Goal: Task Accomplishment & Management: Use online tool/utility

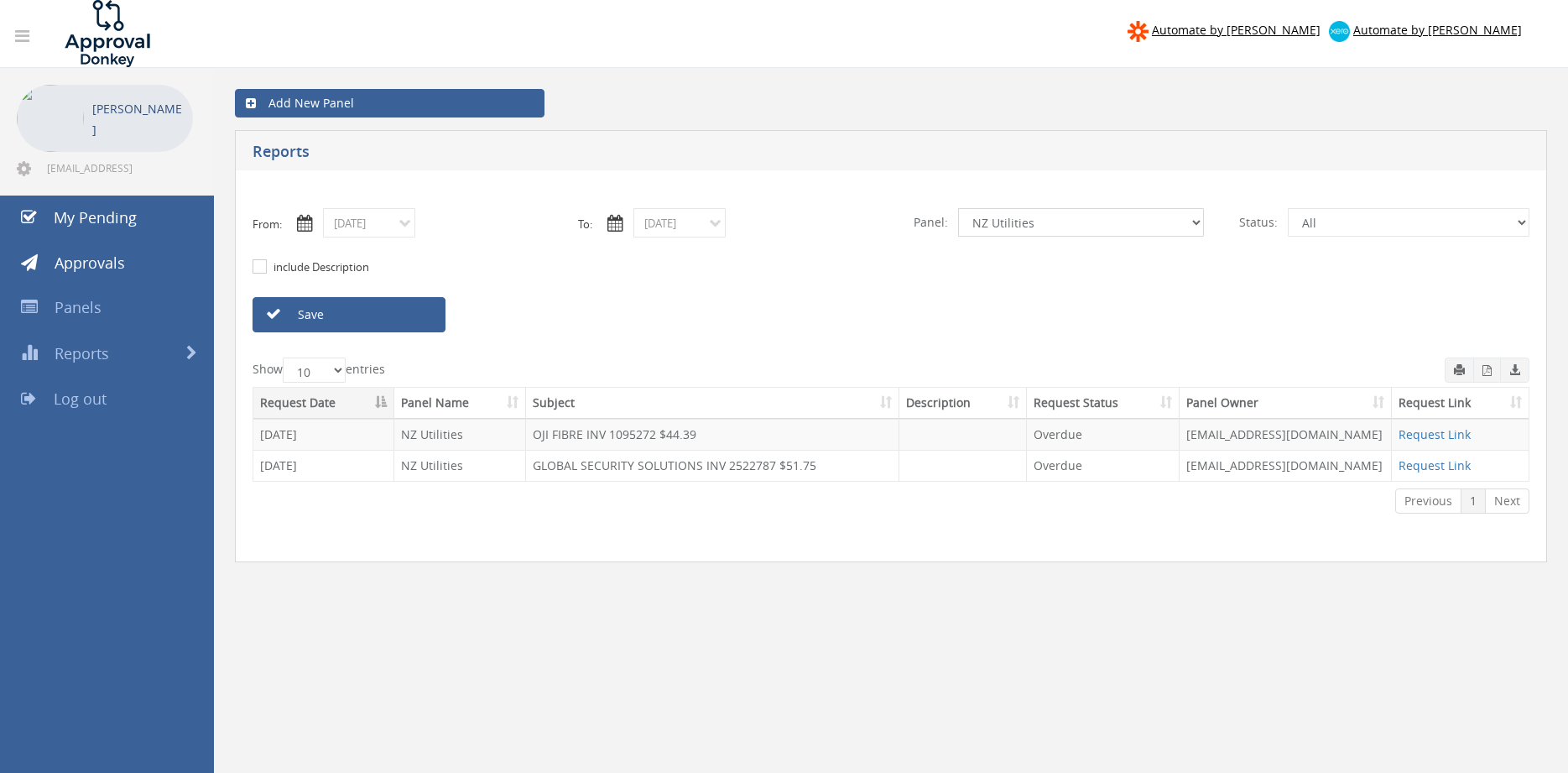
click at [959, 208] on select "All Alarm Credits RG - 3 NZ Utilities Cable and SAI Global NZ Alarms-1 NZ FX Pa…" at bounding box center [1082, 222] width 246 height 29
select select "number:13144"
click option "Alarm Credits RG - 3" at bounding box center [0, 0] width 0 height 0
click at [334, 308] on link "Save" at bounding box center [348, 315] width 193 height 35
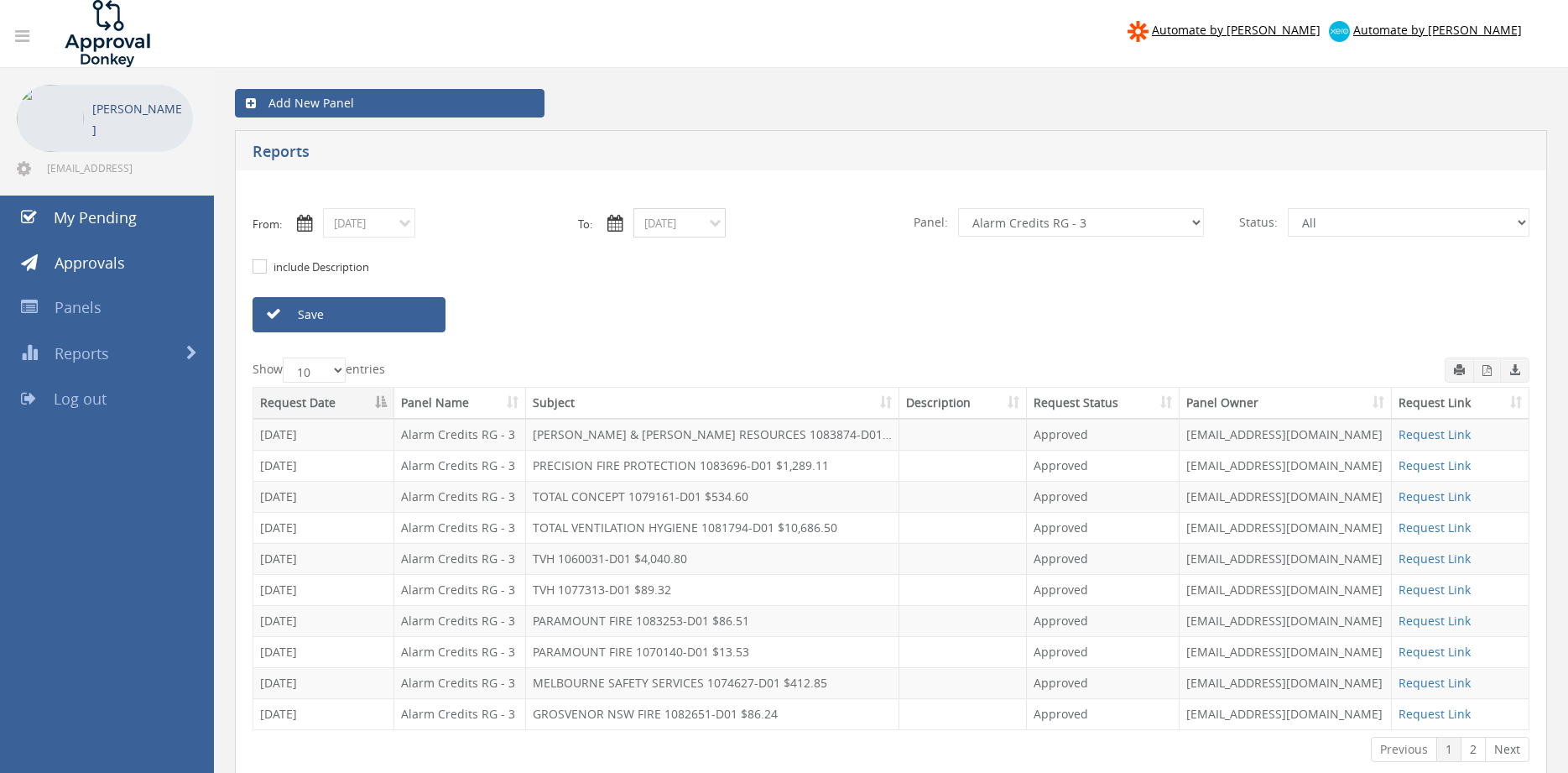
click at [712, 215] on input "[DATE]" at bounding box center [680, 222] width 93 height 29
click at [803, 341] on span "15" at bounding box center [804, 344] width 23 height 22
type input "[DATE]"
click at [408, 232] on input "[DATE]" at bounding box center [369, 222] width 93 height 29
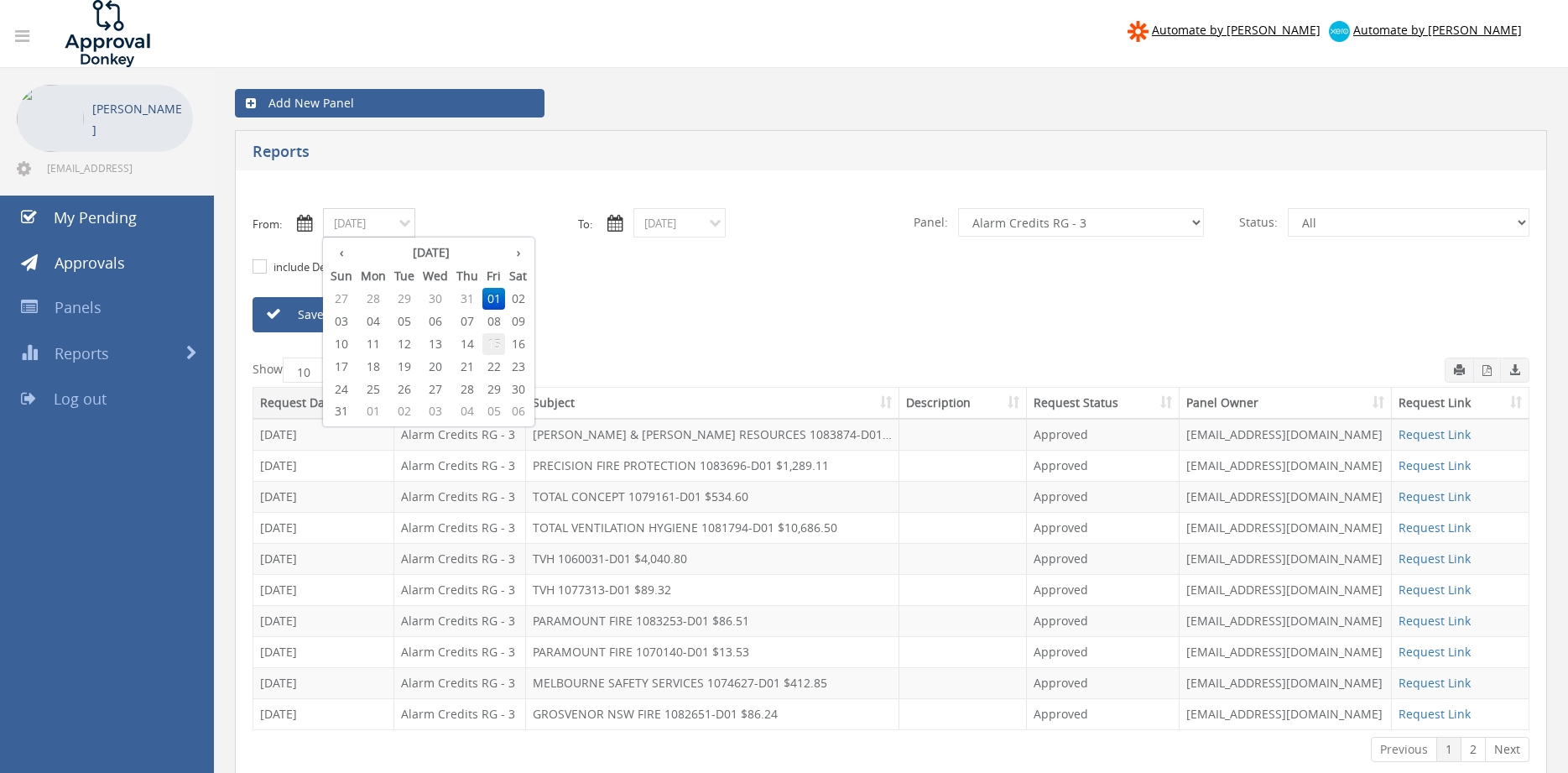
drag, startPoint x: 494, startPoint y: 346, endPoint x: 424, endPoint y: 326, distance: 72.8
click at [495, 346] on span "15" at bounding box center [493, 344] width 23 height 22
type input "08/15/2025"
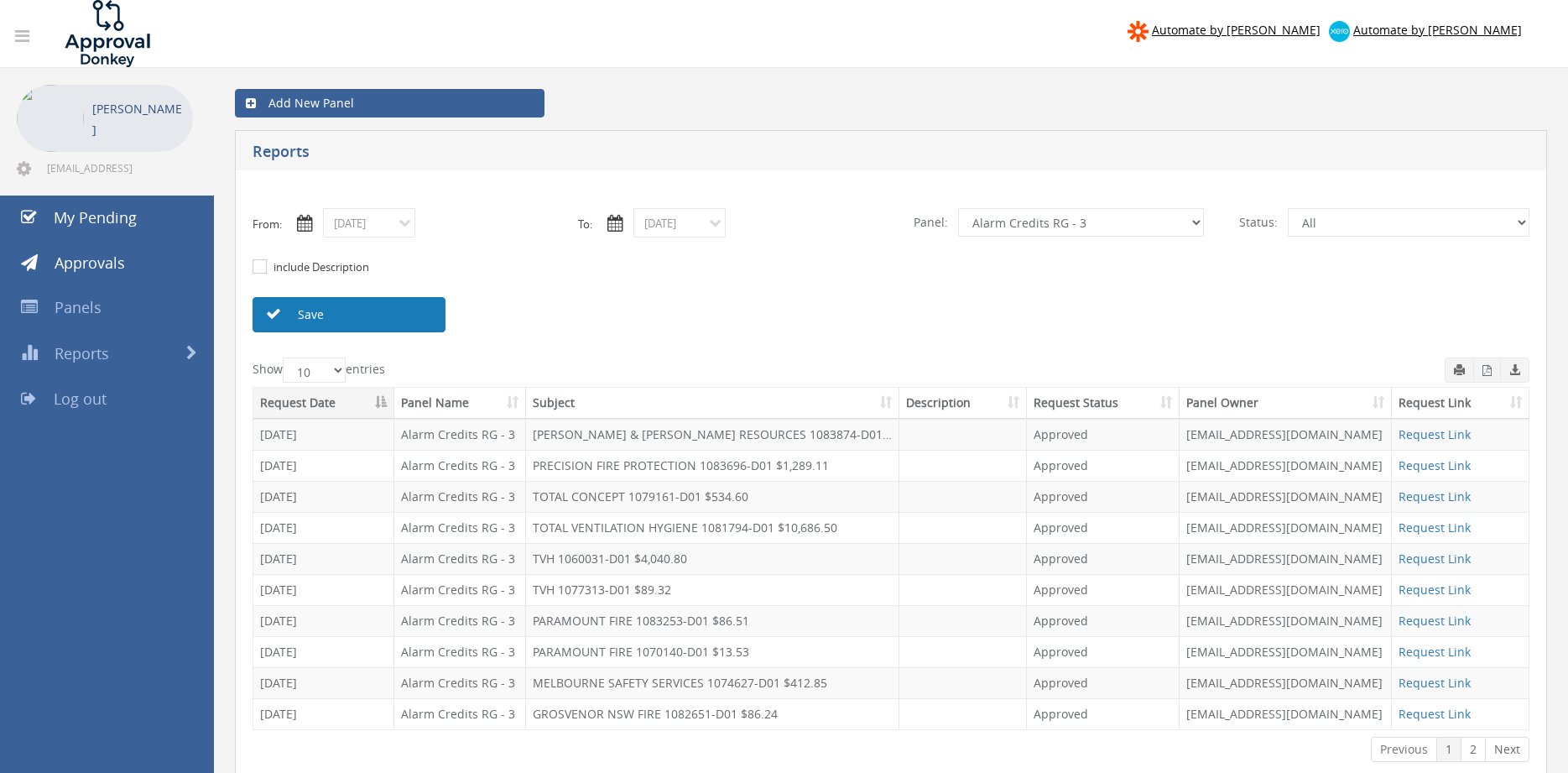
click at [401, 318] on link "Save" at bounding box center [348, 315] width 193 height 35
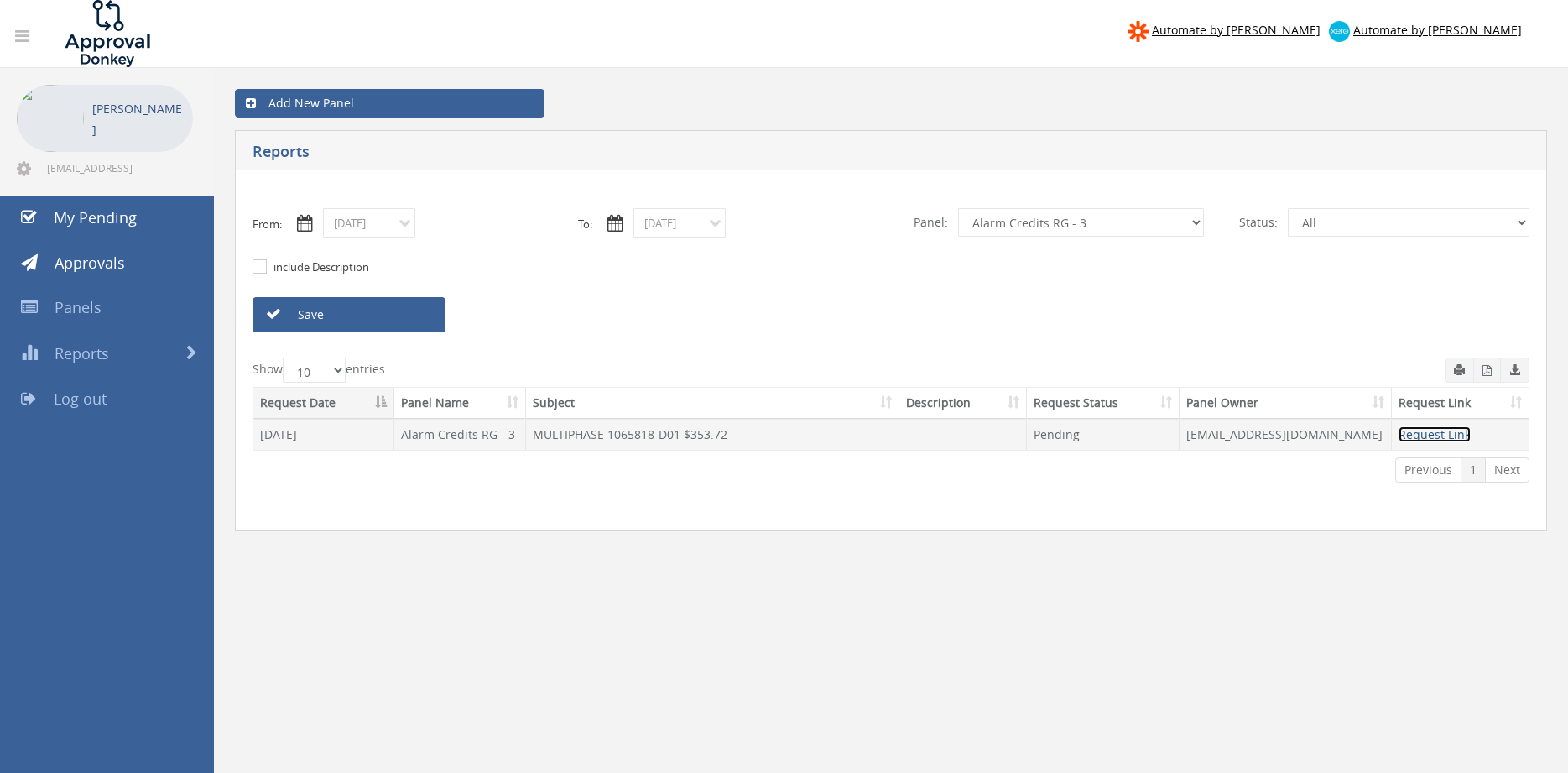
click at [1403, 434] on link "Request Link" at bounding box center [1435, 434] width 72 height 16
click at [959, 208] on select "All Alarm Credits RG - 3 NZ Utilities Cable and SAI Global NZ Alarms-1 NZ FX Pa…" at bounding box center [1082, 222] width 246 height 29
select select "number:13141"
click option "NZ Utilities" at bounding box center [0, 0] width 0 height 0
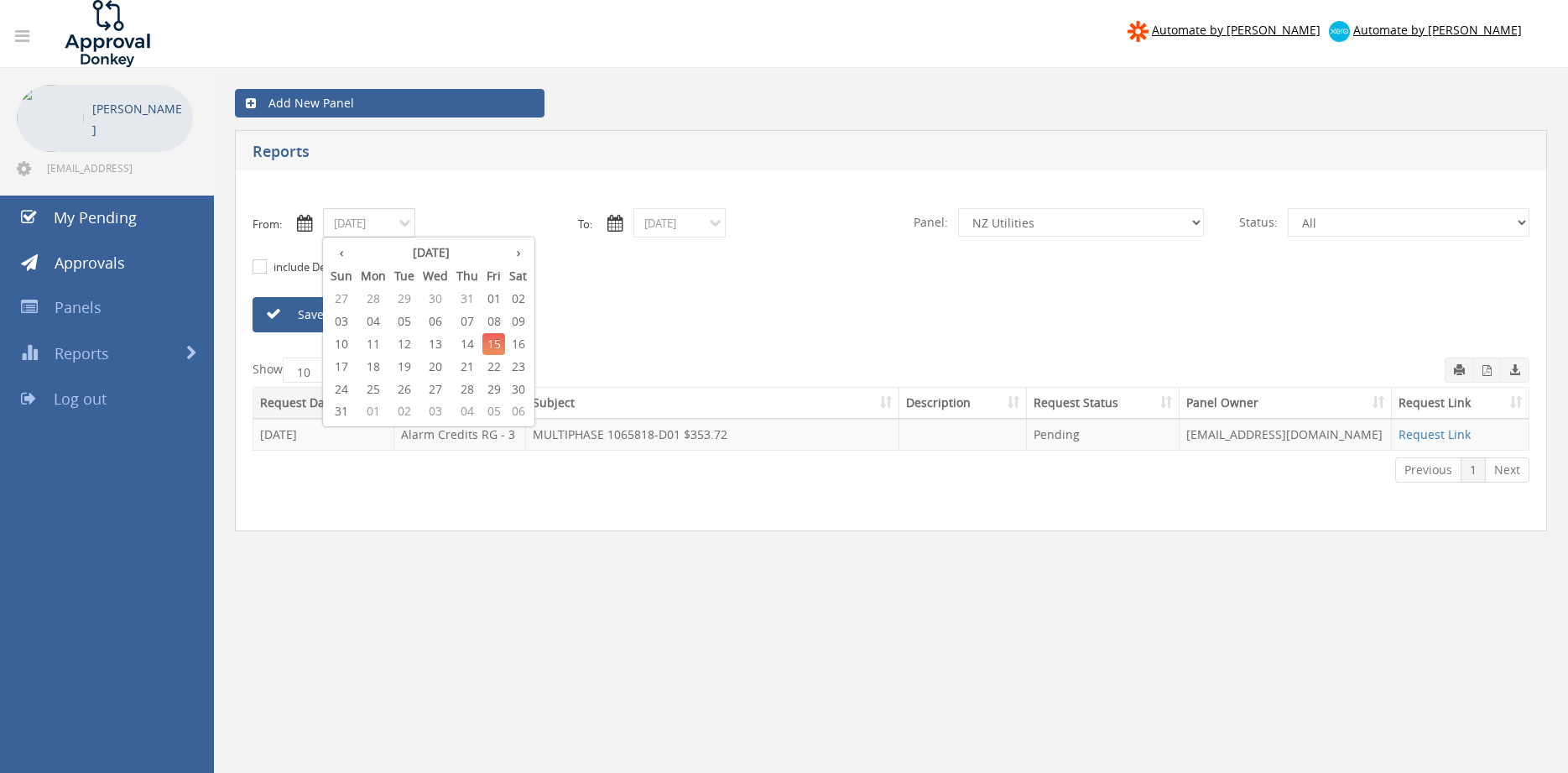
click at [379, 228] on input "08/15/2025" at bounding box center [369, 222] width 93 height 29
click at [497, 296] on span "01" at bounding box center [493, 299] width 23 height 22
type input "08/01/2025"
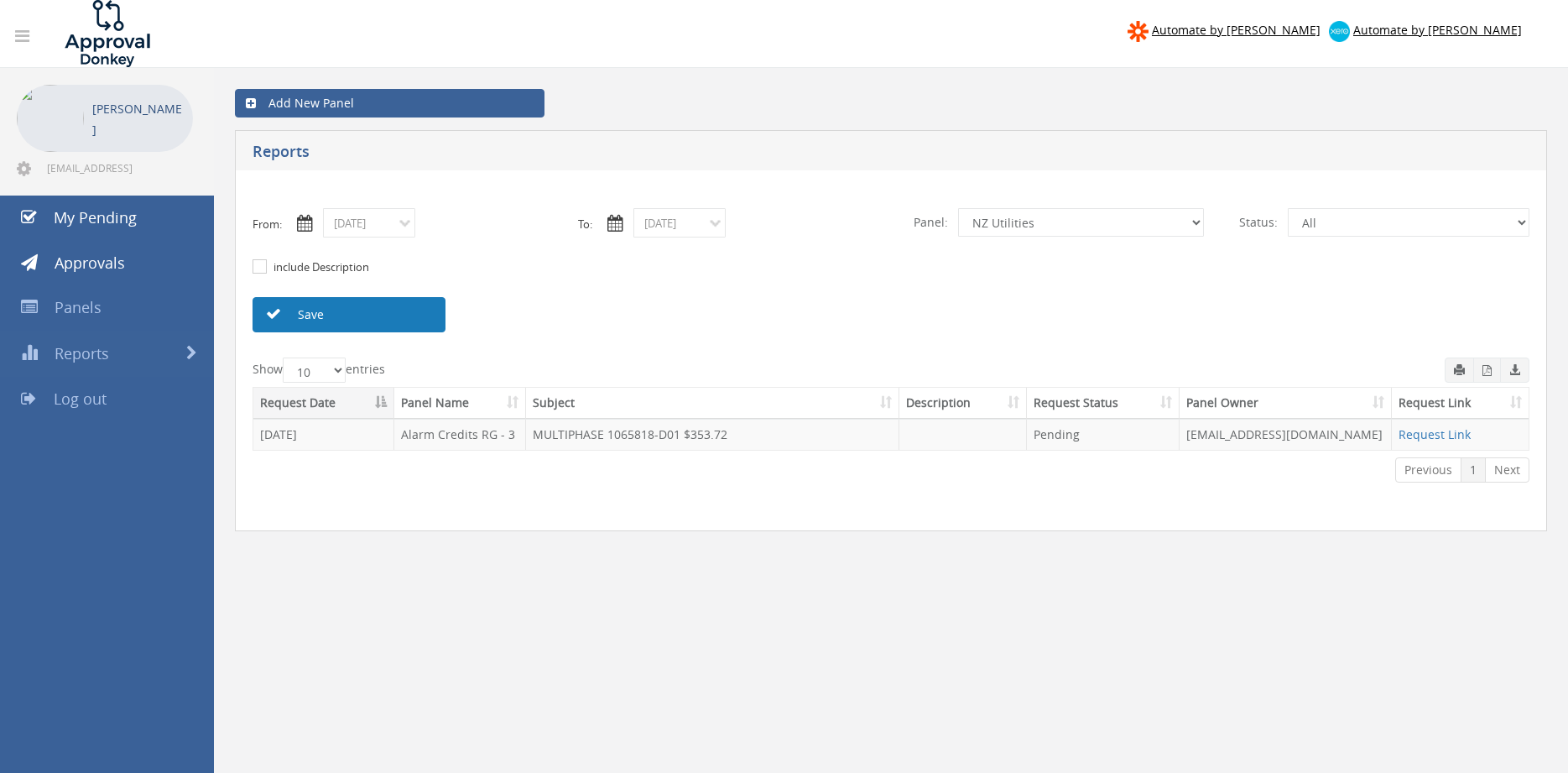
click at [399, 309] on link "Save" at bounding box center [348, 315] width 193 height 35
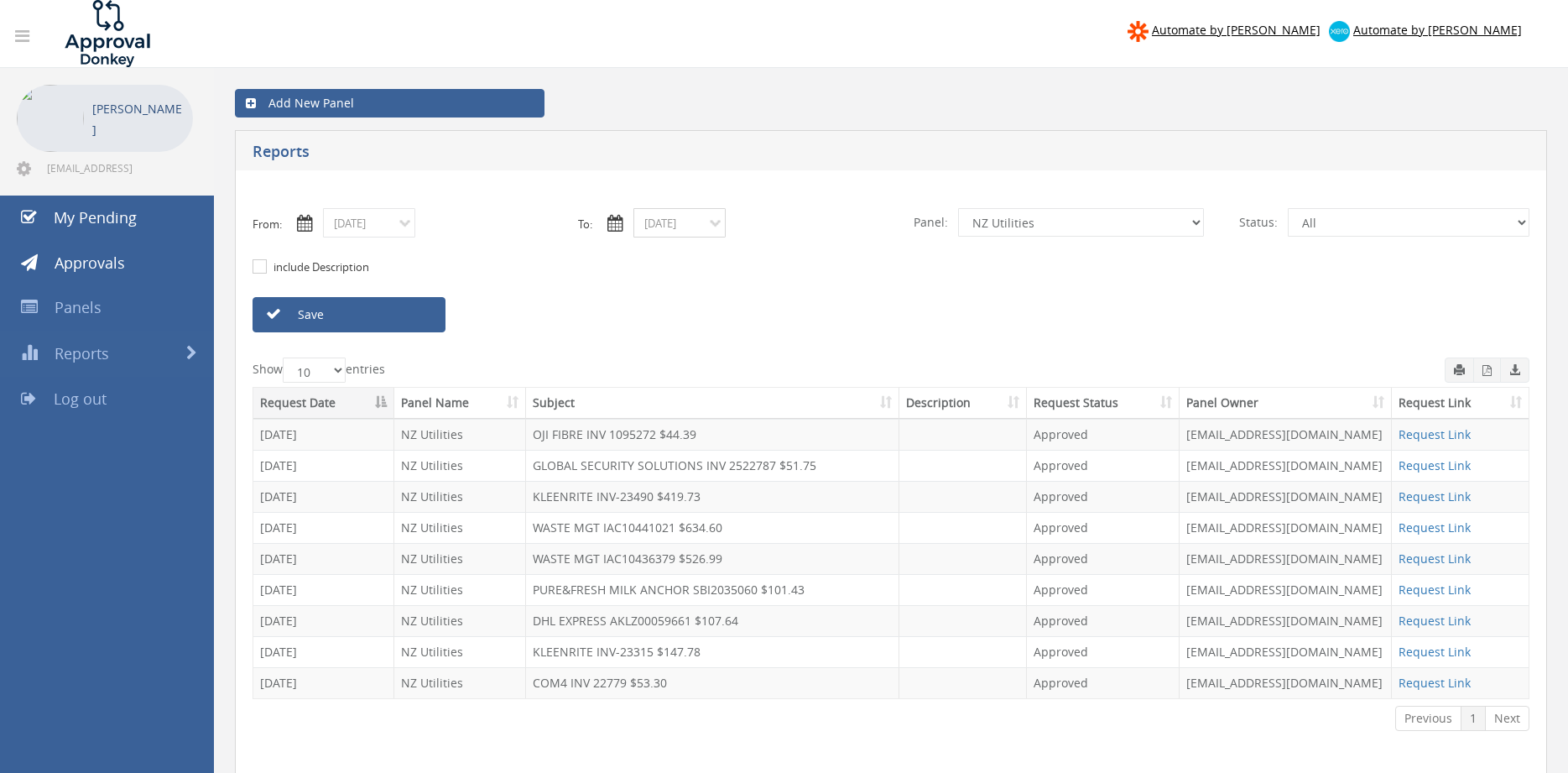
click at [653, 224] on input "08/15/2025" at bounding box center [680, 222] width 93 height 29
click at [811, 299] on span "01" at bounding box center [804, 299] width 23 height 22
type input "08/01/2025"
click at [434, 315] on link "Save" at bounding box center [348, 315] width 193 height 35
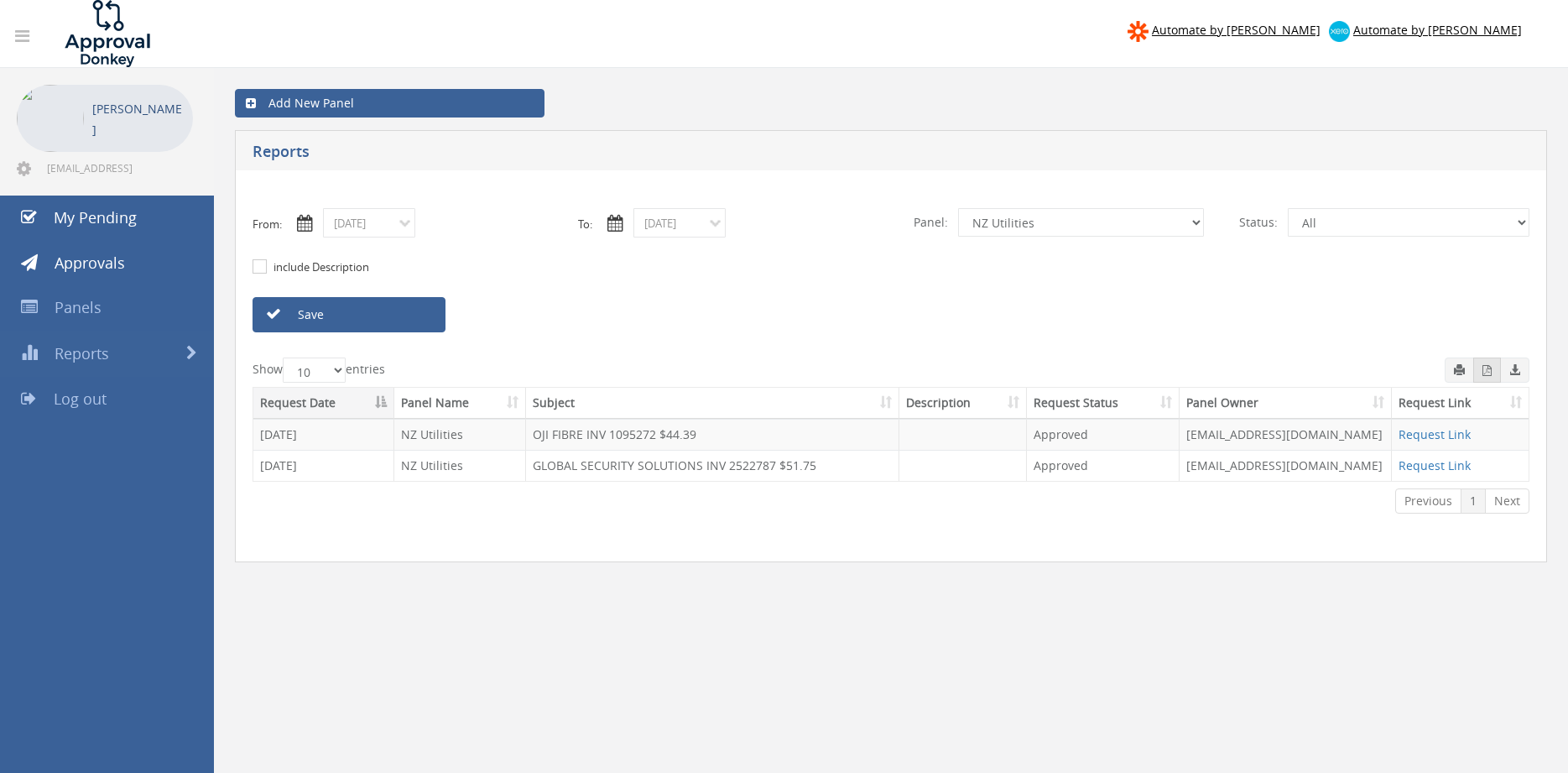
click at [1487, 374] on icon "button" at bounding box center [1487, 371] width 9 height 11
click at [384, 227] on input "08/01/2025" at bounding box center [369, 222] width 93 height 29
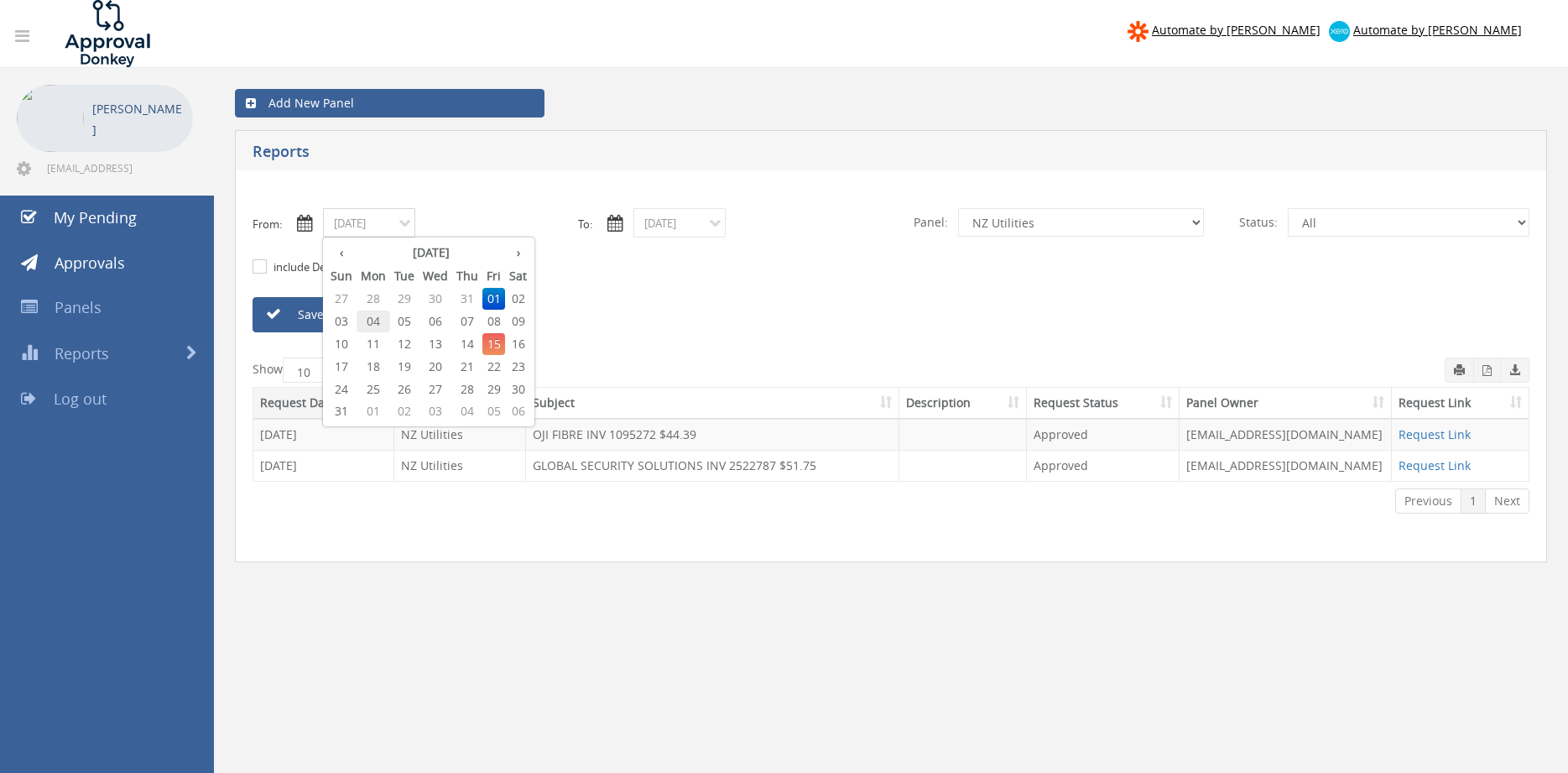
click at [380, 322] on span "04" at bounding box center [374, 322] width 34 height 22
type input "08/04/2025"
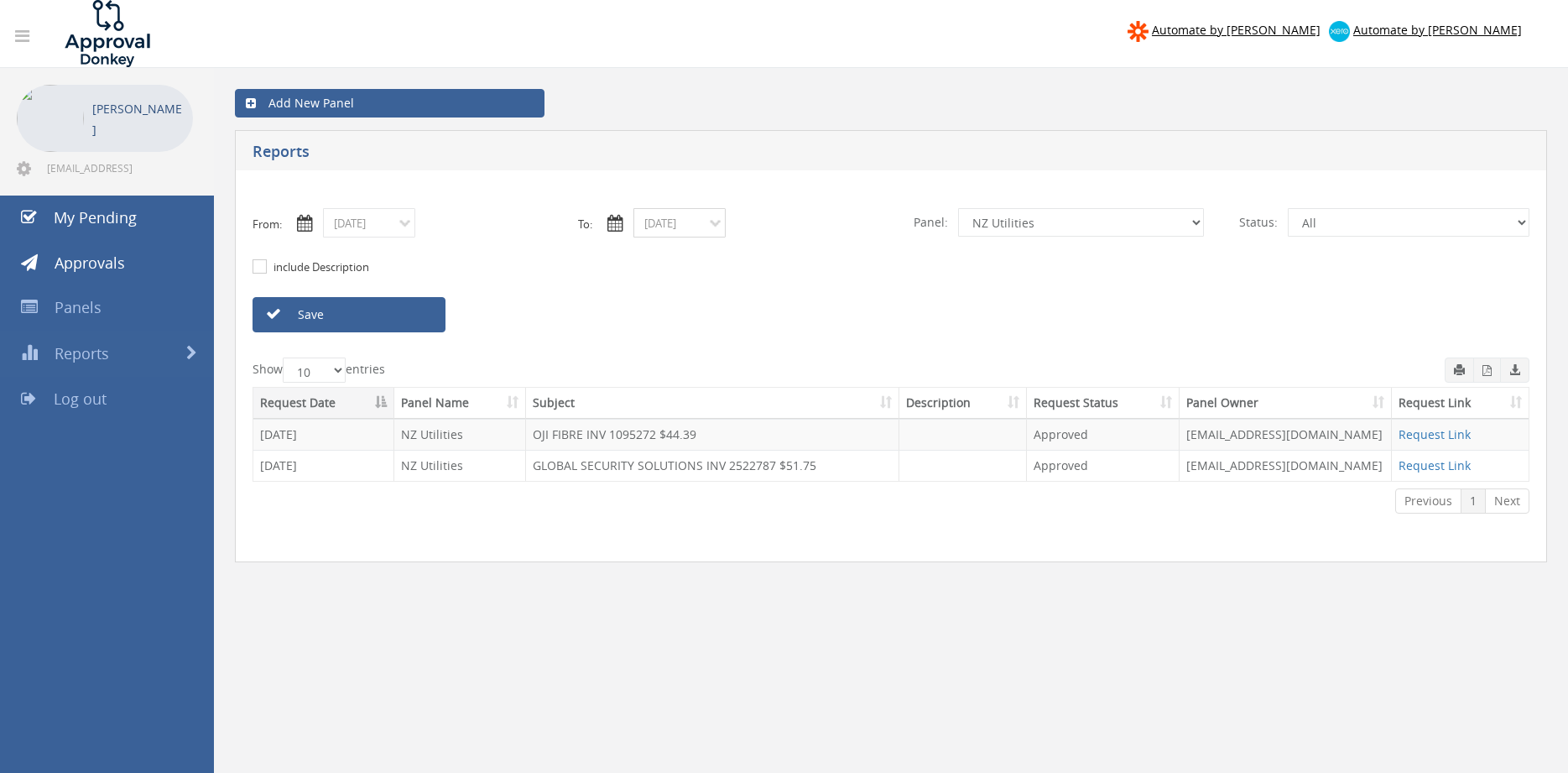
click at [667, 224] on input "08/01/2025" at bounding box center [680, 222] width 93 height 29
click at [687, 323] on span "04" at bounding box center [684, 322] width 34 height 22
type input "08/04/2025"
click at [406, 317] on link "Save" at bounding box center [348, 315] width 193 height 35
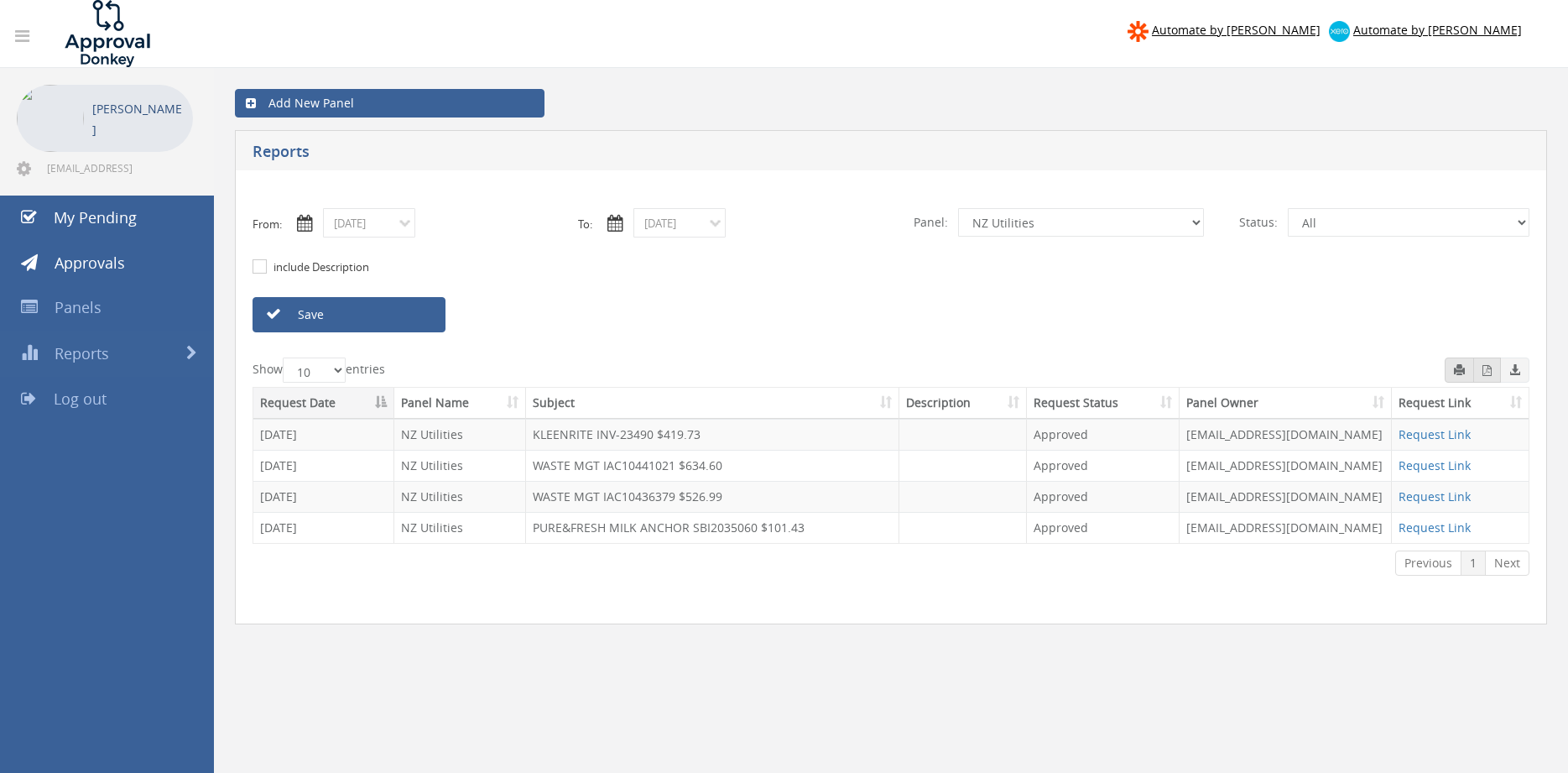
click at [1483, 370] on icon "button" at bounding box center [1487, 371] width 9 height 11
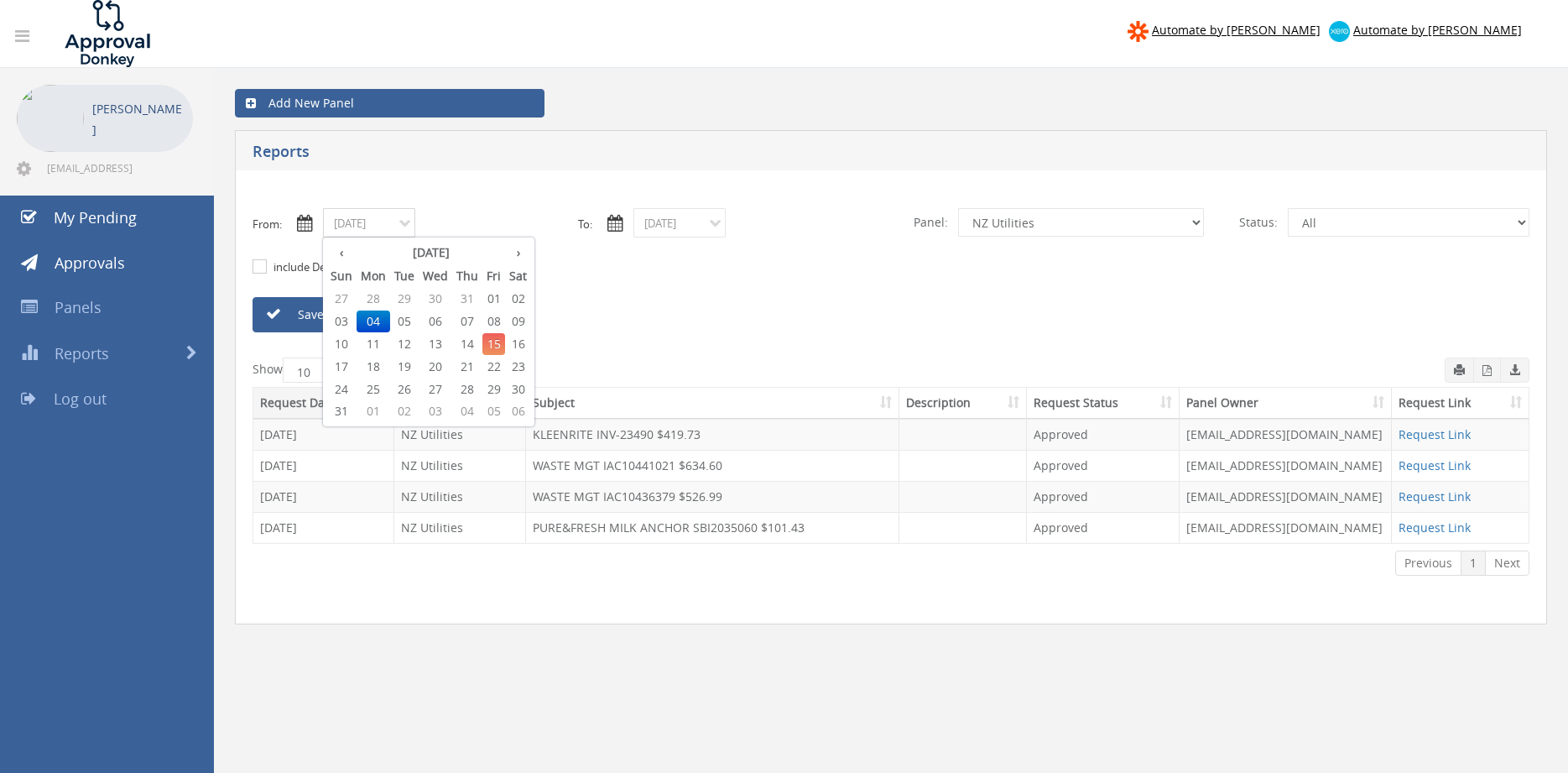
drag, startPoint x: 373, startPoint y: 218, endPoint x: 381, endPoint y: 224, distance: 10.0
click at [373, 219] on input "08/04/2025" at bounding box center [369, 222] width 93 height 29
drag, startPoint x: 470, startPoint y: 323, endPoint x: 644, endPoint y: 269, distance: 182.2
click at [470, 323] on span "07" at bounding box center [467, 322] width 30 height 22
type input "08/07/2025"
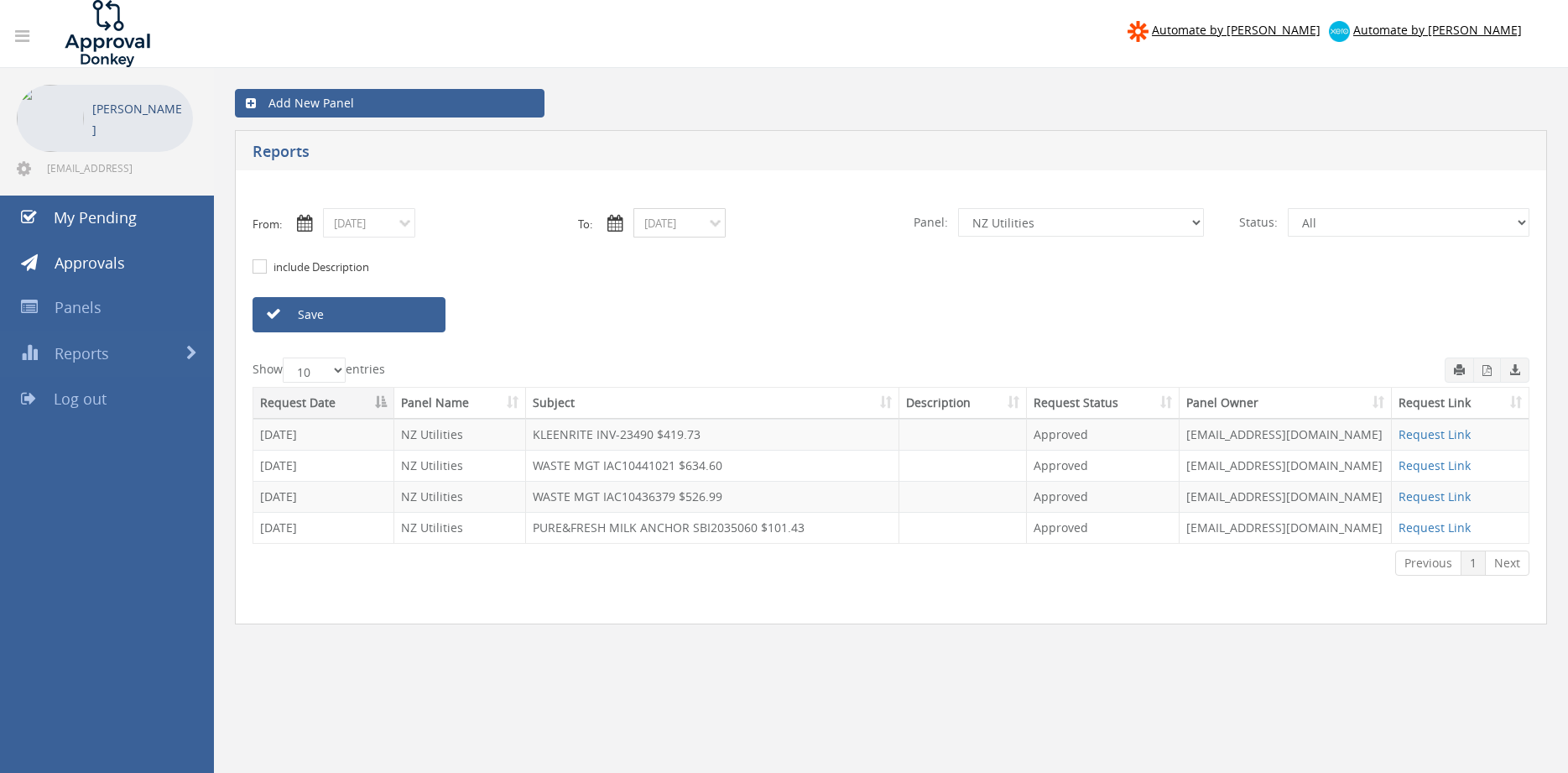
click at [675, 223] on input "08/04/2025" at bounding box center [680, 222] width 93 height 29
click at [773, 319] on span "07" at bounding box center [778, 322] width 30 height 22
type input "08/07/2025"
click at [418, 313] on link "Save" at bounding box center [348, 315] width 193 height 35
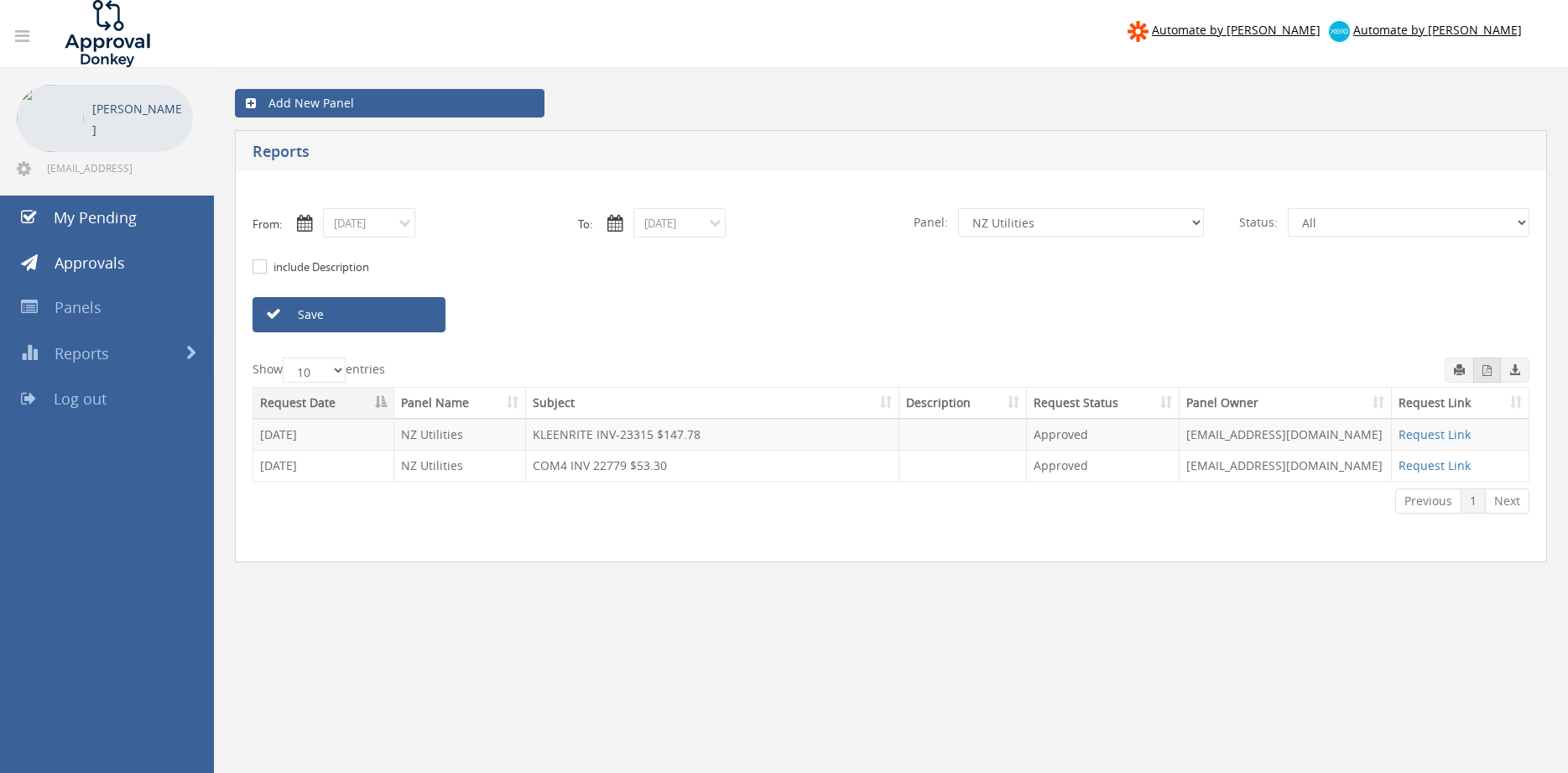
click at [1485, 371] on icon "button" at bounding box center [1487, 371] width 9 height 11
click at [378, 227] on input "08/07/2025" at bounding box center [369, 222] width 93 height 29
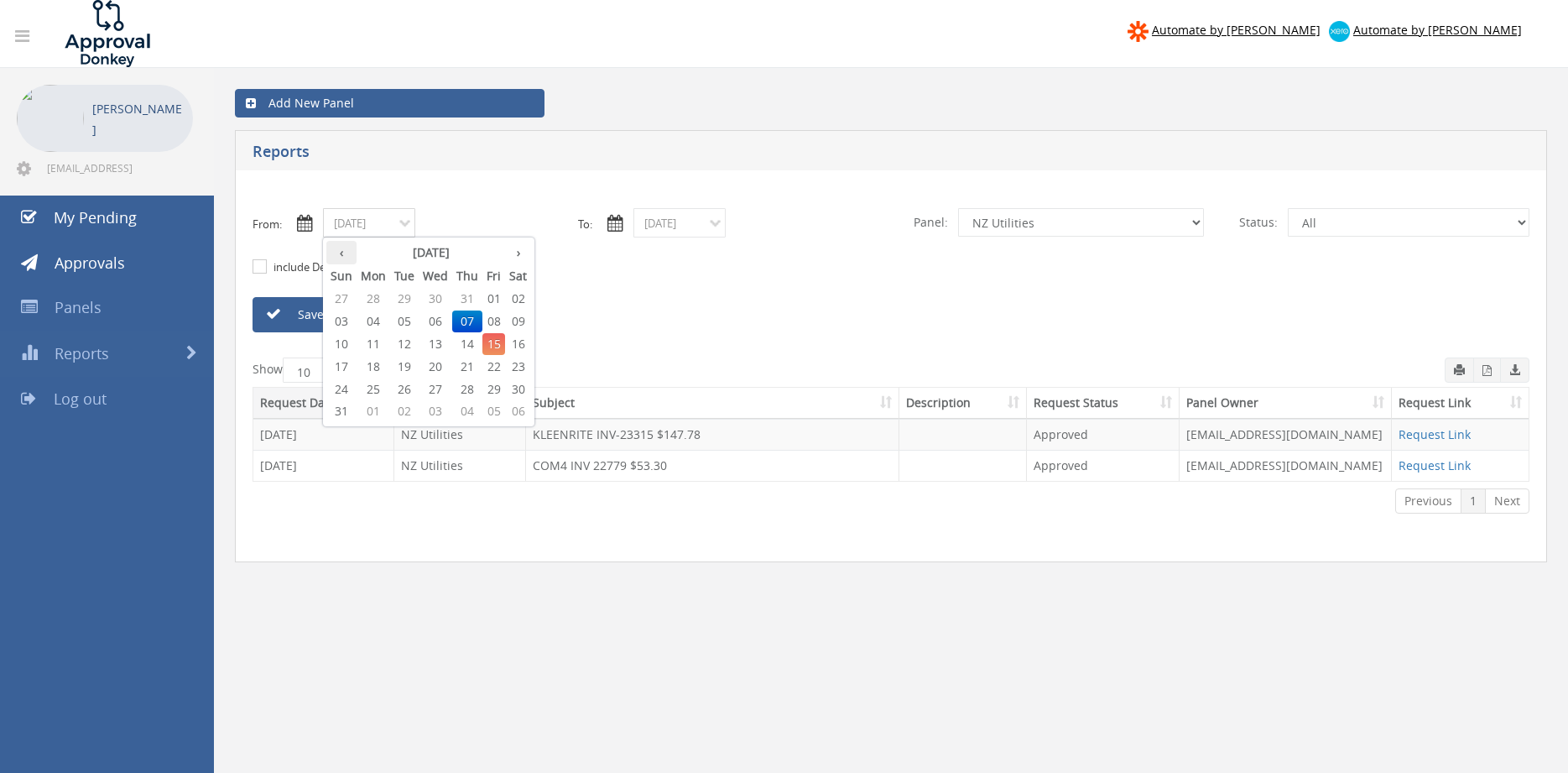
click at [343, 250] on th "‹" at bounding box center [342, 253] width 30 height 24
drag, startPoint x: 467, startPoint y: 390, endPoint x: 509, endPoint y: 350, distance: 58.0
click at [467, 389] on span "31" at bounding box center [467, 390] width 30 height 22
type input "07/31/2025"
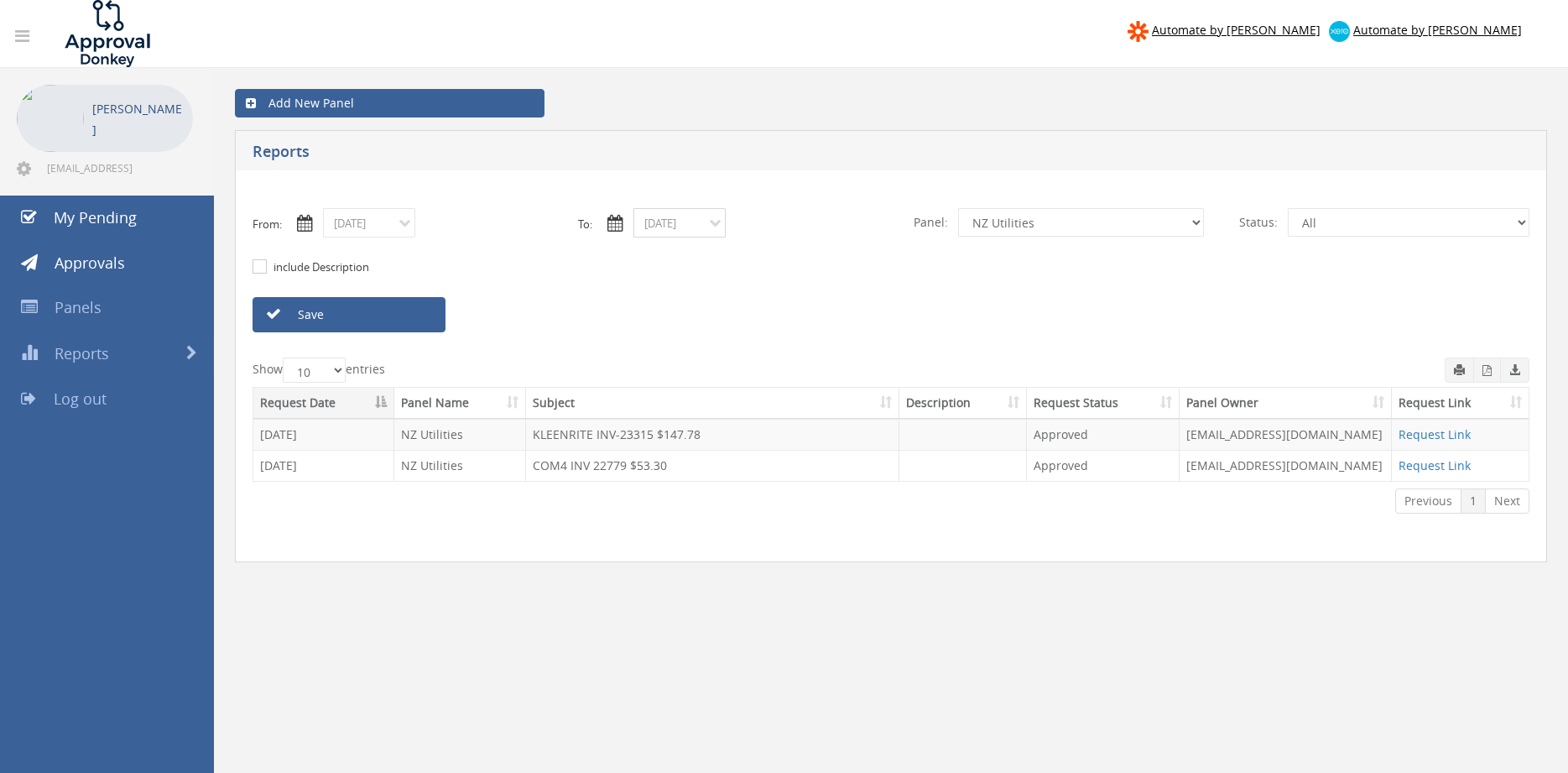
click at [674, 220] on input "08/07/2025" at bounding box center [680, 222] width 93 height 29
click at [653, 253] on th "‹" at bounding box center [652, 253] width 30 height 24
click at [774, 387] on span "31" at bounding box center [778, 390] width 30 height 22
type input "07/31/2025"
click at [431, 321] on link "Save" at bounding box center [348, 315] width 193 height 35
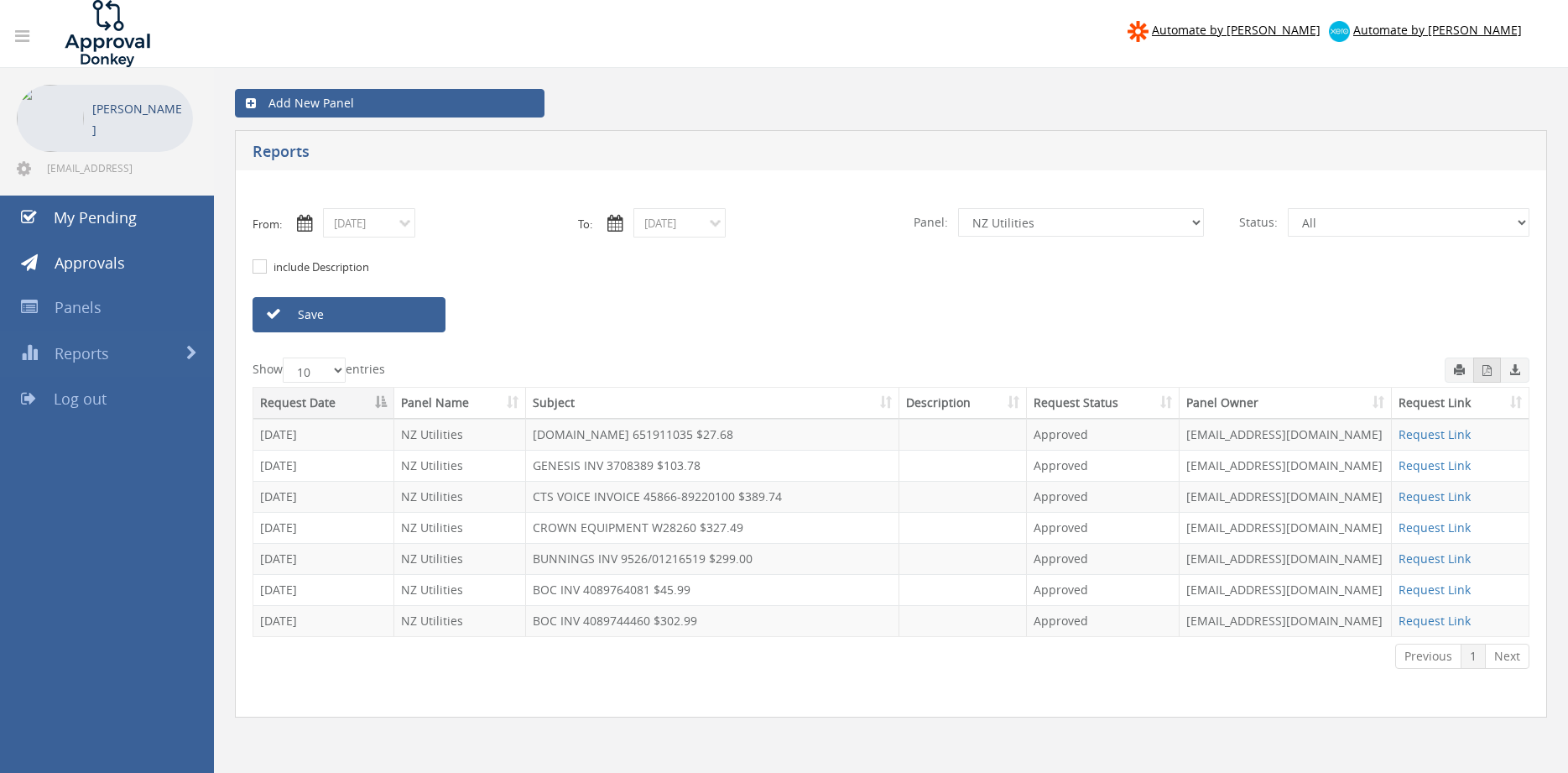
click at [1486, 375] on icon "button" at bounding box center [1487, 371] width 9 height 11
click at [959, 208] on select "All Alarm Credits RG - 3 NZ Utilities Cable and SAI Global NZ Alarms-1 NZ FX Pa…" at bounding box center [1082, 222] width 246 height 29
select select "number:9744"
click option "Flamestop Utilities" at bounding box center [0, 0] width 0 height 0
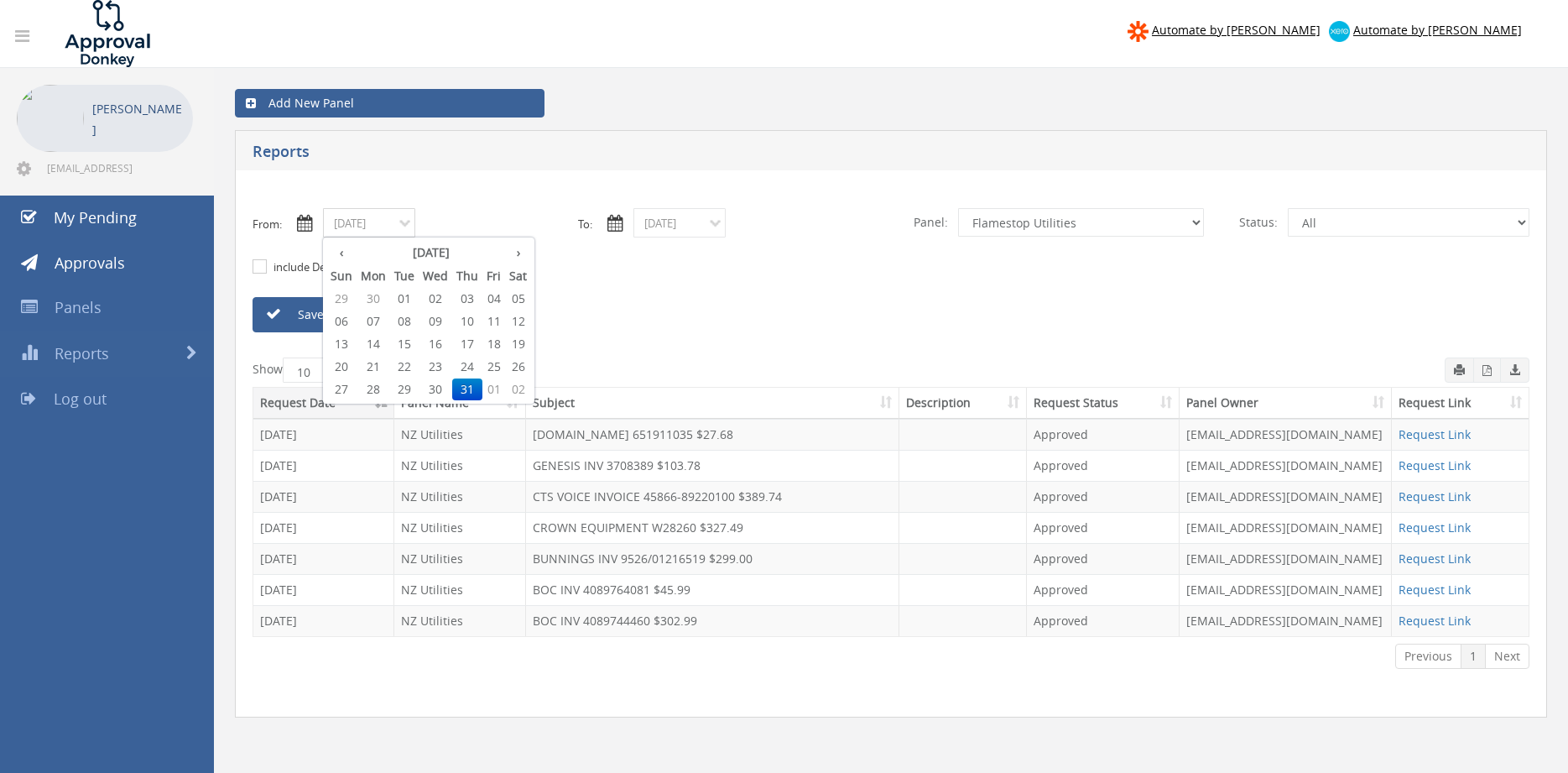
click at [375, 222] on input "07/31/2025" at bounding box center [369, 222] width 93 height 29
click at [678, 226] on input "07/31/2025" at bounding box center [680, 222] width 93 height 29
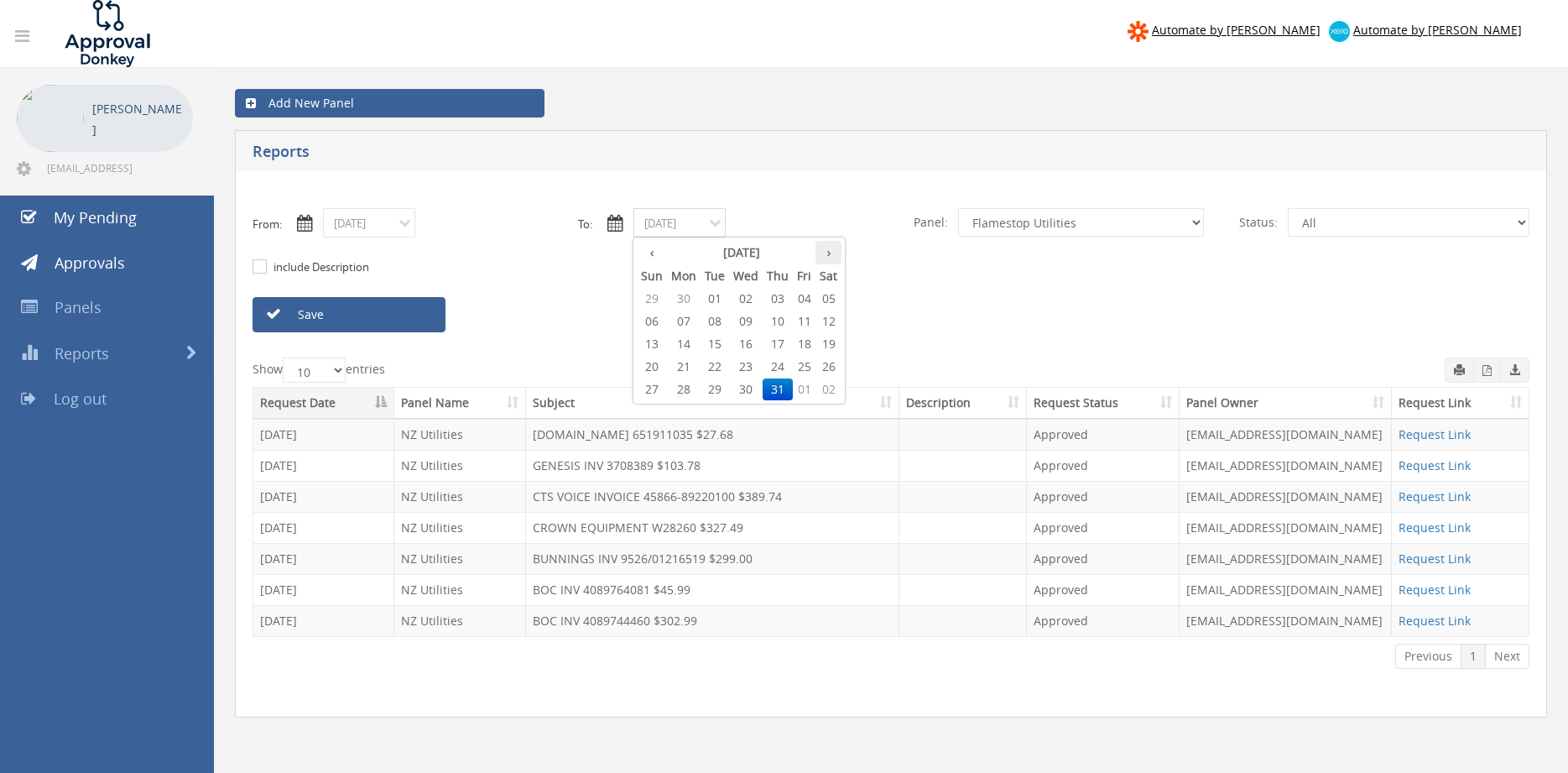
click at [830, 259] on th "›" at bounding box center [828, 253] width 26 height 24
click at [805, 339] on span "15" at bounding box center [804, 344] width 23 height 22
type input "08/15/2025"
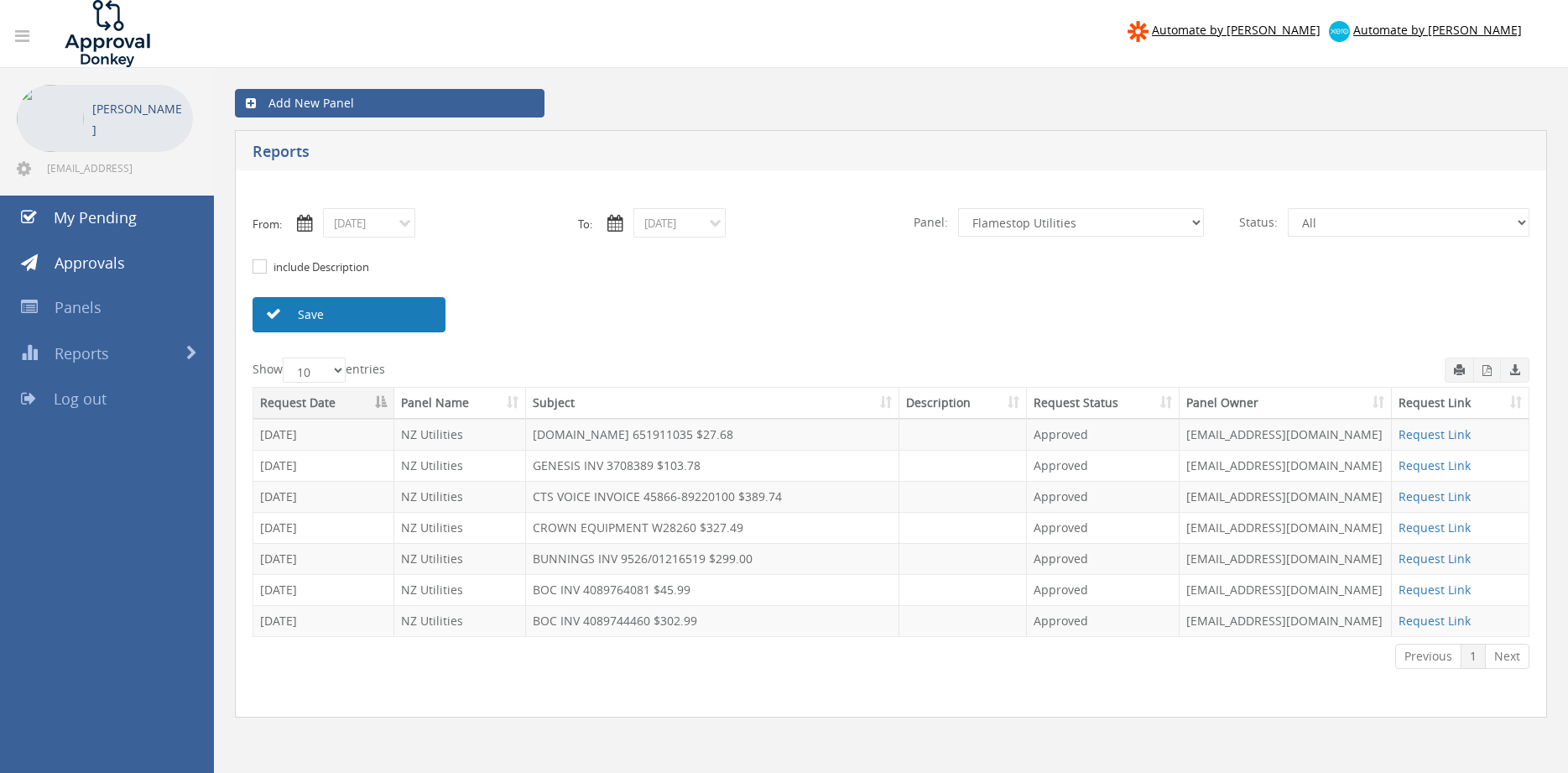
click at [424, 319] on link "Save" at bounding box center [348, 315] width 193 height 35
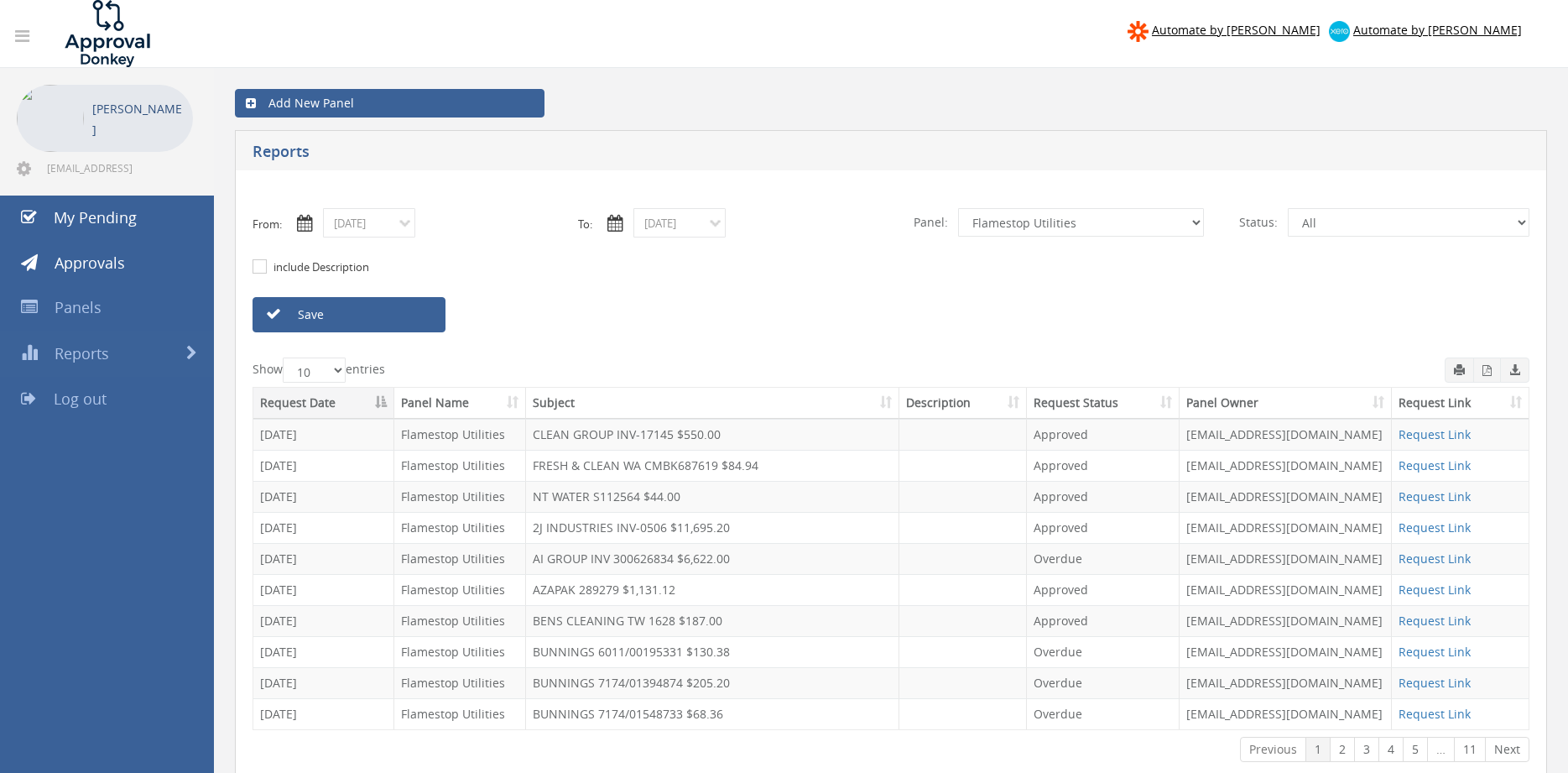
click at [580, 408] on th "Subject" at bounding box center [713, 403] width 374 height 31
click at [1502, 749] on link "Next" at bounding box center [1507, 749] width 45 height 25
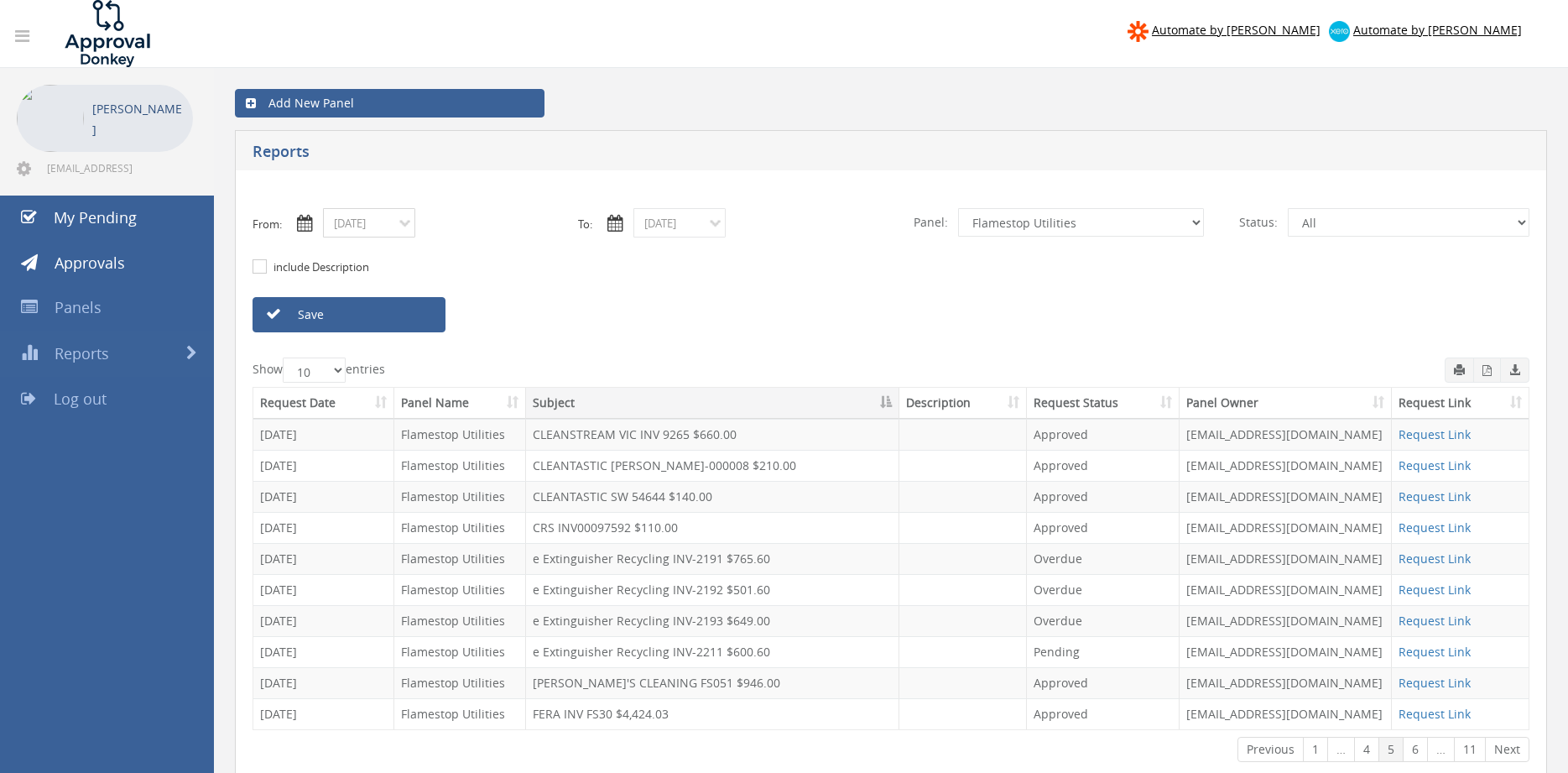
click at [395, 231] on input "07/31/2025" at bounding box center [369, 222] width 93 height 29
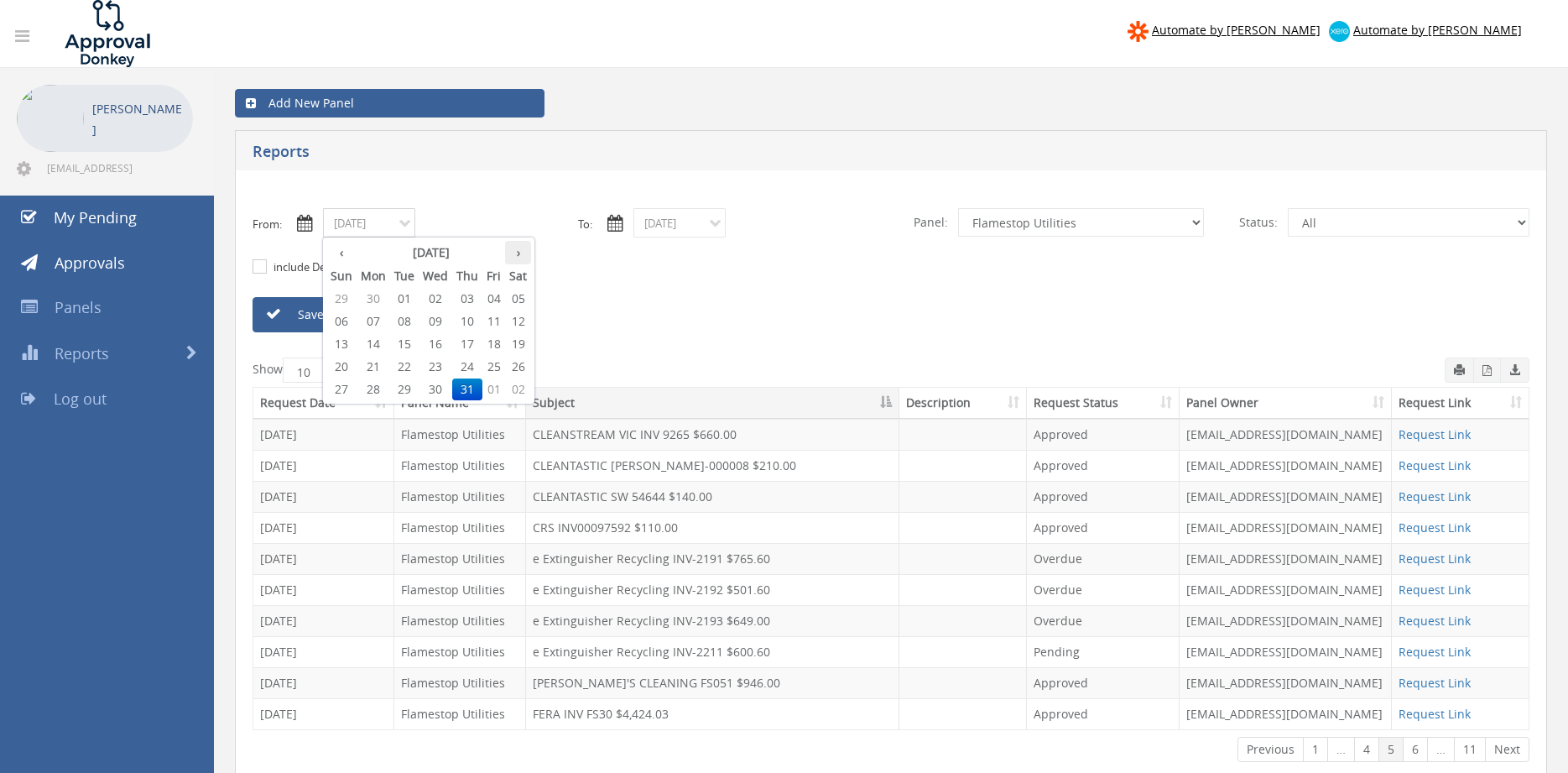
click at [511, 257] on th "›" at bounding box center [518, 253] width 26 height 24
click at [494, 299] on span "01" at bounding box center [493, 299] width 23 height 22
type input "08/01/2025"
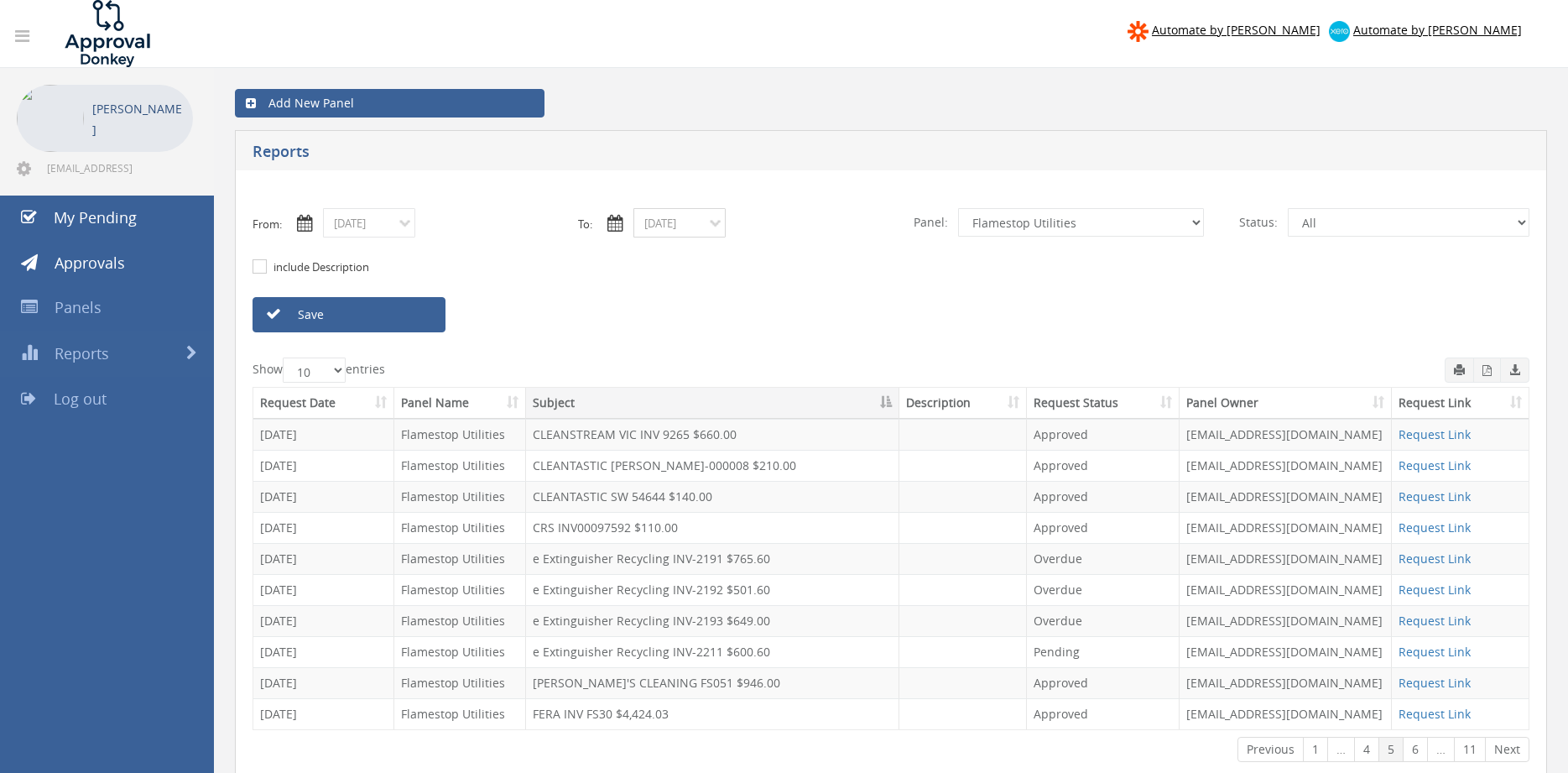
click at [689, 213] on input "08/15/2025" at bounding box center [680, 222] width 93 height 29
click at [824, 259] on th "›" at bounding box center [828, 253] width 26 height 24
click at [661, 254] on th "‹" at bounding box center [652, 253] width 30 height 24
click at [801, 300] on span "01" at bounding box center [804, 299] width 23 height 22
type input "08/01/2025"
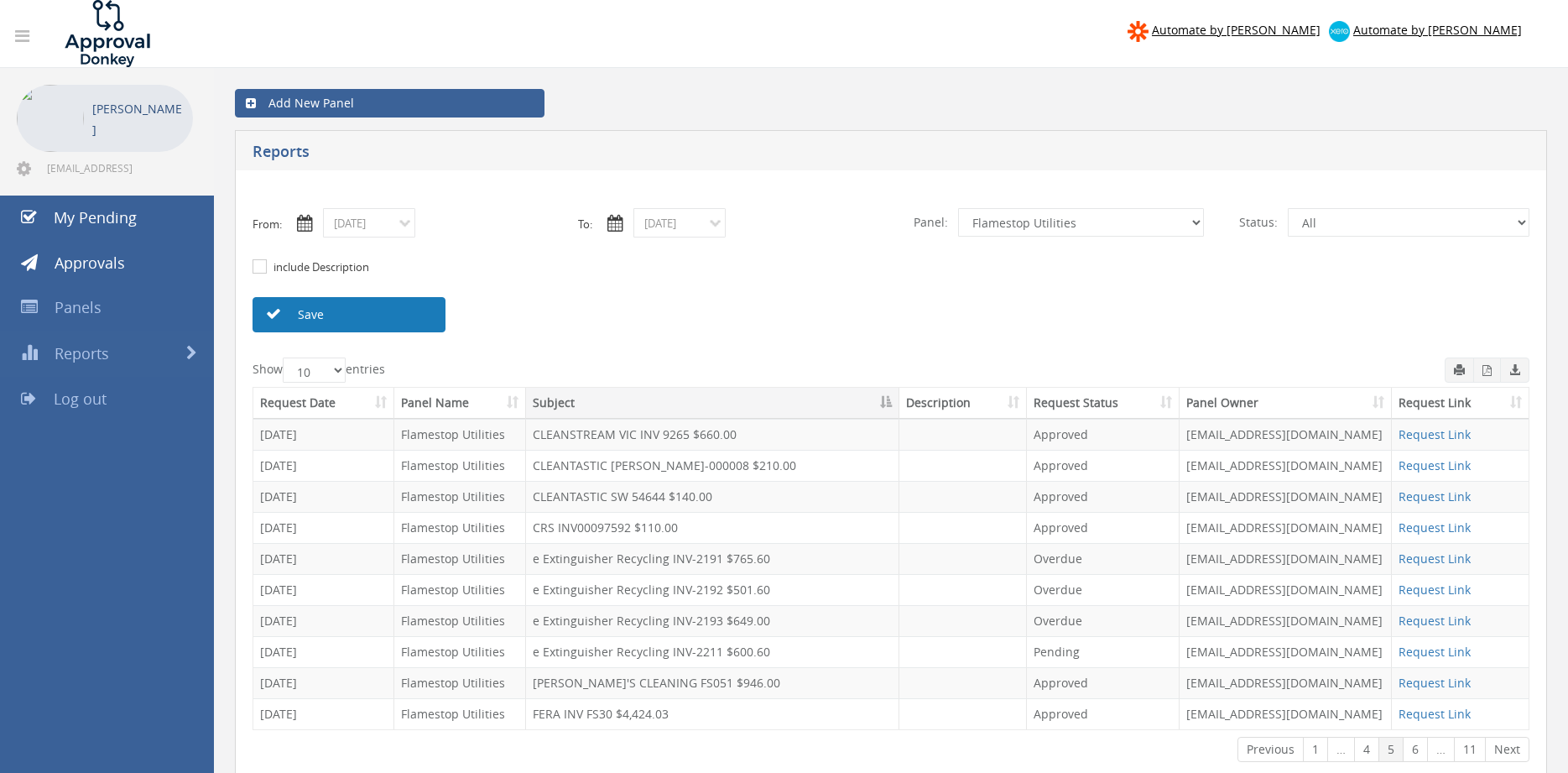
click at [416, 312] on link "Save" at bounding box center [348, 315] width 193 height 35
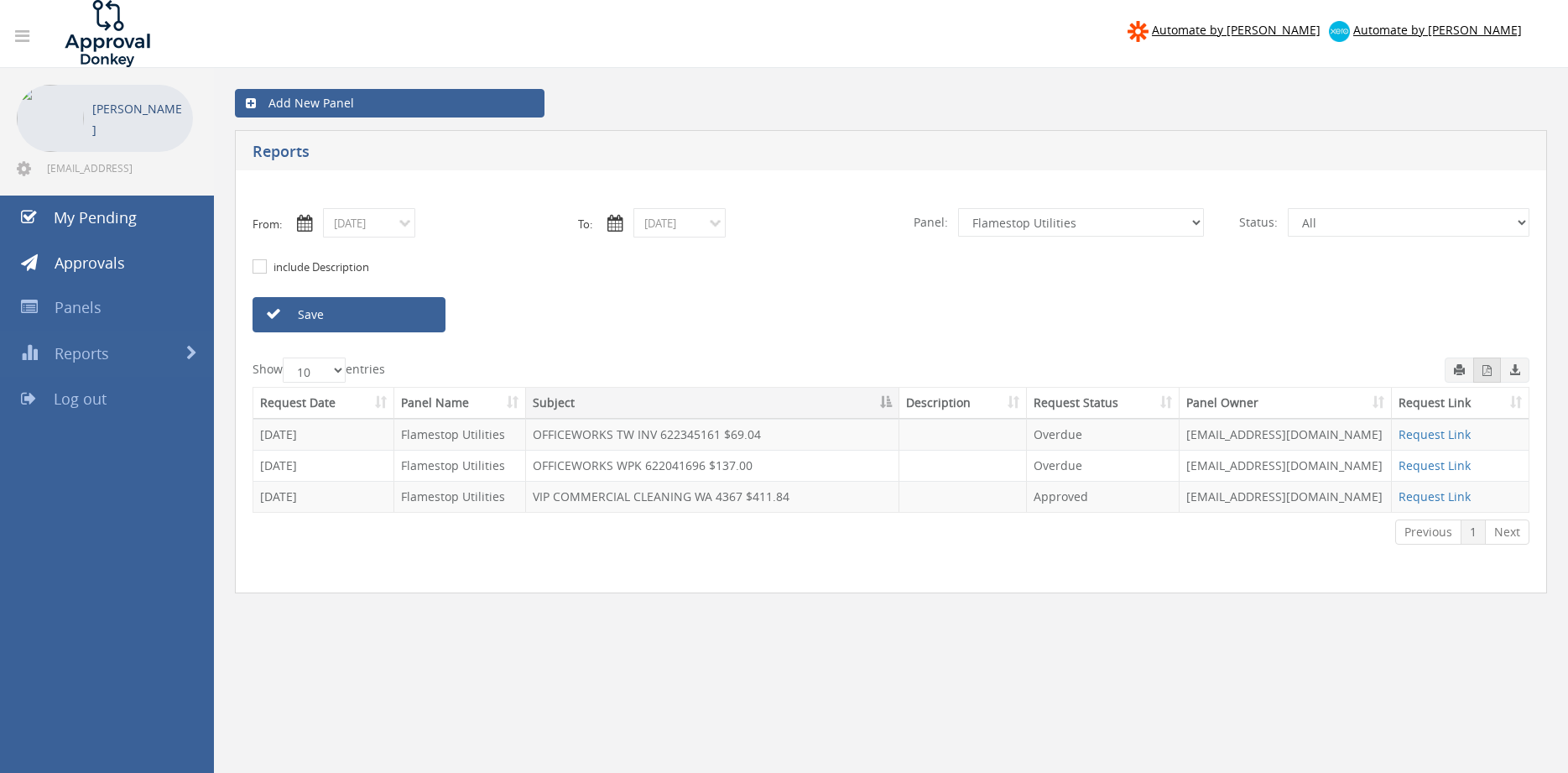
click at [1488, 373] on icon "button" at bounding box center [1487, 371] width 9 height 11
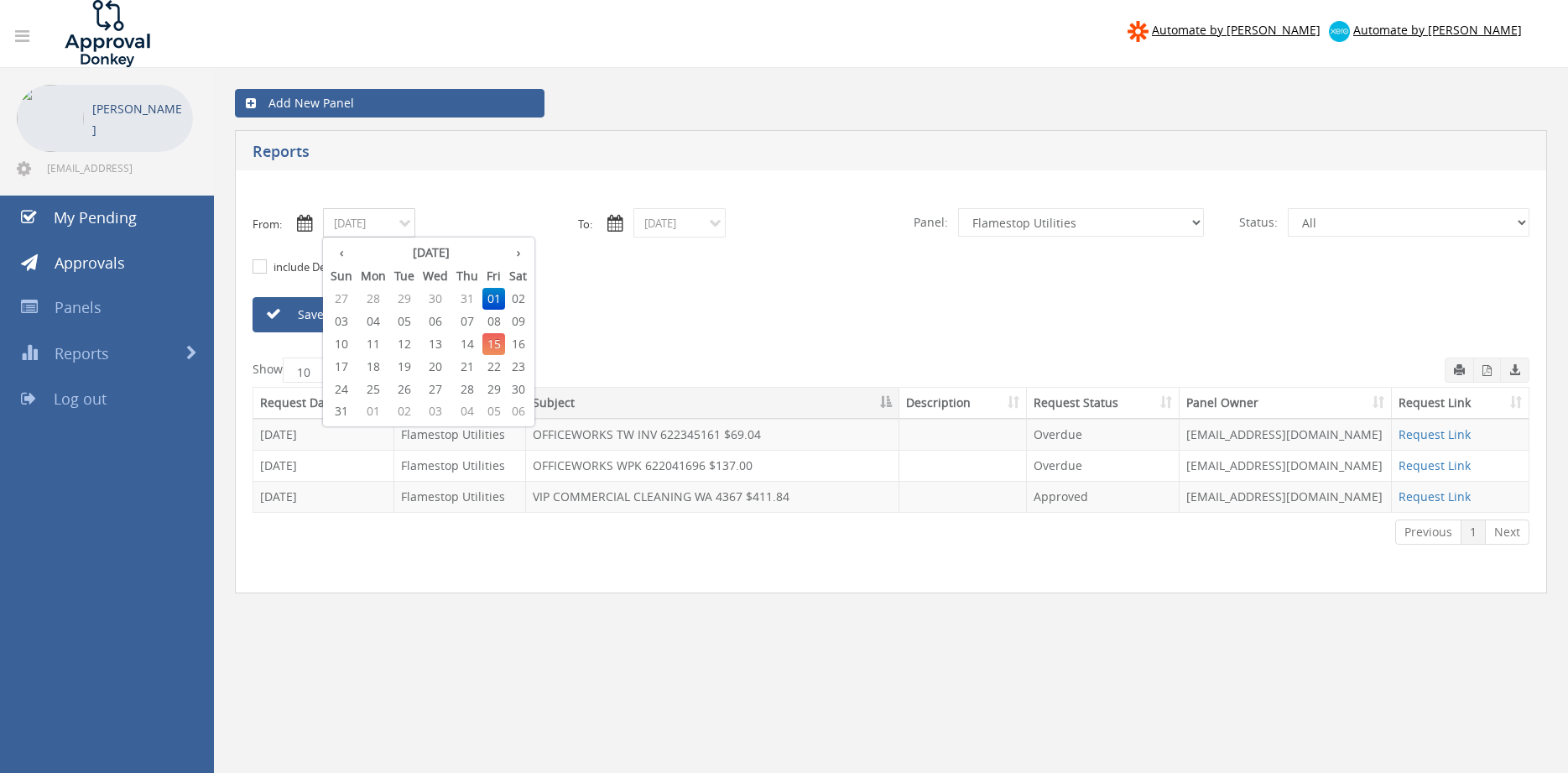
click at [390, 225] on input "08/01/2025" at bounding box center [369, 222] width 93 height 29
click at [377, 323] on span "04" at bounding box center [374, 322] width 34 height 22
type input "08/04/2025"
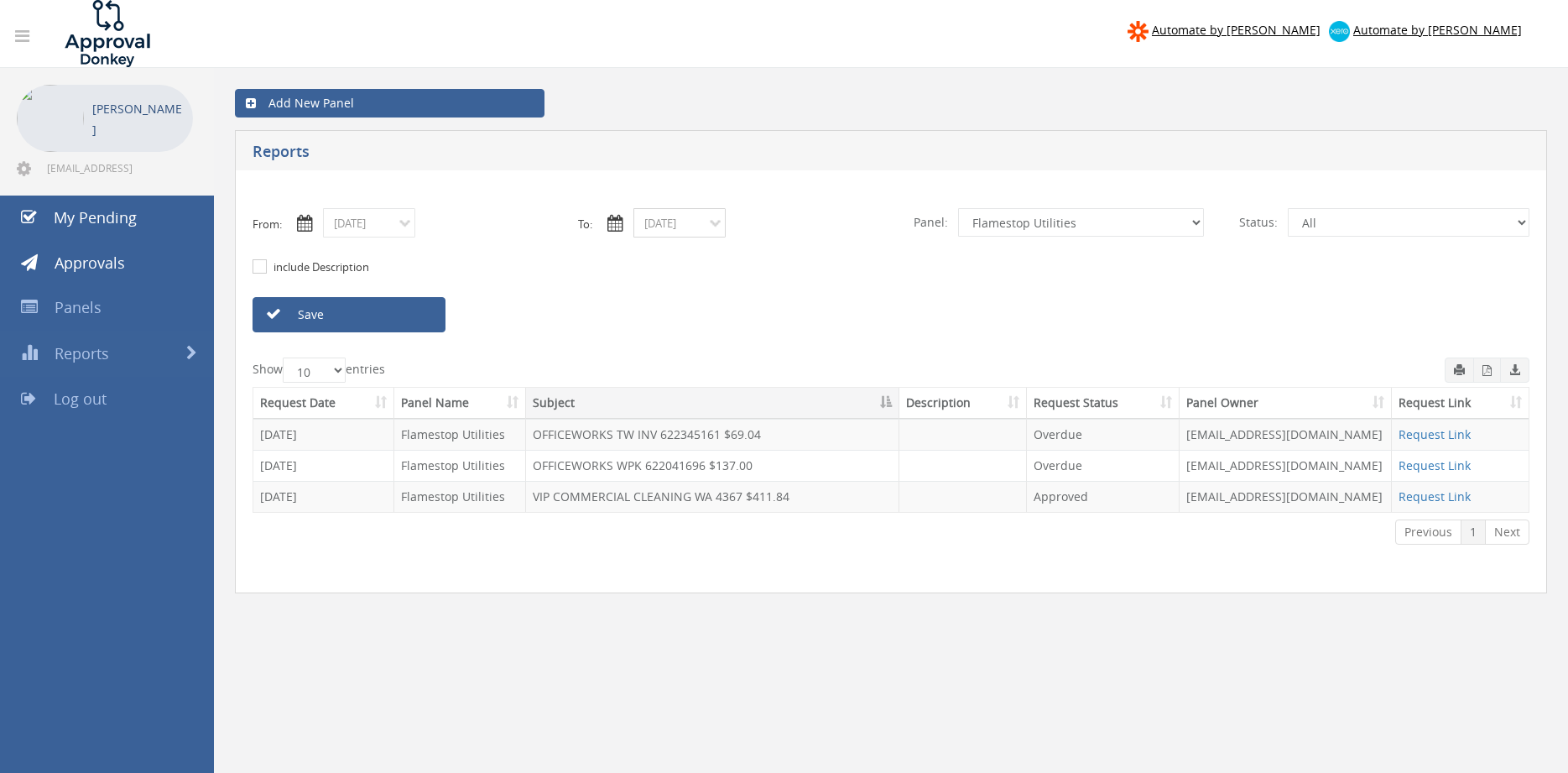
click at [683, 226] on input "08/01/2025" at bounding box center [680, 222] width 93 height 29
click at [681, 320] on span "04" at bounding box center [684, 322] width 34 height 22
type input "08/04/2025"
click at [404, 315] on link "Save" at bounding box center [348, 315] width 193 height 35
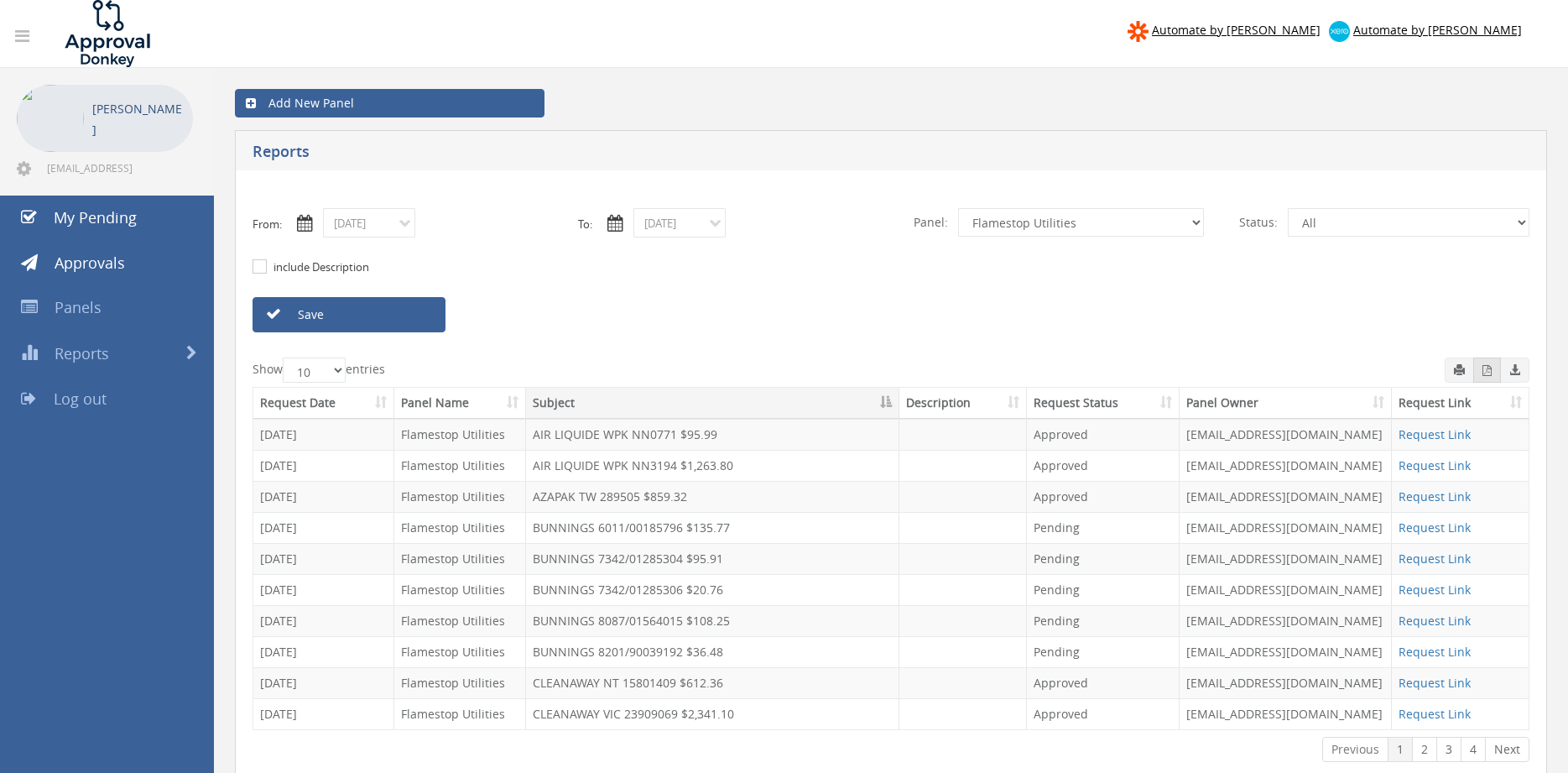
click at [1481, 369] on button "button" at bounding box center [1487, 371] width 28 height 25
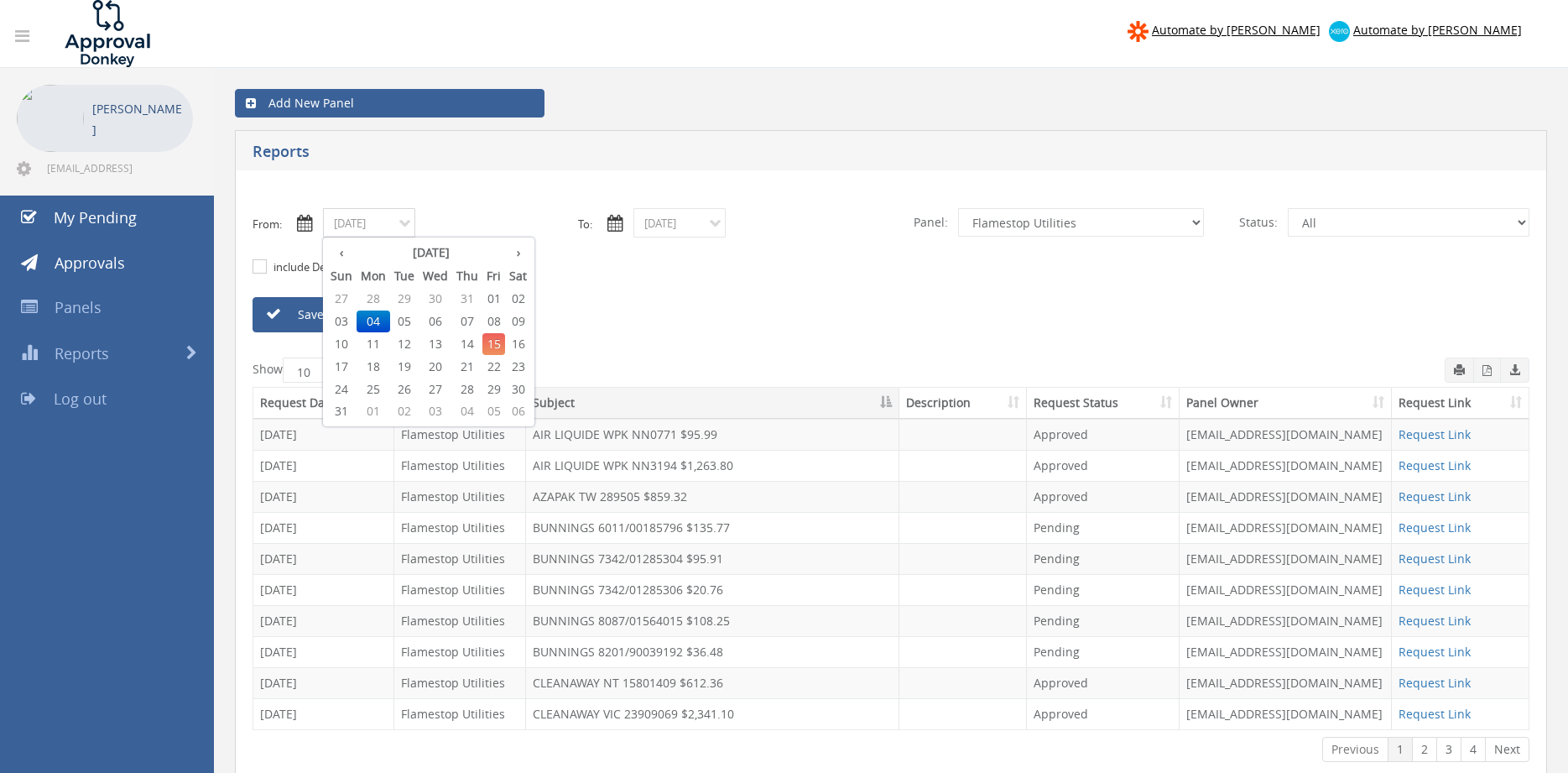
click at [379, 231] on input "08/04/2025" at bounding box center [369, 222] width 93 height 29
click at [442, 321] on span "06" at bounding box center [435, 322] width 34 height 22
type input "08/06/2025"
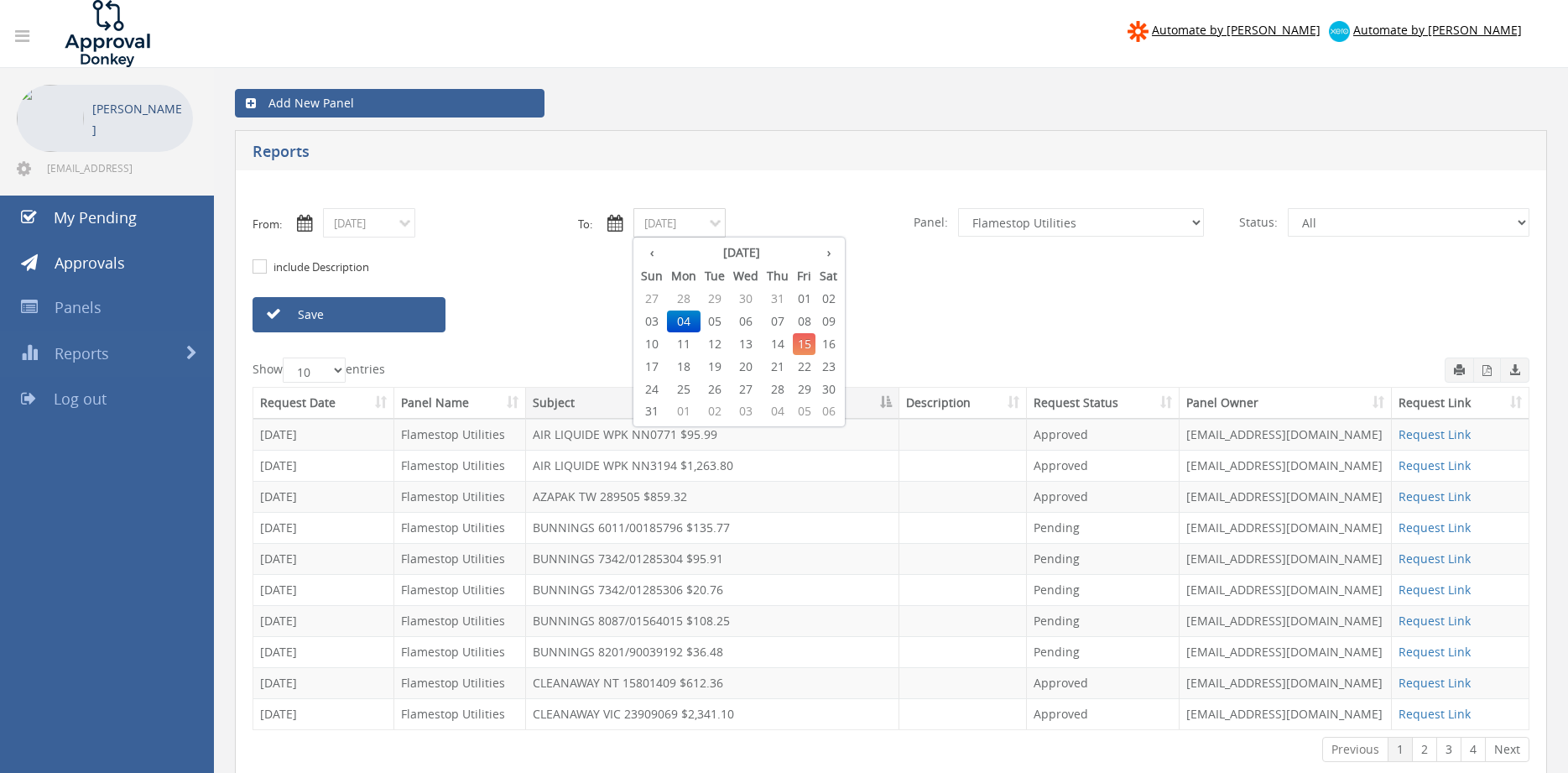
click at [680, 227] on input "08/04/2025" at bounding box center [680, 222] width 93 height 29
click at [746, 317] on span "06" at bounding box center [746, 322] width 34 height 22
type input "08/06/2025"
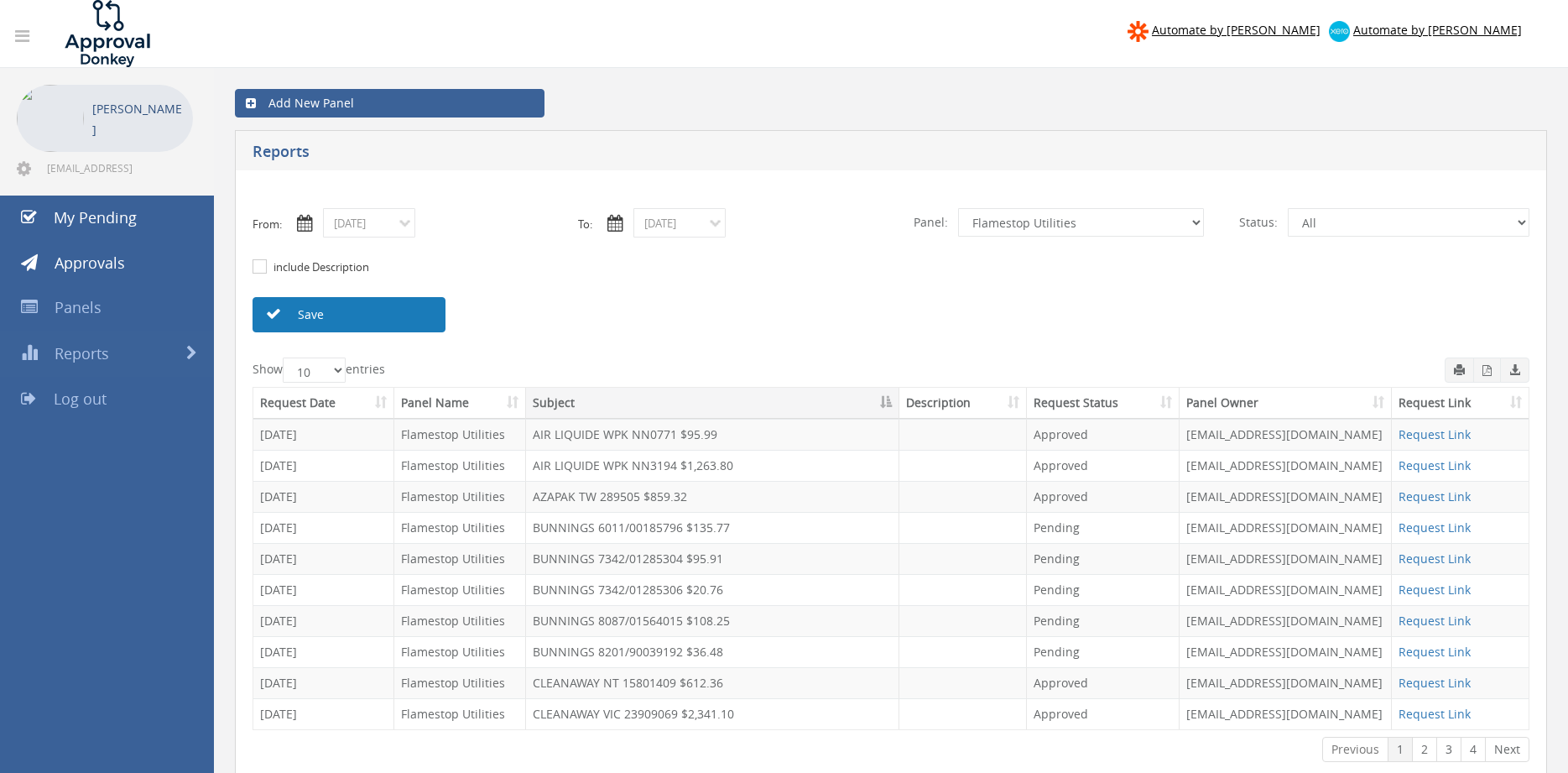
click at [422, 322] on link "Save" at bounding box center [348, 315] width 193 height 35
click at [1490, 374] on icon "button" at bounding box center [1487, 371] width 9 height 11
click at [401, 227] on input "08/06/2025" at bounding box center [369, 222] width 93 height 29
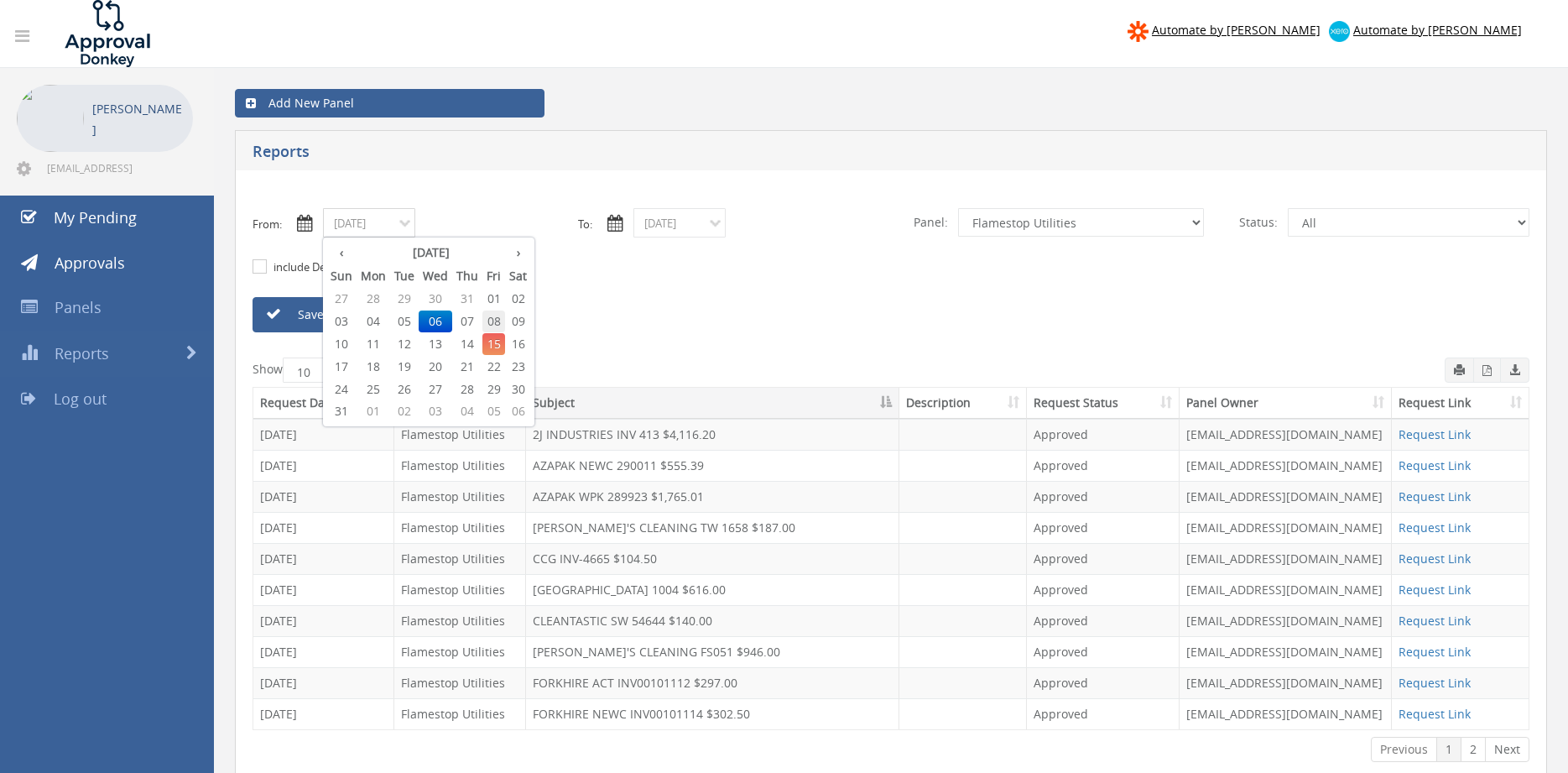
click at [495, 326] on span "08" at bounding box center [493, 322] width 23 height 22
type input "08/08/2025"
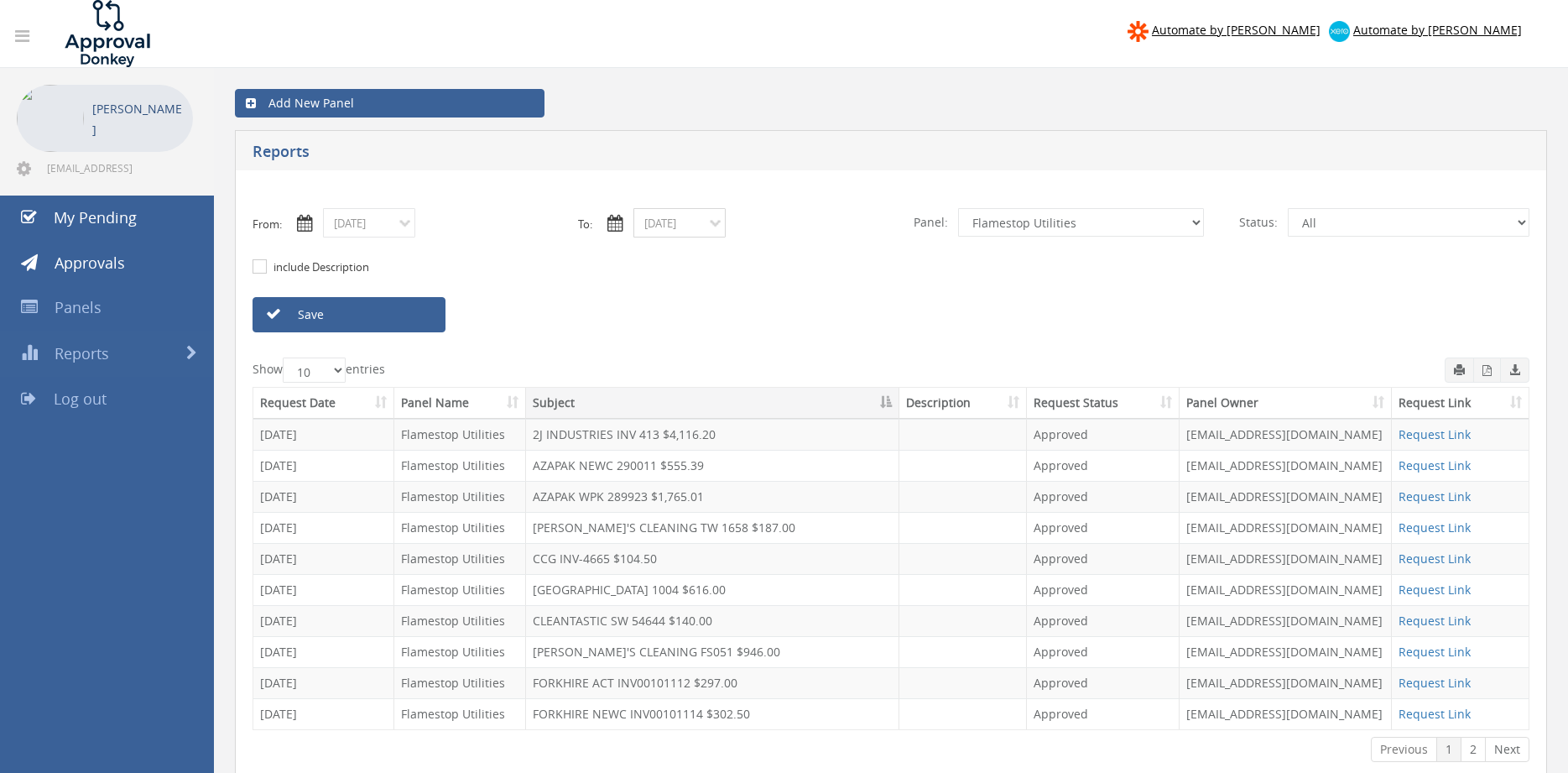
click at [653, 227] on input "08/06/2025" at bounding box center [680, 222] width 93 height 29
click at [805, 324] on span "08" at bounding box center [804, 322] width 23 height 22
type input "08/08/2025"
click at [427, 315] on link "Save" at bounding box center [348, 315] width 193 height 35
click at [1486, 376] on icon "button" at bounding box center [1487, 371] width 9 height 11
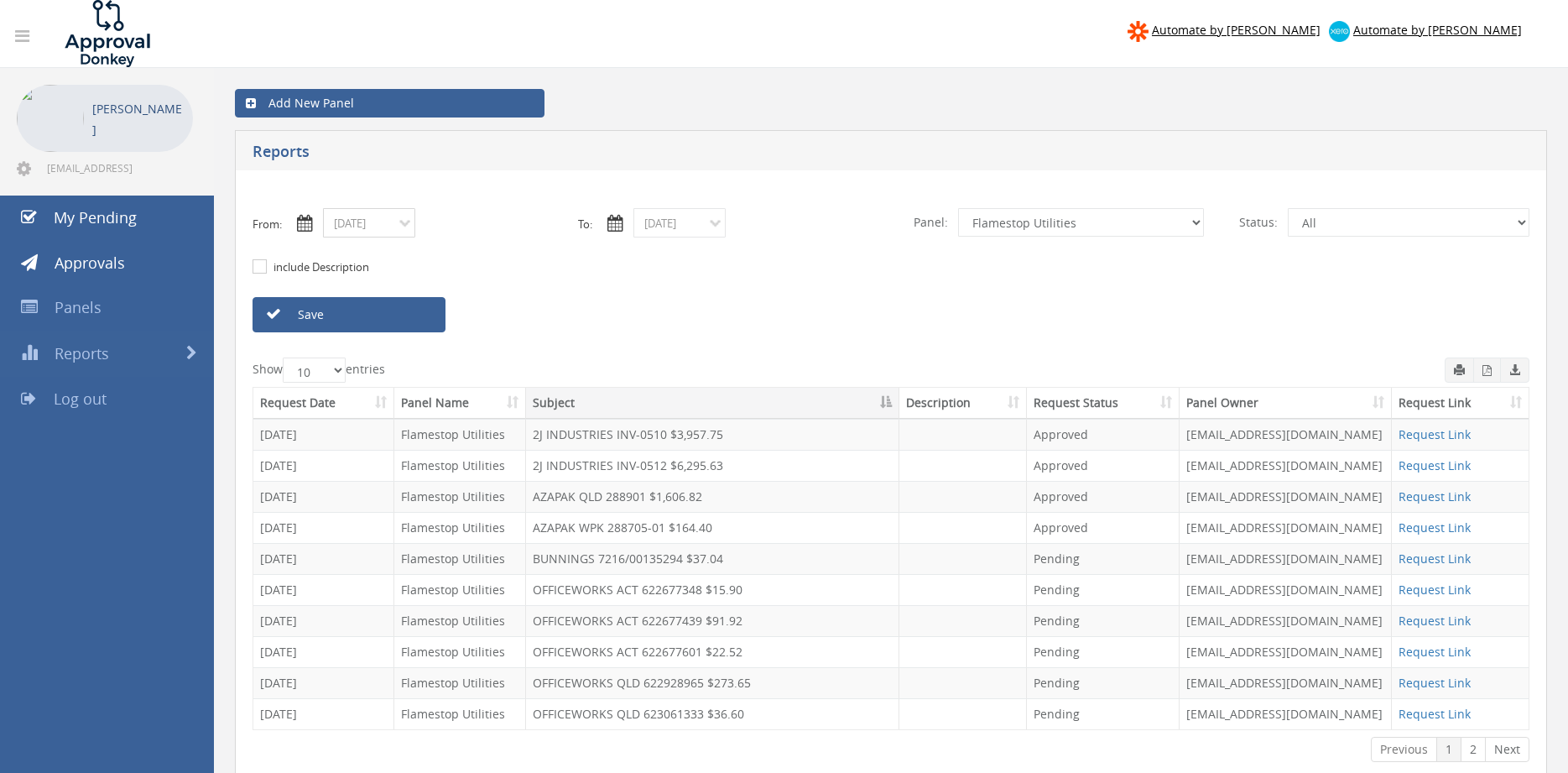
click at [378, 232] on input "08/08/2025" at bounding box center [369, 222] width 93 height 29
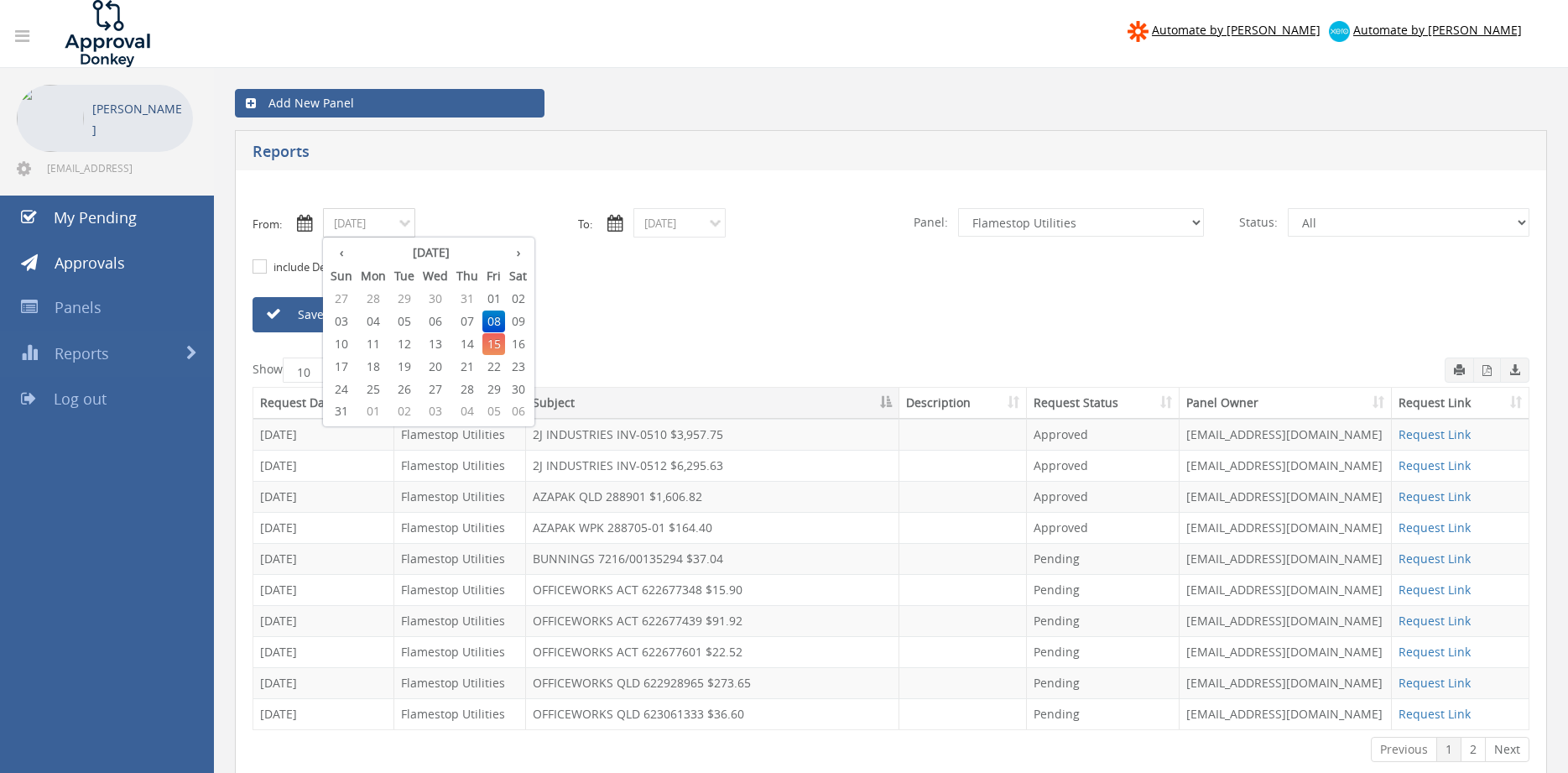
click at [380, 343] on span "11" at bounding box center [374, 344] width 34 height 22
type input "08/11/2025"
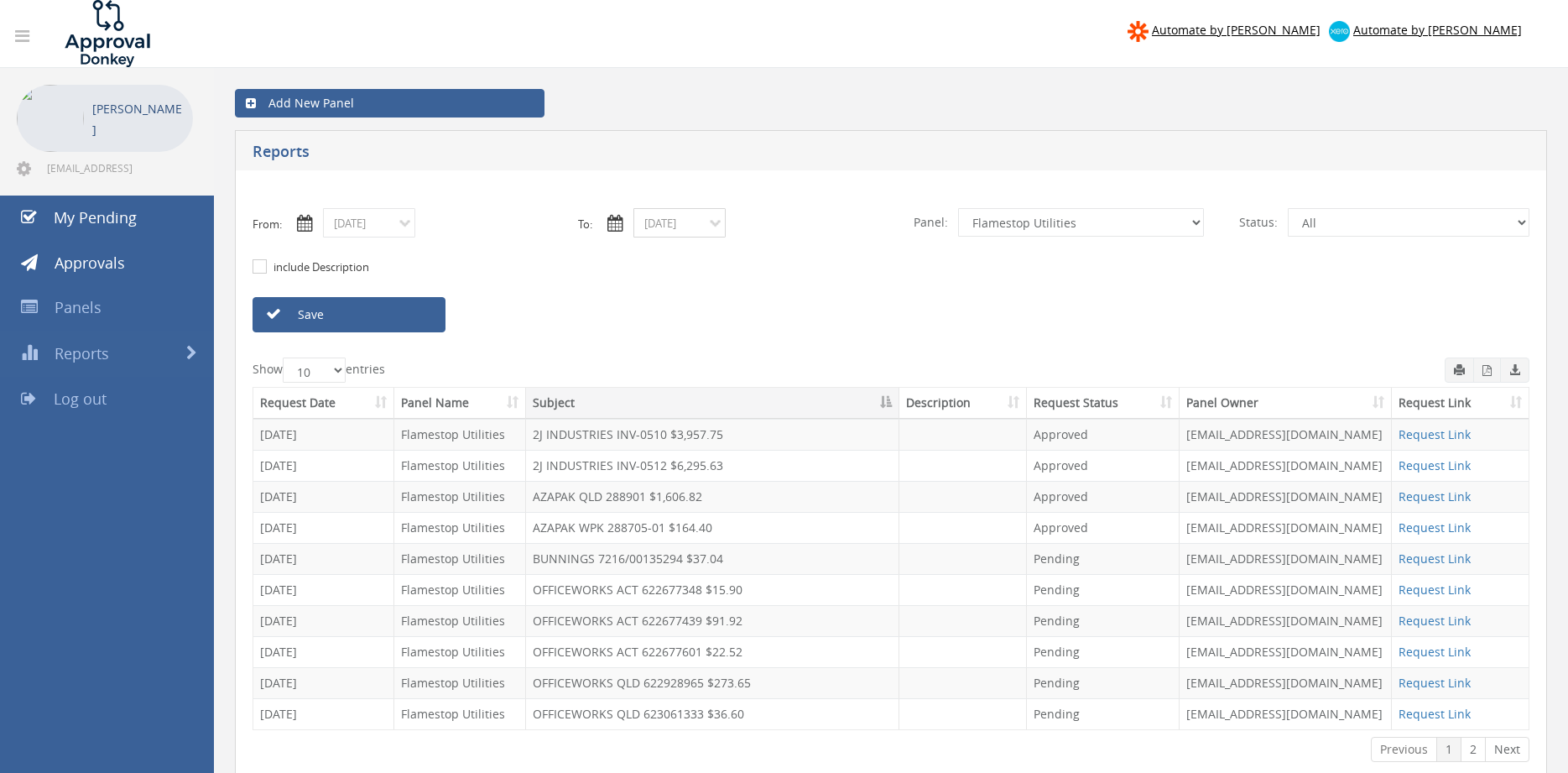
click at [657, 221] on input "08/08/2025" at bounding box center [680, 222] width 93 height 29
click at [682, 341] on span "11" at bounding box center [684, 344] width 34 height 22
type input "08/11/2025"
click at [407, 316] on link "Save" at bounding box center [348, 315] width 193 height 35
click at [1485, 374] on icon "button" at bounding box center [1487, 371] width 9 height 11
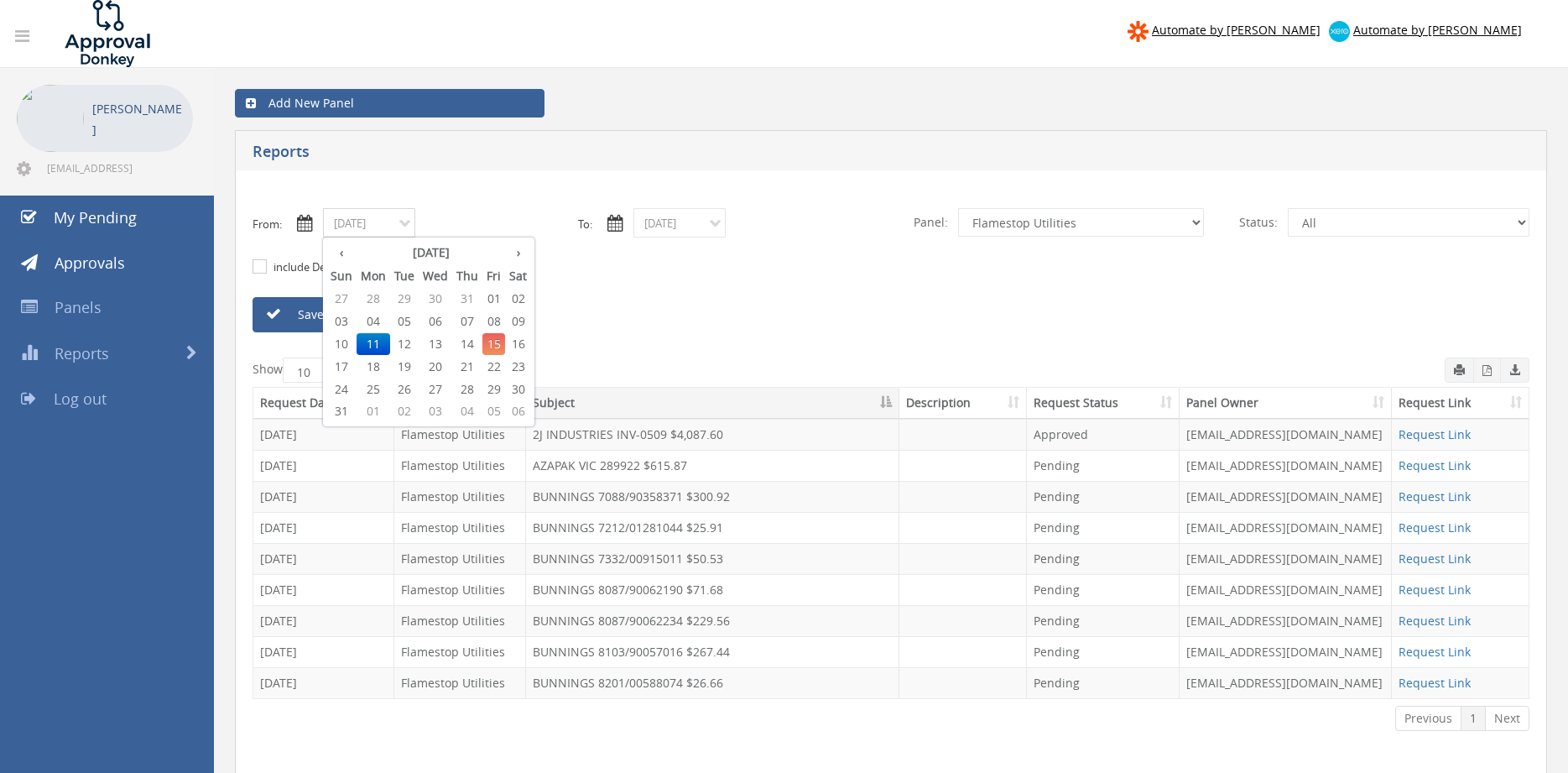
click at [376, 227] on input "08/11/2025" at bounding box center [369, 222] width 93 height 29
click at [414, 349] on span "12" at bounding box center [405, 344] width 29 height 22
type input "08/12/2025"
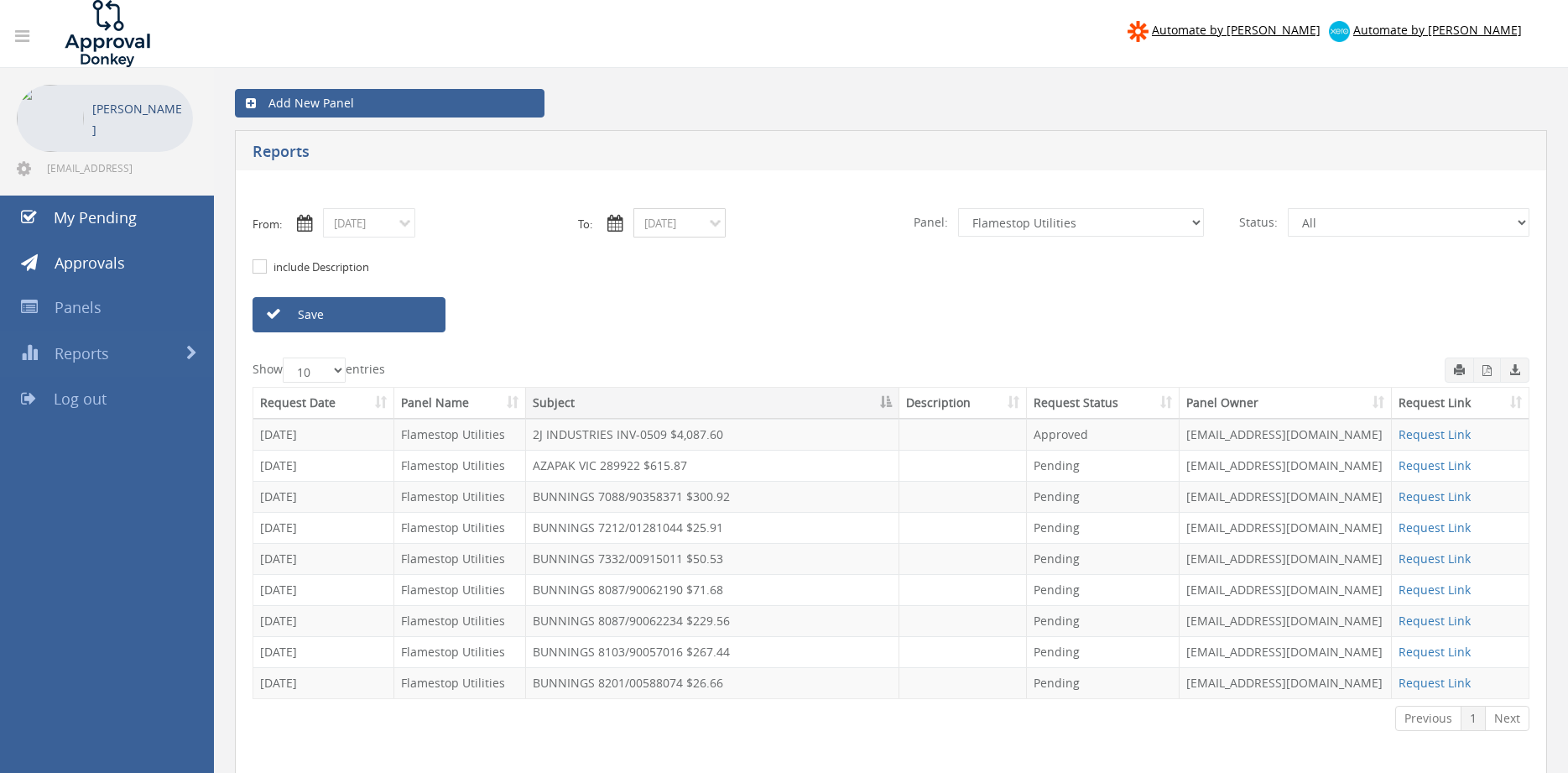
click at [658, 224] on input "08/11/2025" at bounding box center [680, 222] width 93 height 29
drag, startPoint x: 716, startPoint y: 346, endPoint x: 687, endPoint y: 338, distance: 30.1
click at [716, 347] on span "12" at bounding box center [715, 344] width 29 height 22
type input "08/12/2025"
click at [416, 317] on link "Save" at bounding box center [348, 315] width 193 height 35
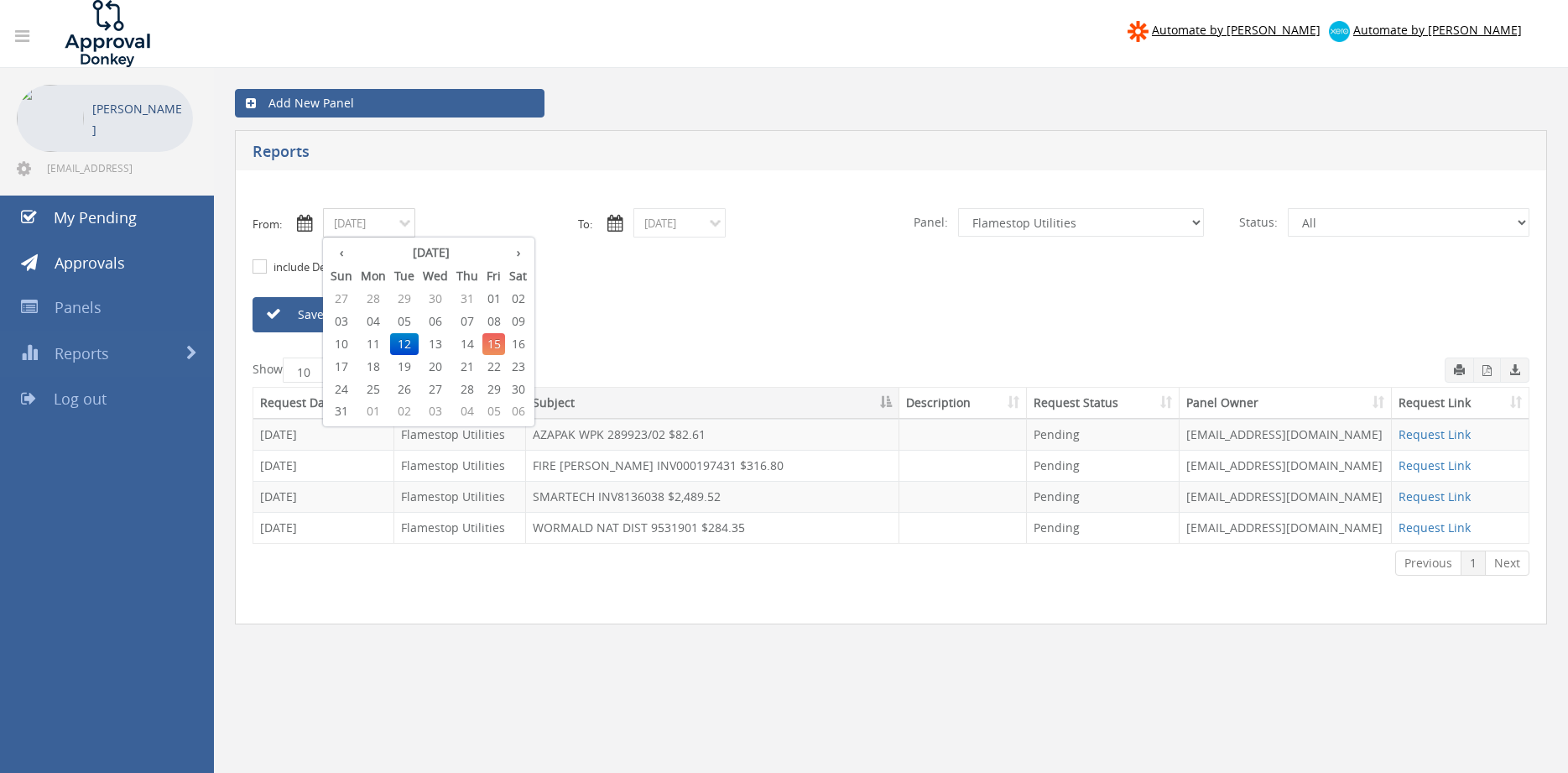
click at [375, 227] on input "08/12/2025" at bounding box center [369, 222] width 93 height 29
click at [347, 253] on th "‹" at bounding box center [342, 253] width 30 height 24
click at [467, 394] on span "31" at bounding box center [467, 390] width 30 height 22
type input "07/31/2025"
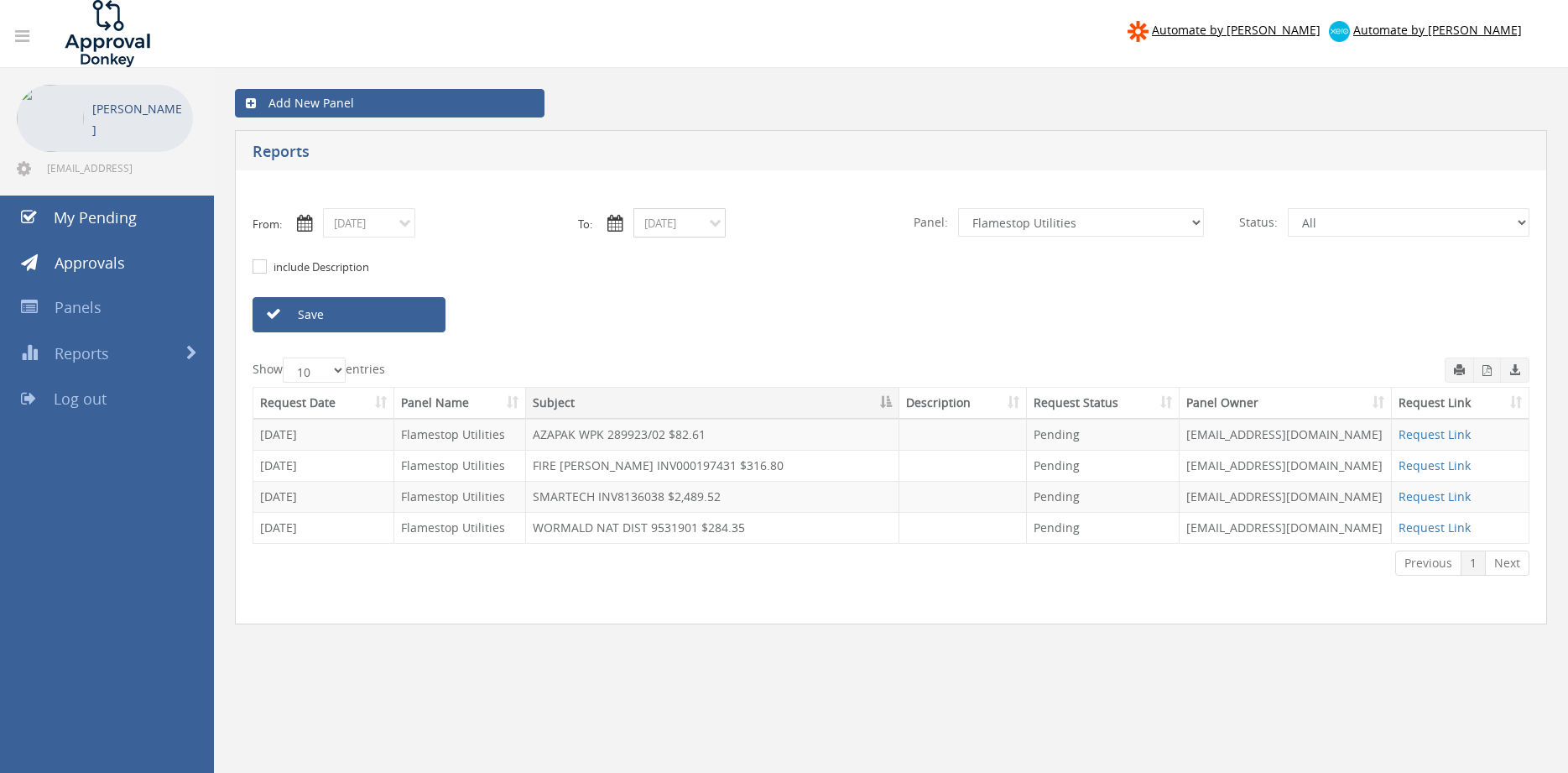
click at [676, 230] on input "08/12/2025" at bounding box center [680, 222] width 93 height 29
click at [649, 258] on th "‹" at bounding box center [652, 253] width 30 height 24
click at [774, 388] on span "31" at bounding box center [778, 390] width 30 height 22
type input "07/31/2025"
click at [429, 322] on link "Save" at bounding box center [348, 315] width 193 height 35
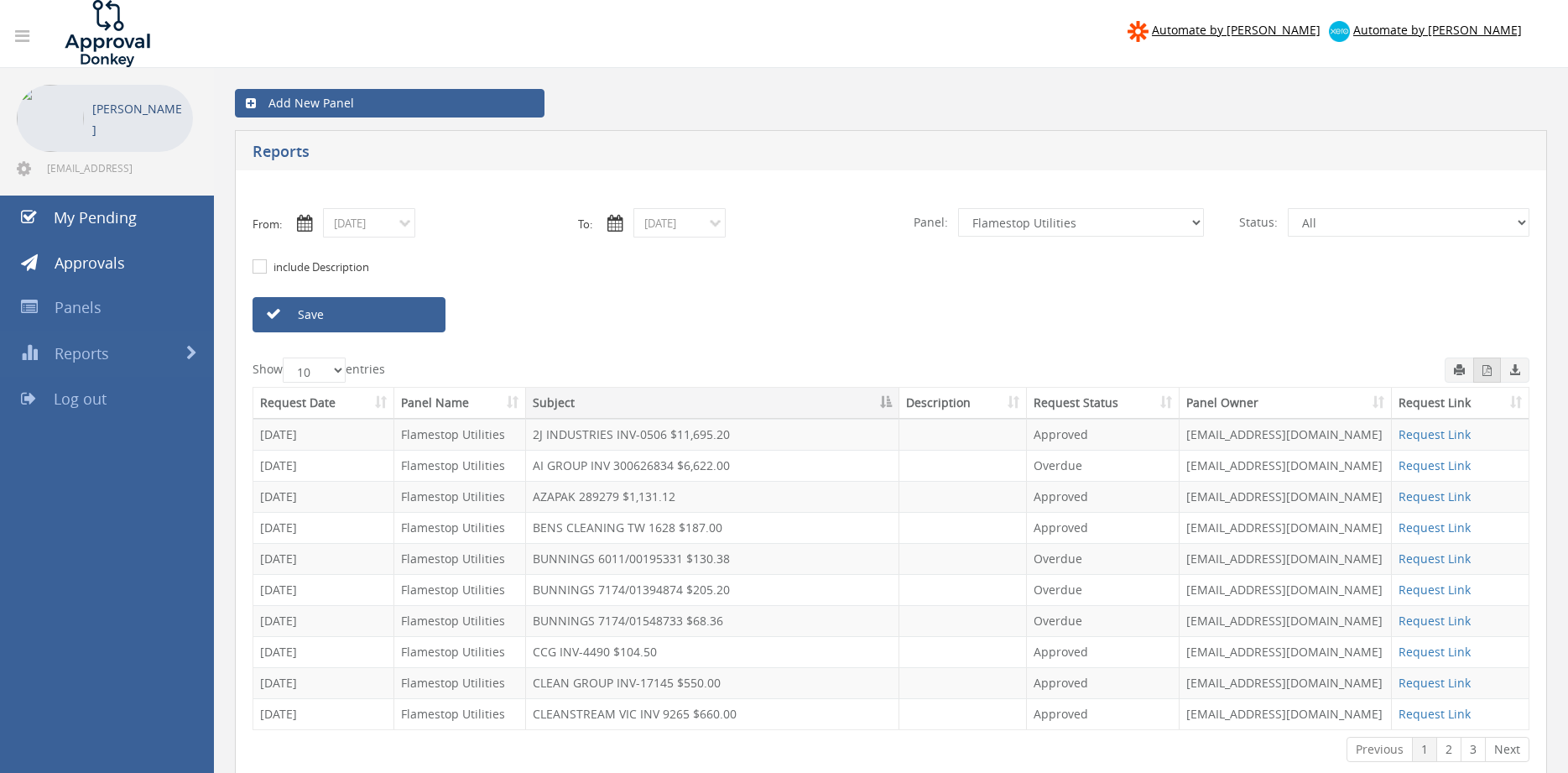
click at [1480, 373] on button "button" at bounding box center [1487, 371] width 28 height 25
click at [388, 226] on input "07/31/2025" at bounding box center [369, 222] width 93 height 29
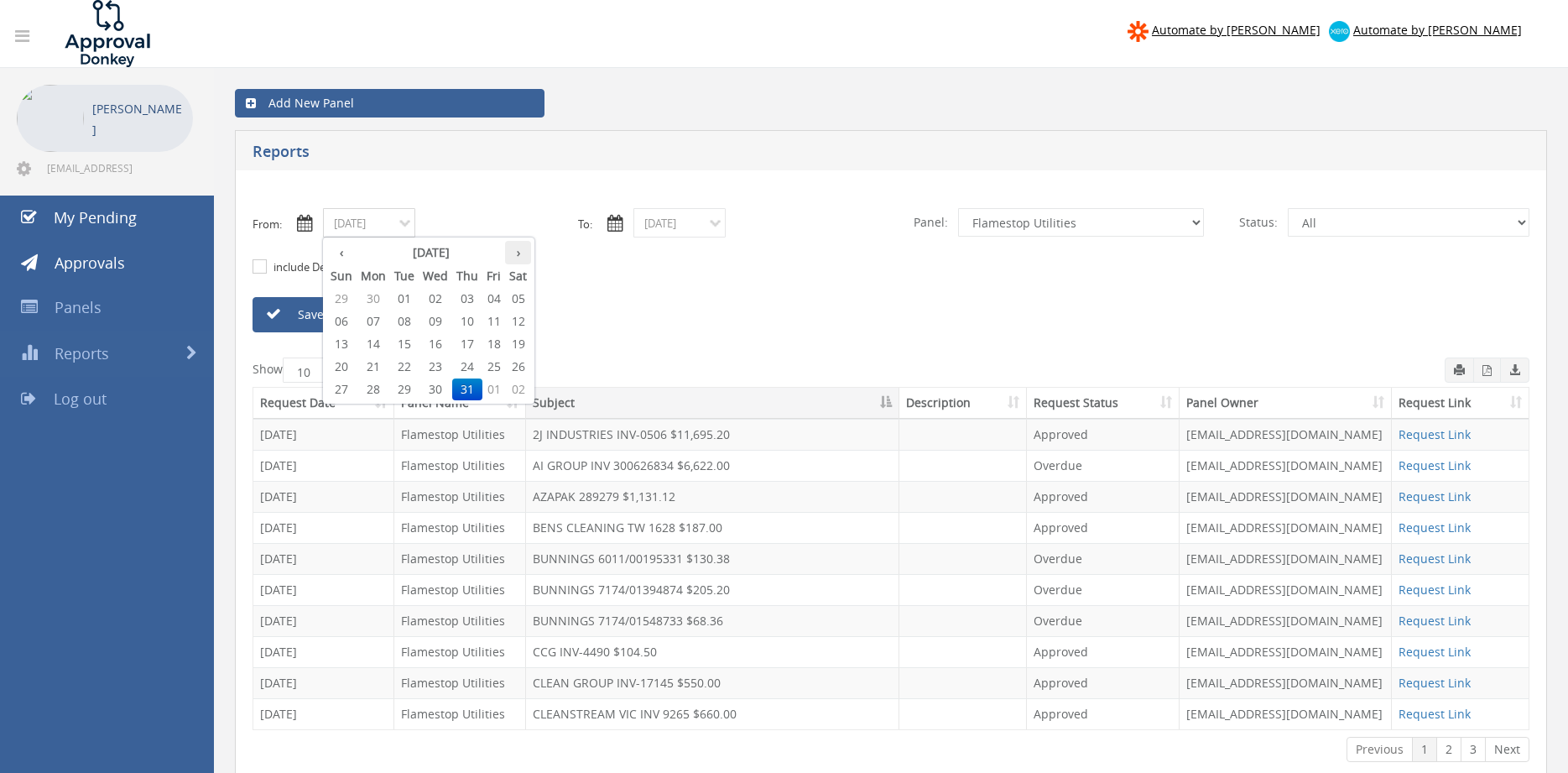
click at [523, 254] on th "›" at bounding box center [518, 253] width 26 height 24
click at [441, 324] on span "06" at bounding box center [435, 322] width 34 height 22
type input "08/06/2025"
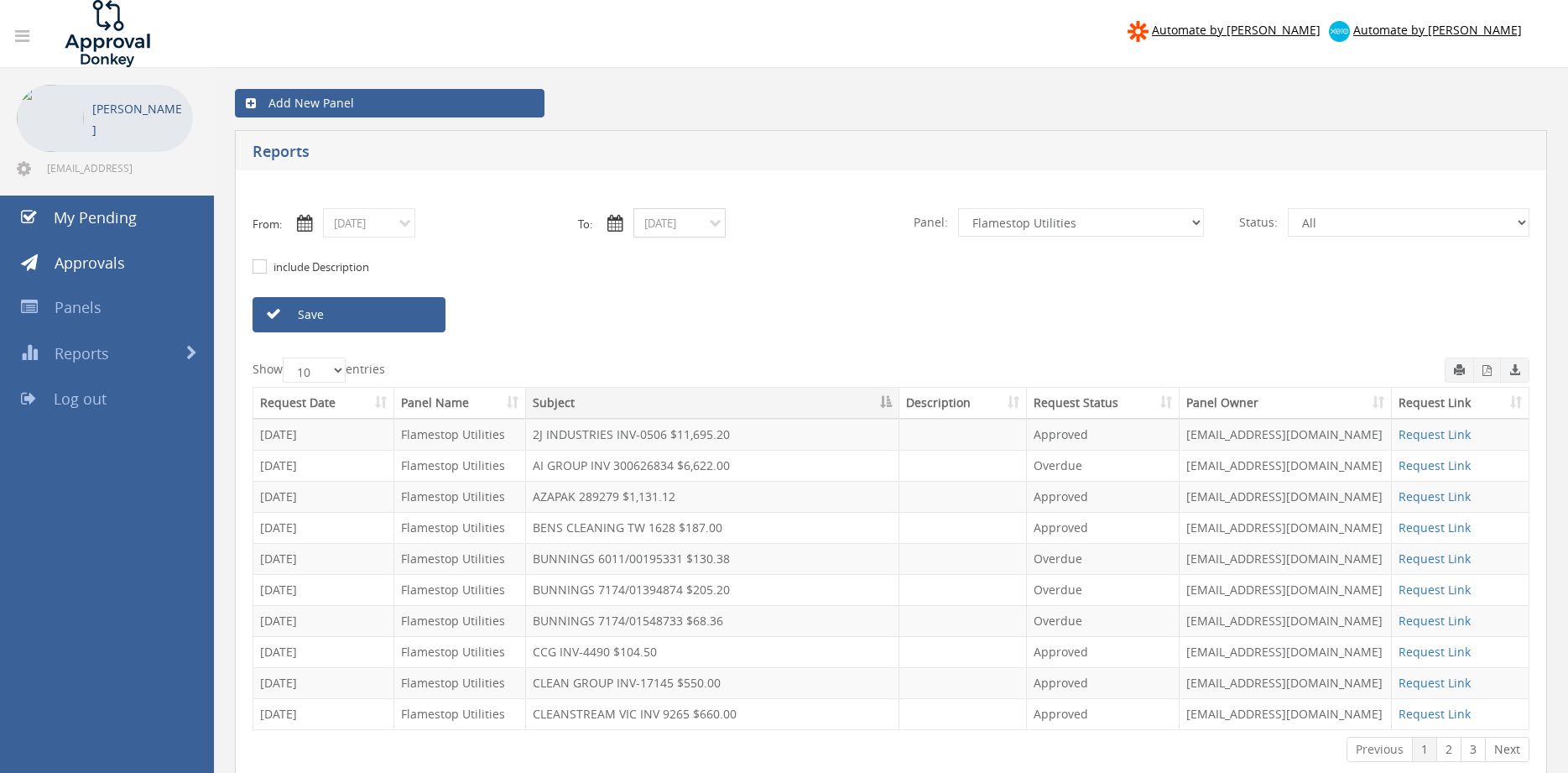
click at [678, 227] on input "07/31/2025" at bounding box center [680, 222] width 93 height 29
click at [831, 253] on th "›" at bounding box center [828, 253] width 26 height 24
click at [747, 322] on span "06" at bounding box center [746, 322] width 34 height 22
type input "08/06/2025"
click at [959, 208] on select "All Alarm Credits RG - 3 NZ Utilities Cable and SAI Global NZ Alarms-1 NZ FX Pa…" at bounding box center [1082, 222] width 246 height 29
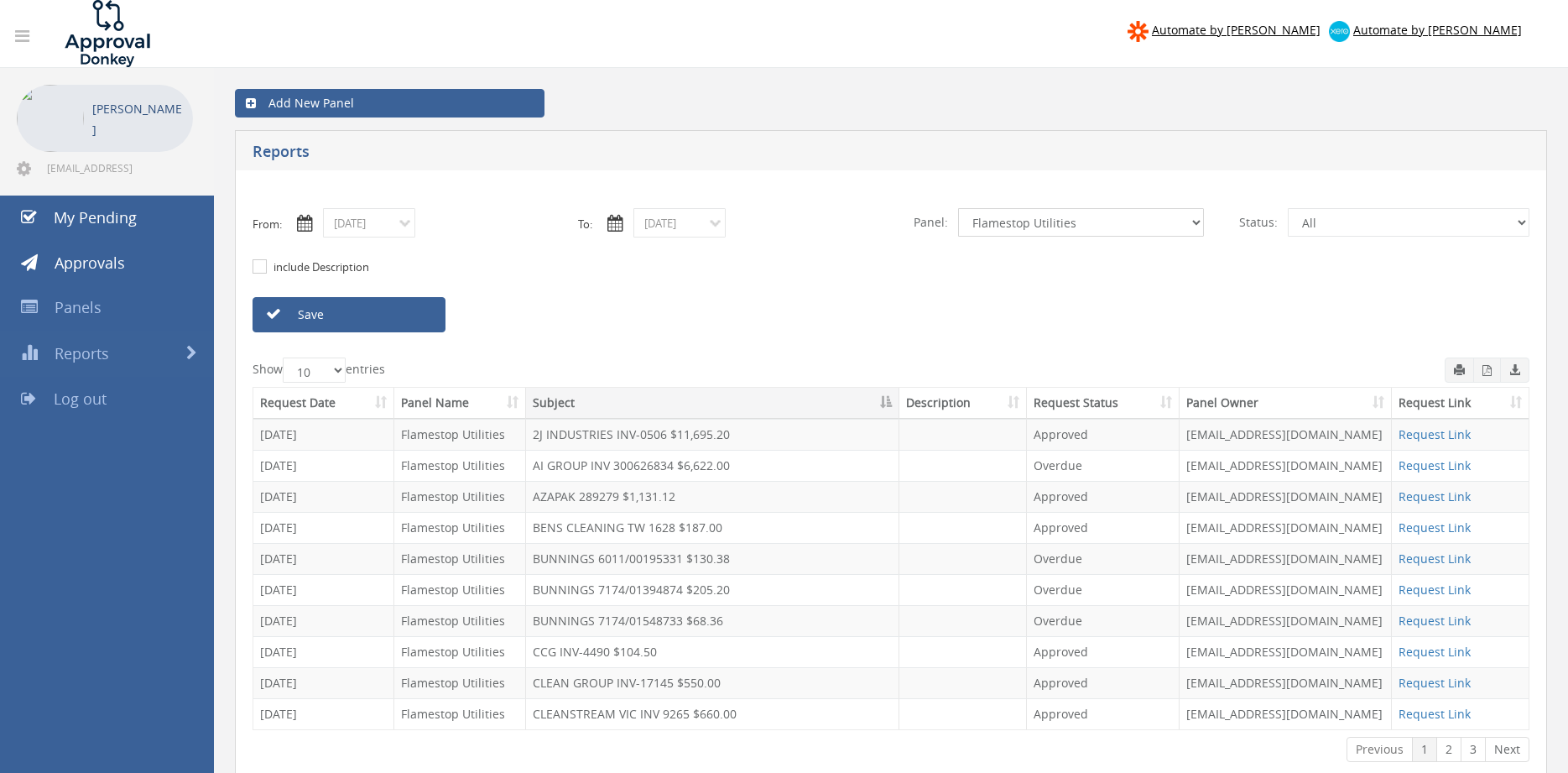
select select "number:9632"
click option "Suppliers" at bounding box center [0, 0] width 0 height 0
click at [414, 328] on link "Save" at bounding box center [348, 315] width 193 height 35
click at [397, 231] on input "08/06/2025" at bounding box center [369, 222] width 93 height 29
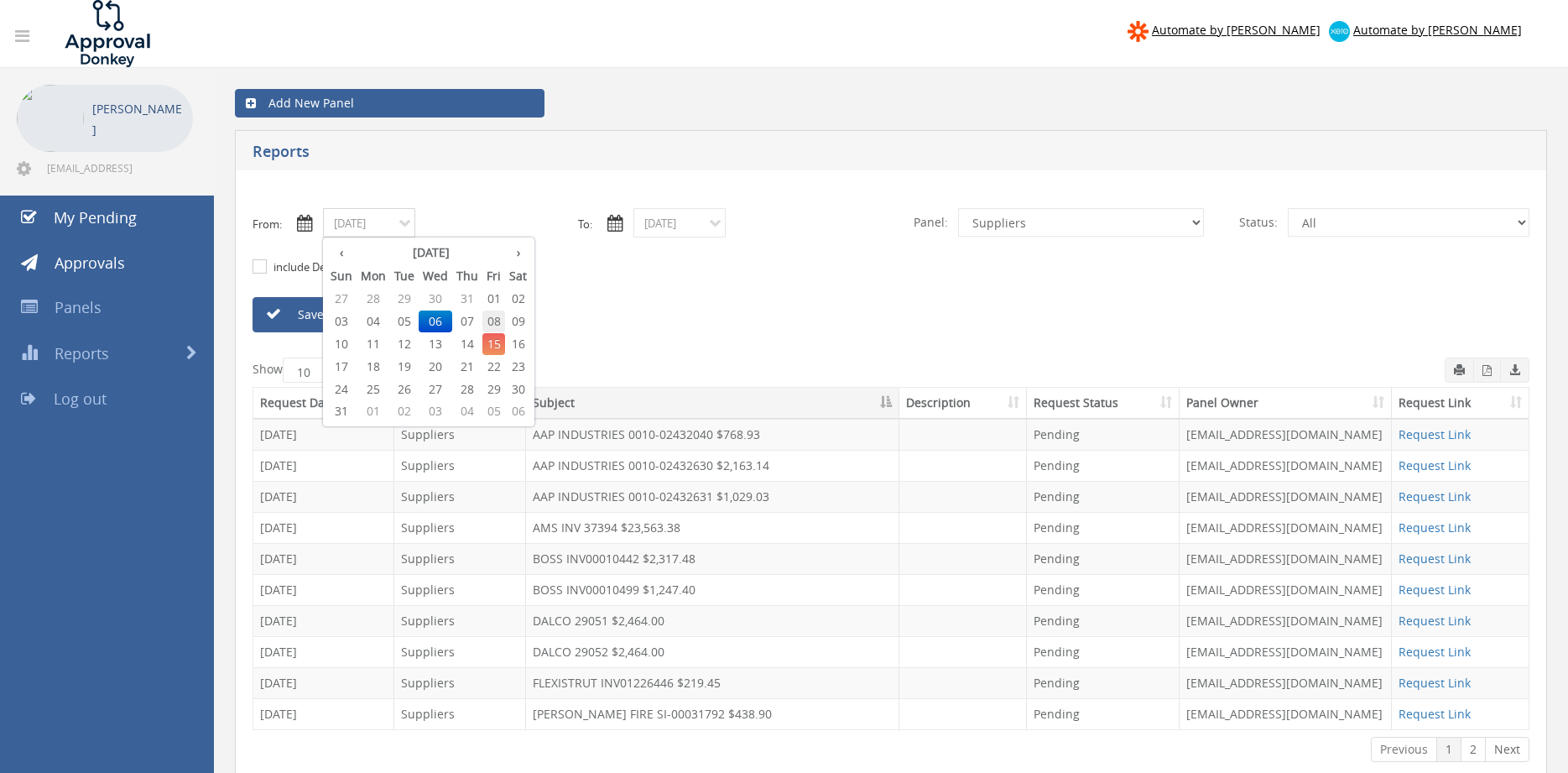
click at [495, 318] on span "08" at bounding box center [493, 322] width 23 height 22
type input "08/08/2025"
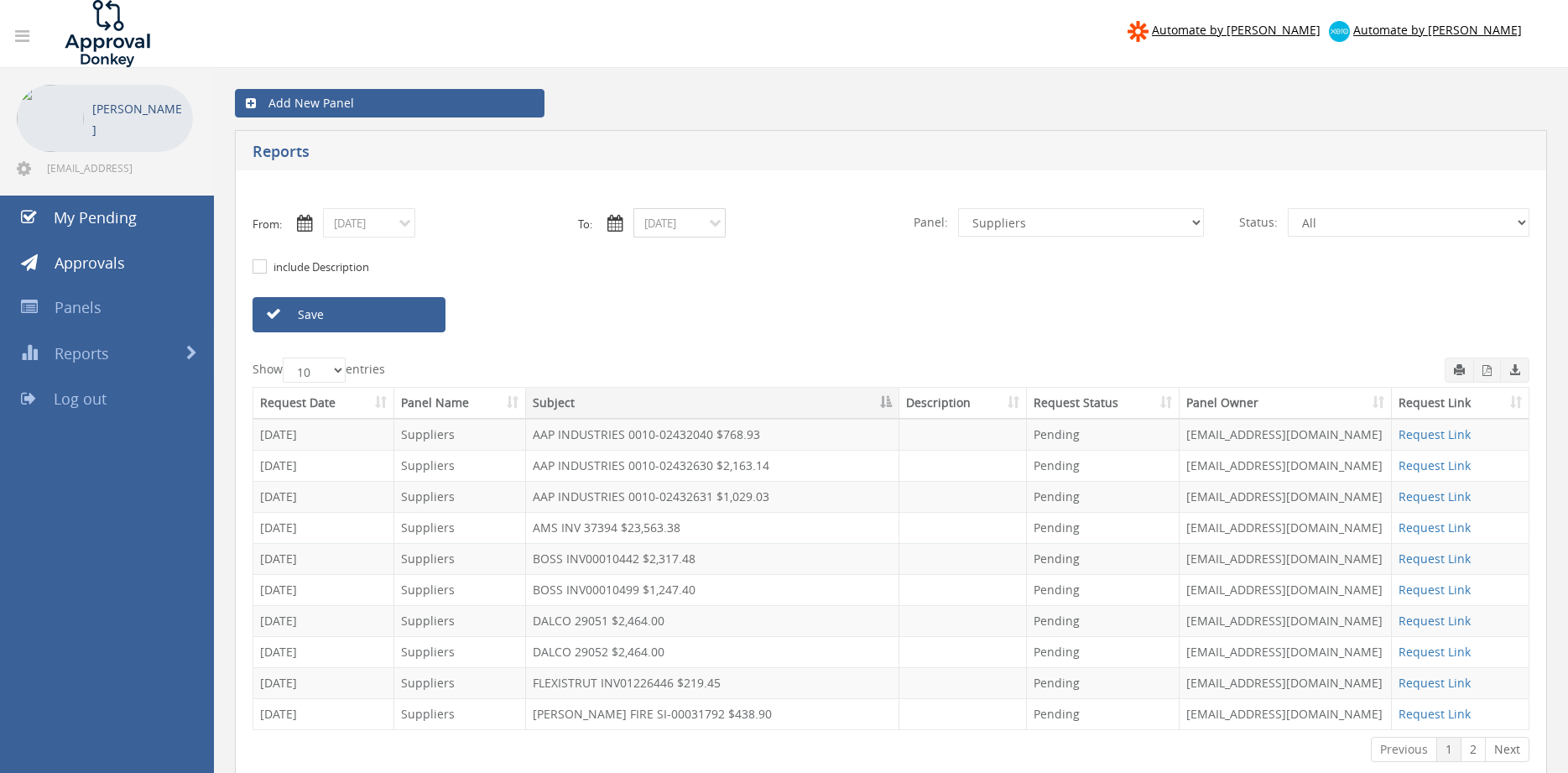
click at [693, 223] on input "08/06/2025" at bounding box center [680, 222] width 93 height 29
click at [809, 321] on span "08" at bounding box center [804, 322] width 23 height 22
type input "08/08/2025"
click at [425, 321] on link "Save" at bounding box center [348, 315] width 193 height 35
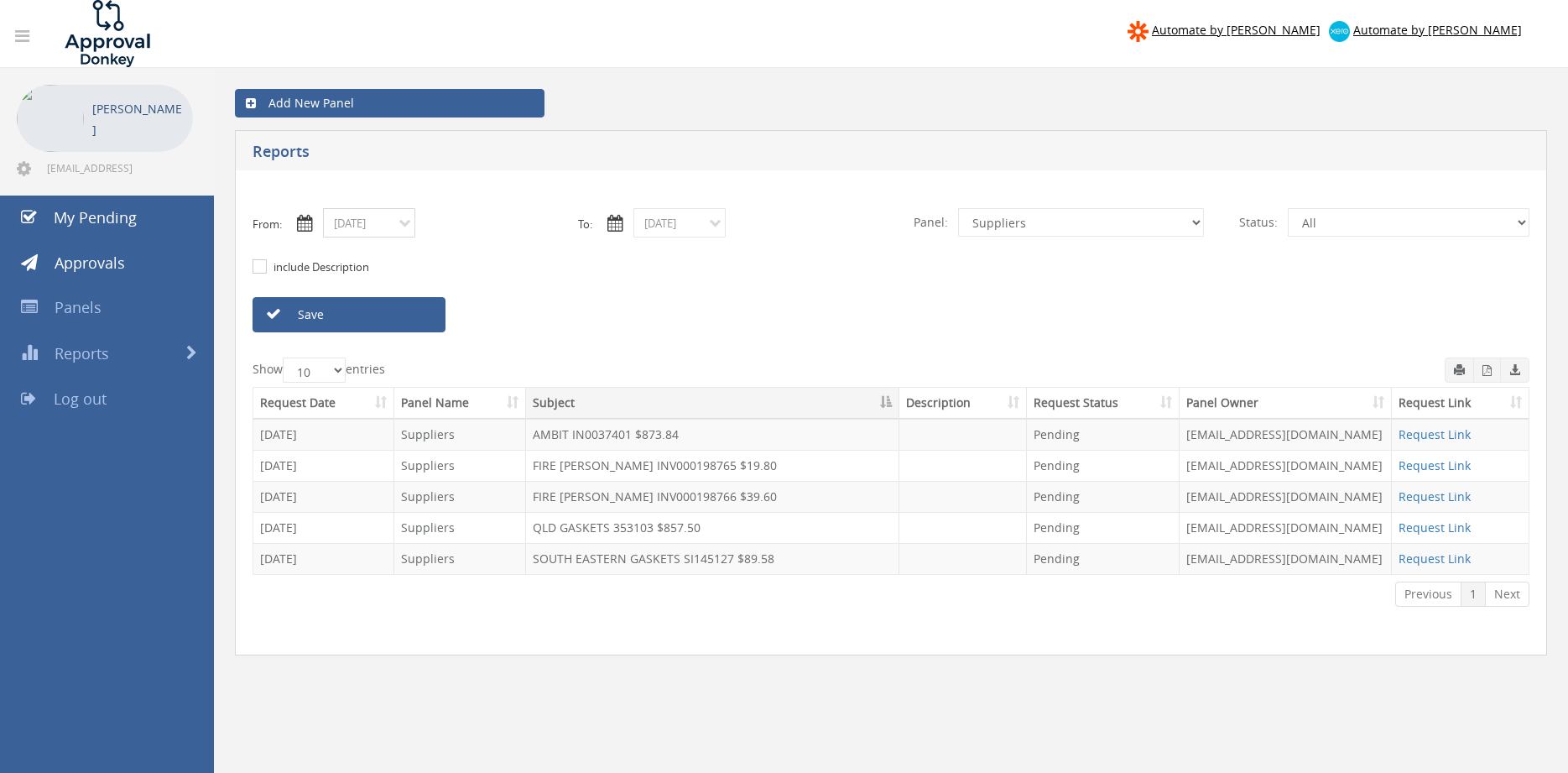
click at [371, 230] on input "08/08/2025" at bounding box center [369, 222] width 93 height 29
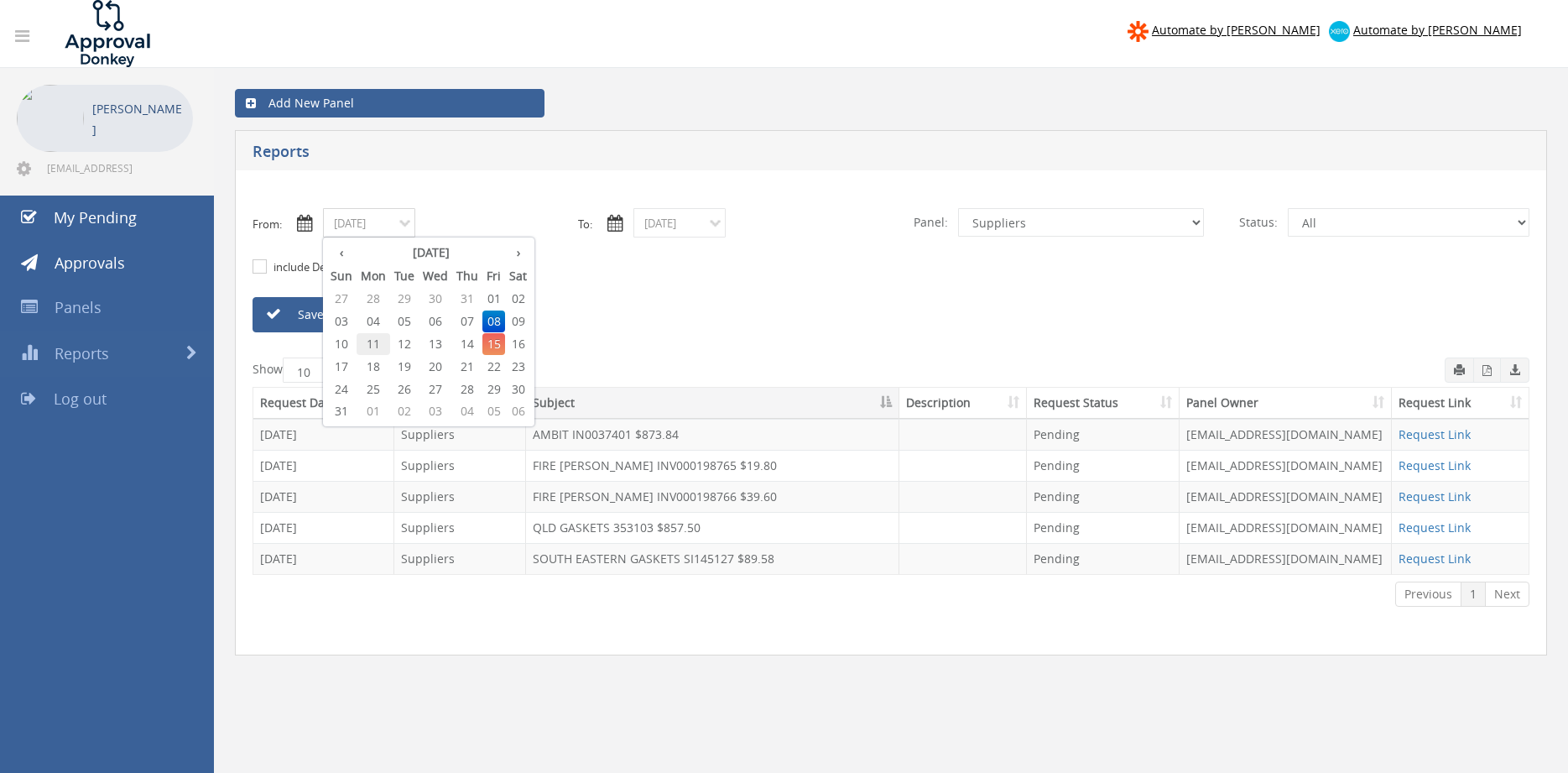
click at [371, 349] on span "11" at bounding box center [374, 344] width 34 height 22
type input "08/11/2025"
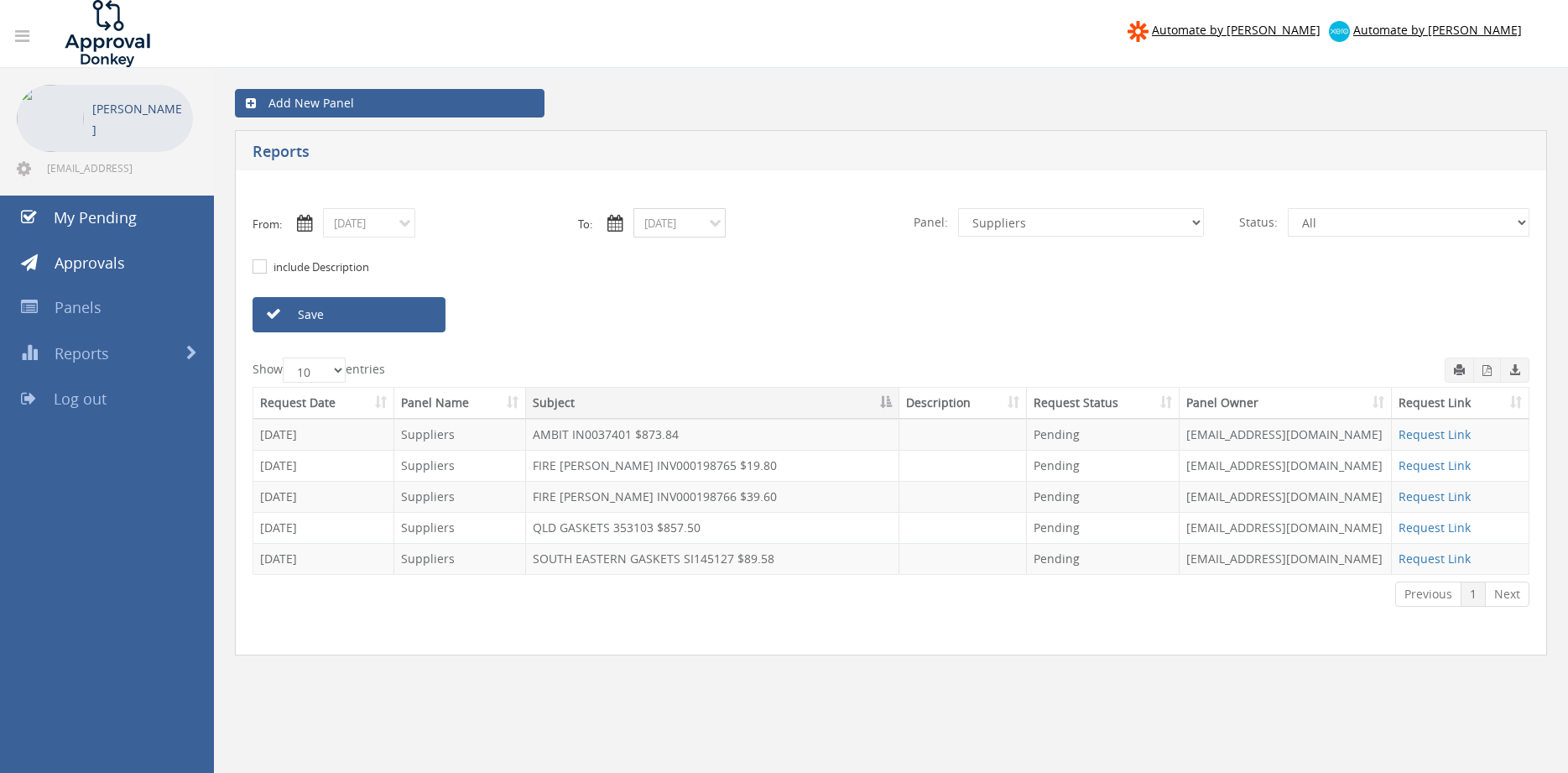
click at [659, 230] on input "08/08/2025" at bounding box center [680, 222] width 93 height 29
click at [682, 342] on span "11" at bounding box center [684, 344] width 34 height 22
type input "08/11/2025"
click at [404, 320] on link "Save" at bounding box center [348, 315] width 193 height 35
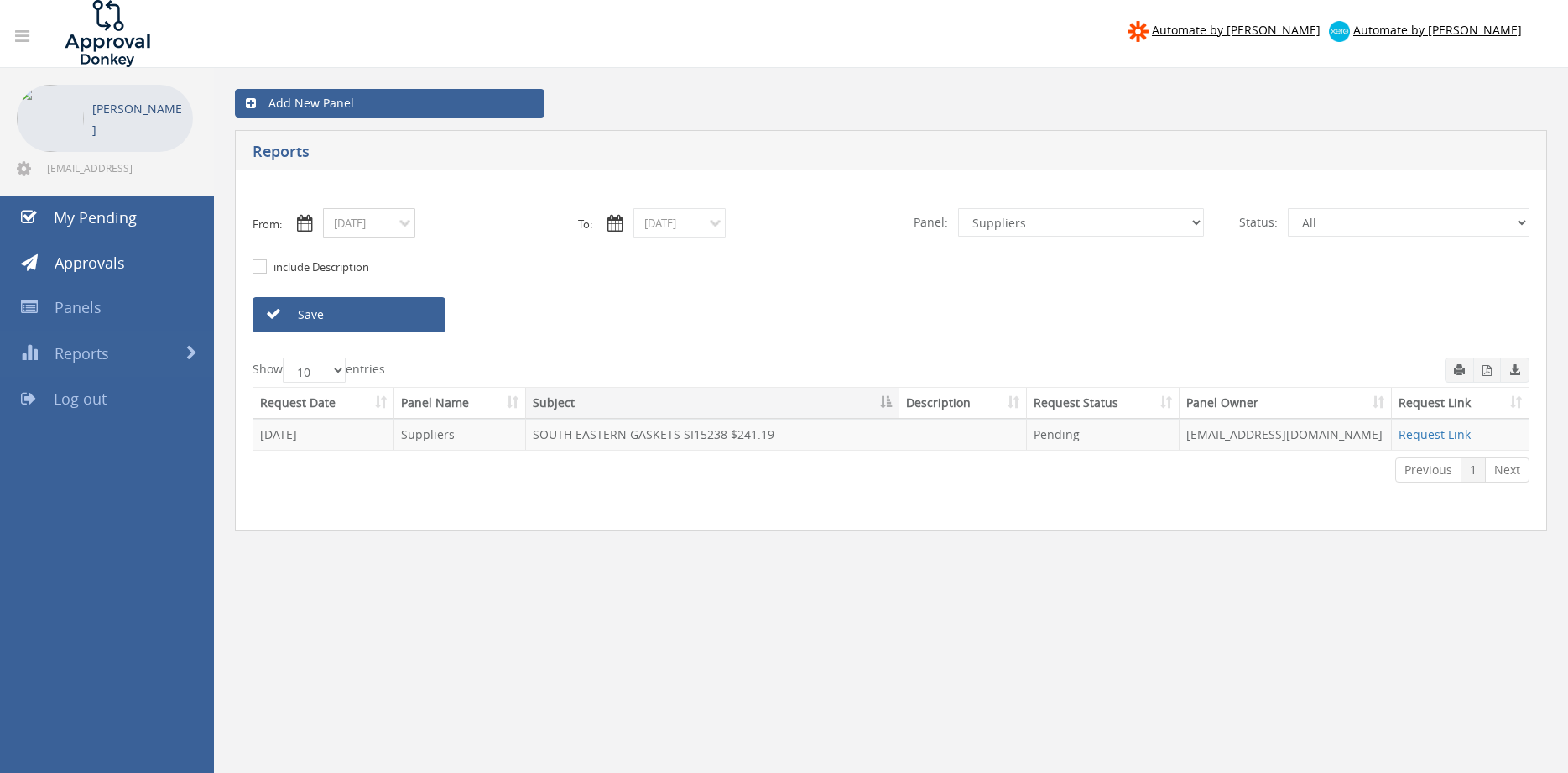
click at [386, 221] on input "08/11/2025" at bounding box center [369, 222] width 93 height 29
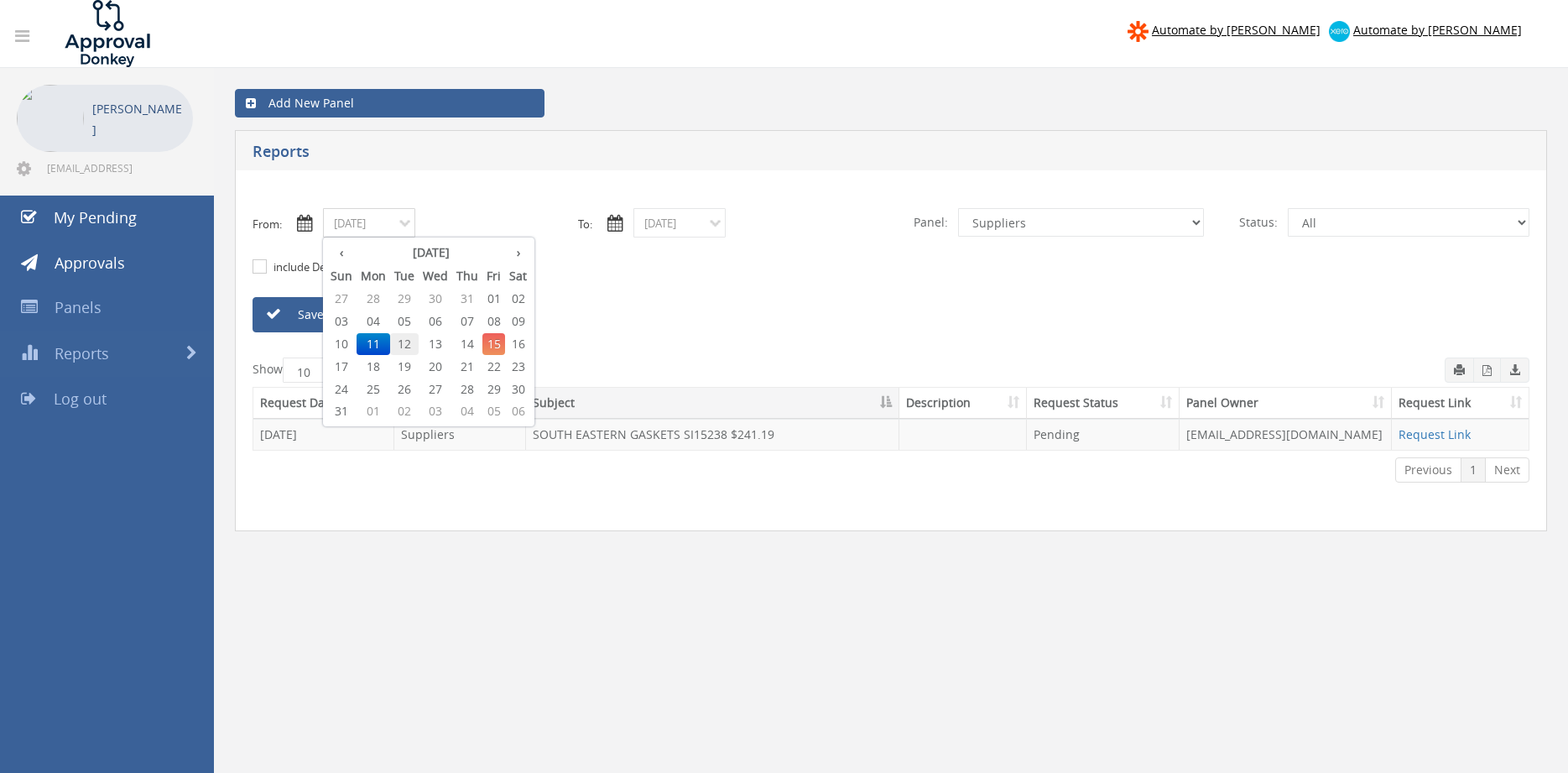
click at [408, 344] on span "12" at bounding box center [405, 344] width 29 height 22
type input "08/12/2025"
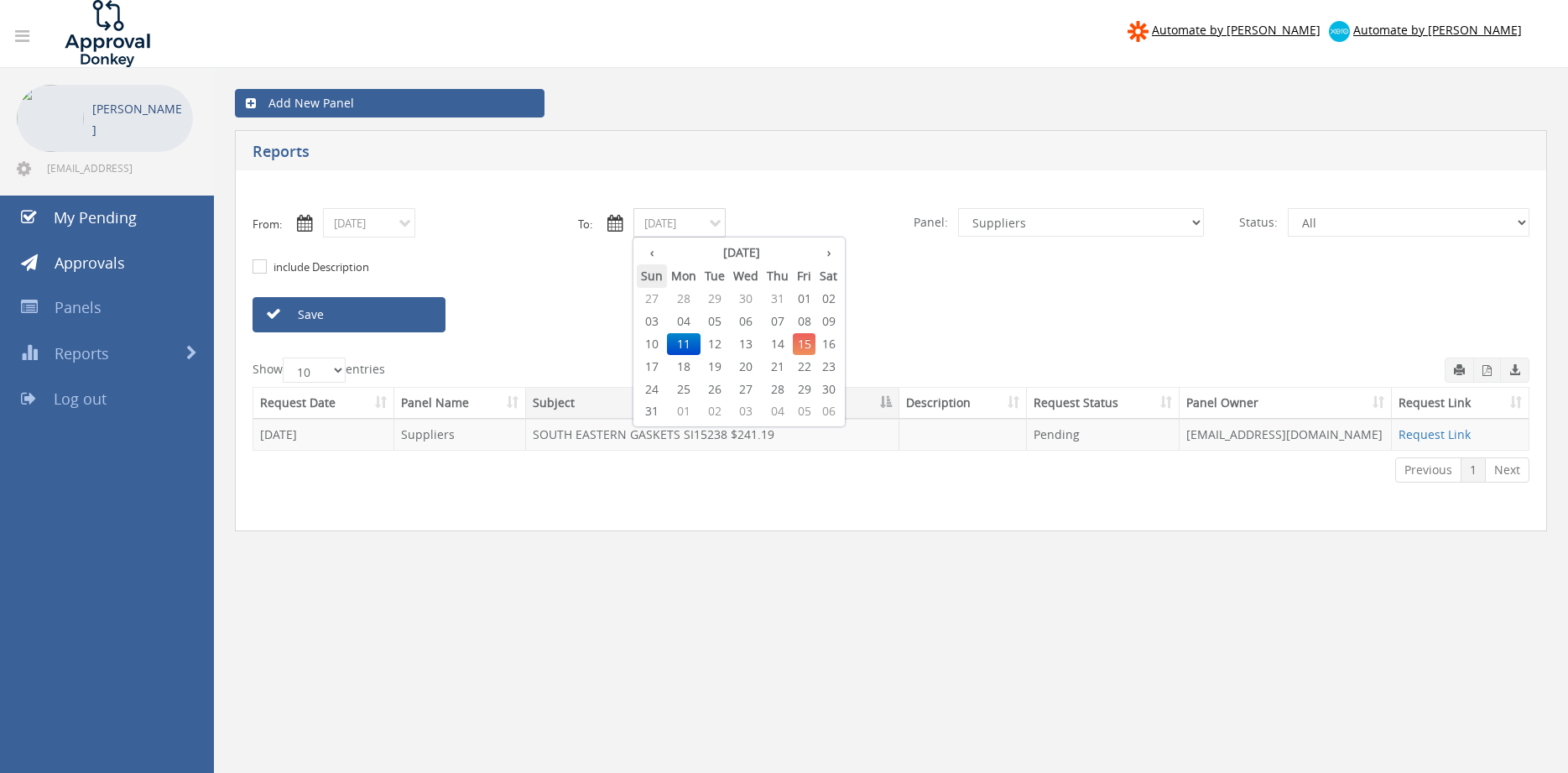
drag, startPoint x: 667, startPoint y: 228, endPoint x: 665, endPoint y: 270, distance: 42.0
click at [667, 227] on input "08/11/2025" at bounding box center [680, 222] width 93 height 29
click at [713, 339] on span "12" at bounding box center [715, 344] width 29 height 22
type input "08/12/2025"
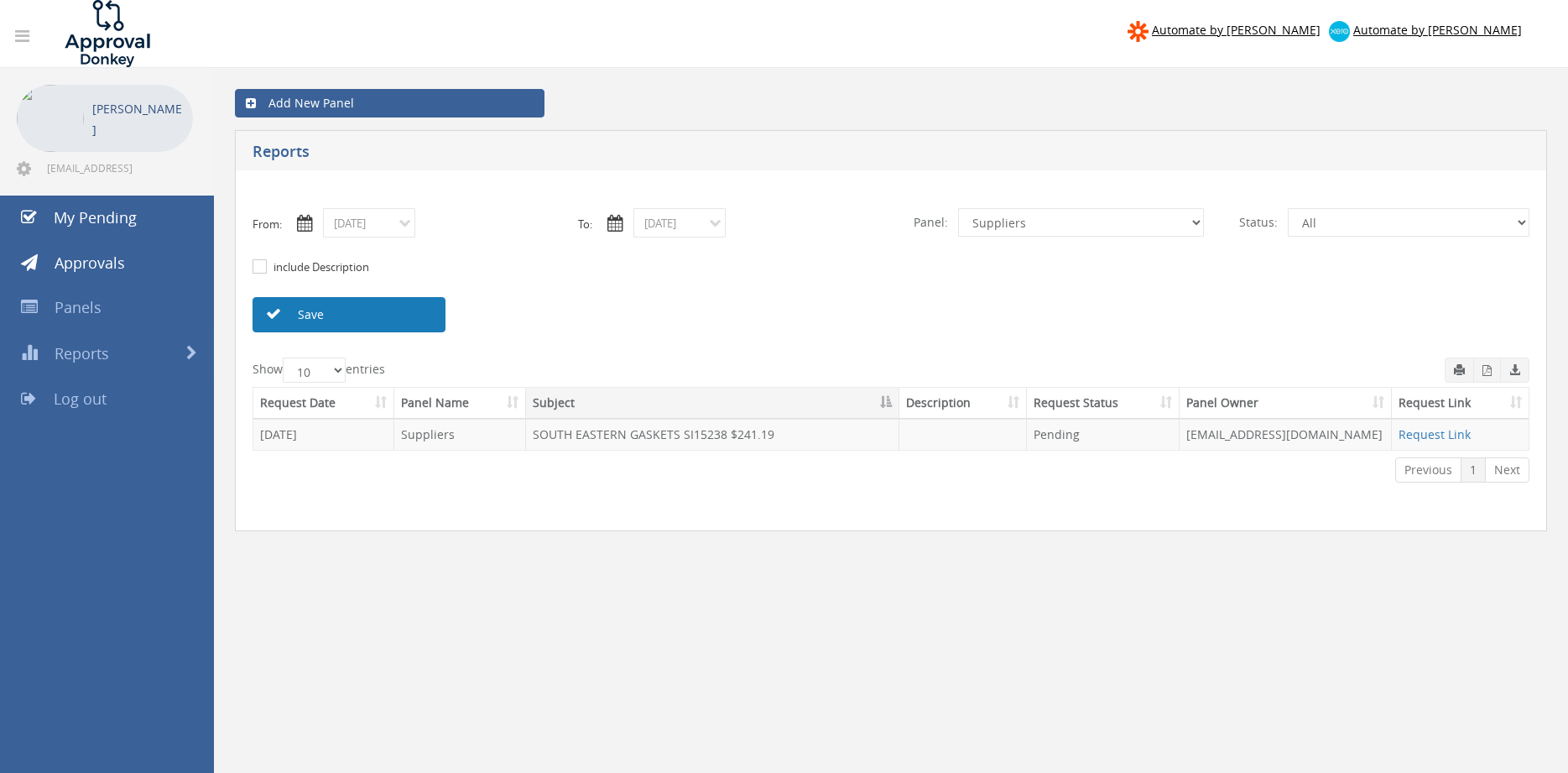
click at [433, 322] on link "Save" at bounding box center [348, 315] width 193 height 35
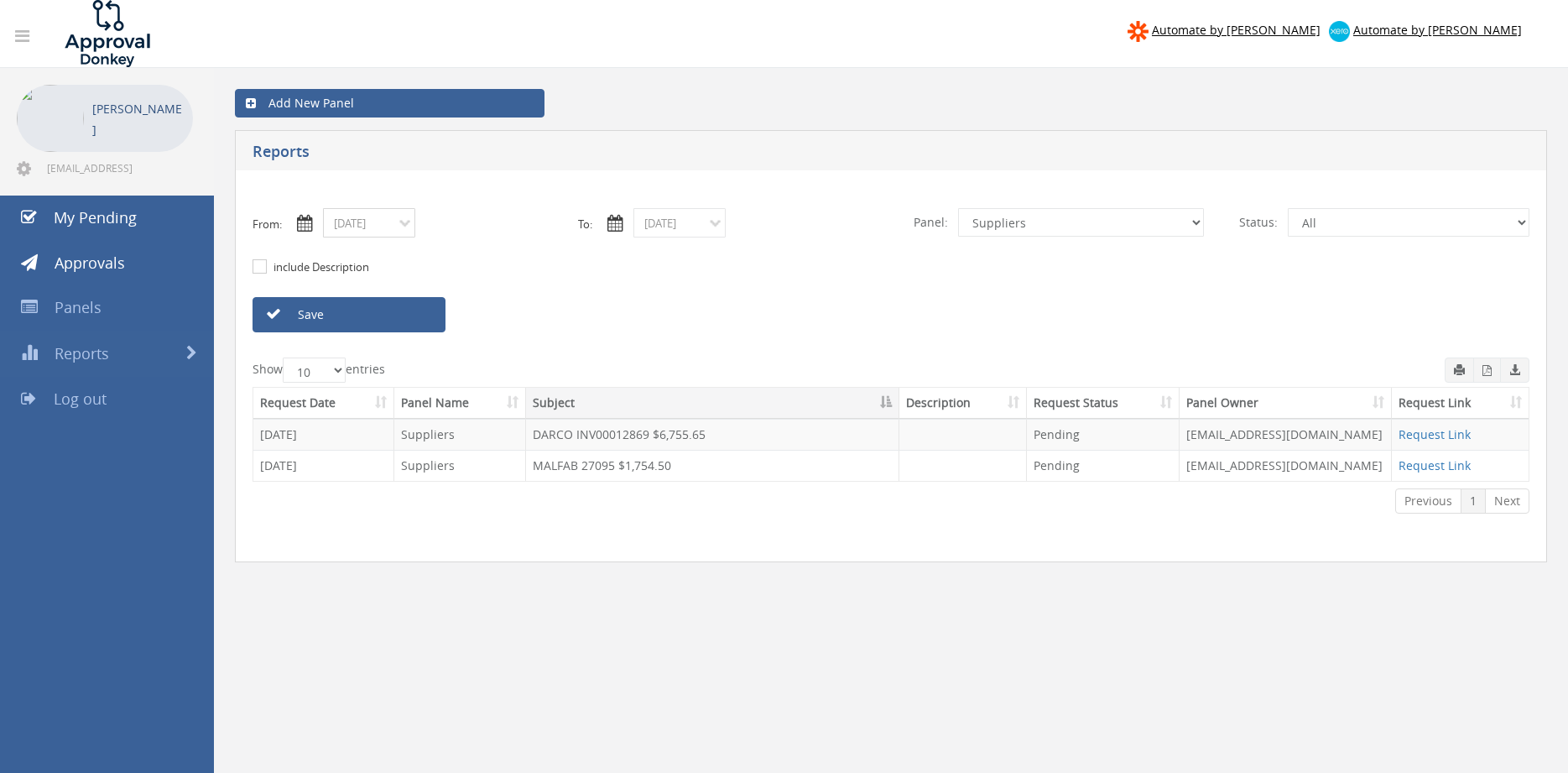
click at [401, 234] on input "08/12/2025" at bounding box center [369, 222] width 93 height 29
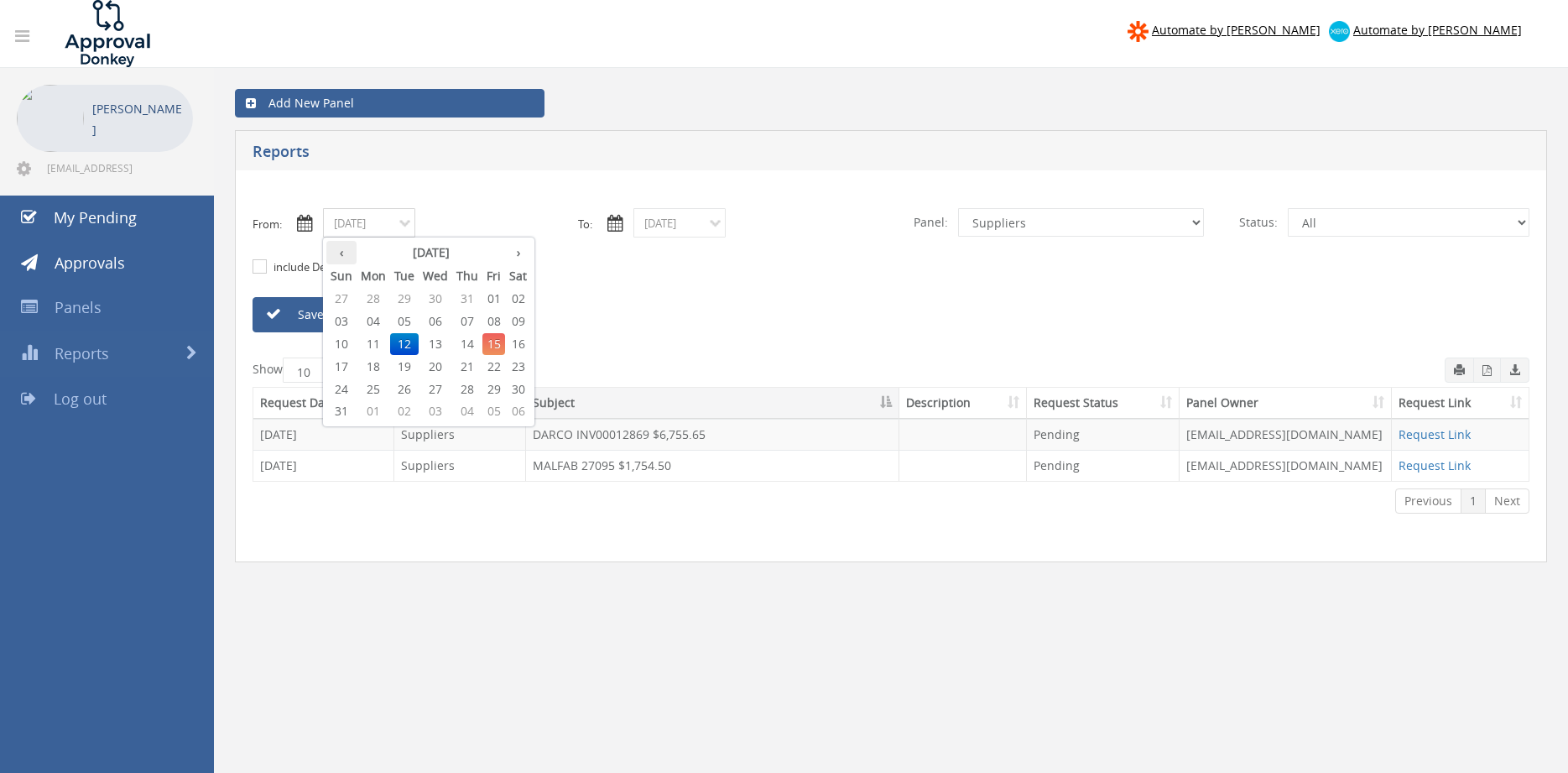
click at [343, 254] on th "‹" at bounding box center [342, 253] width 30 height 24
click at [404, 344] on span "15" at bounding box center [405, 344] width 29 height 22
type input "07/15/2025"
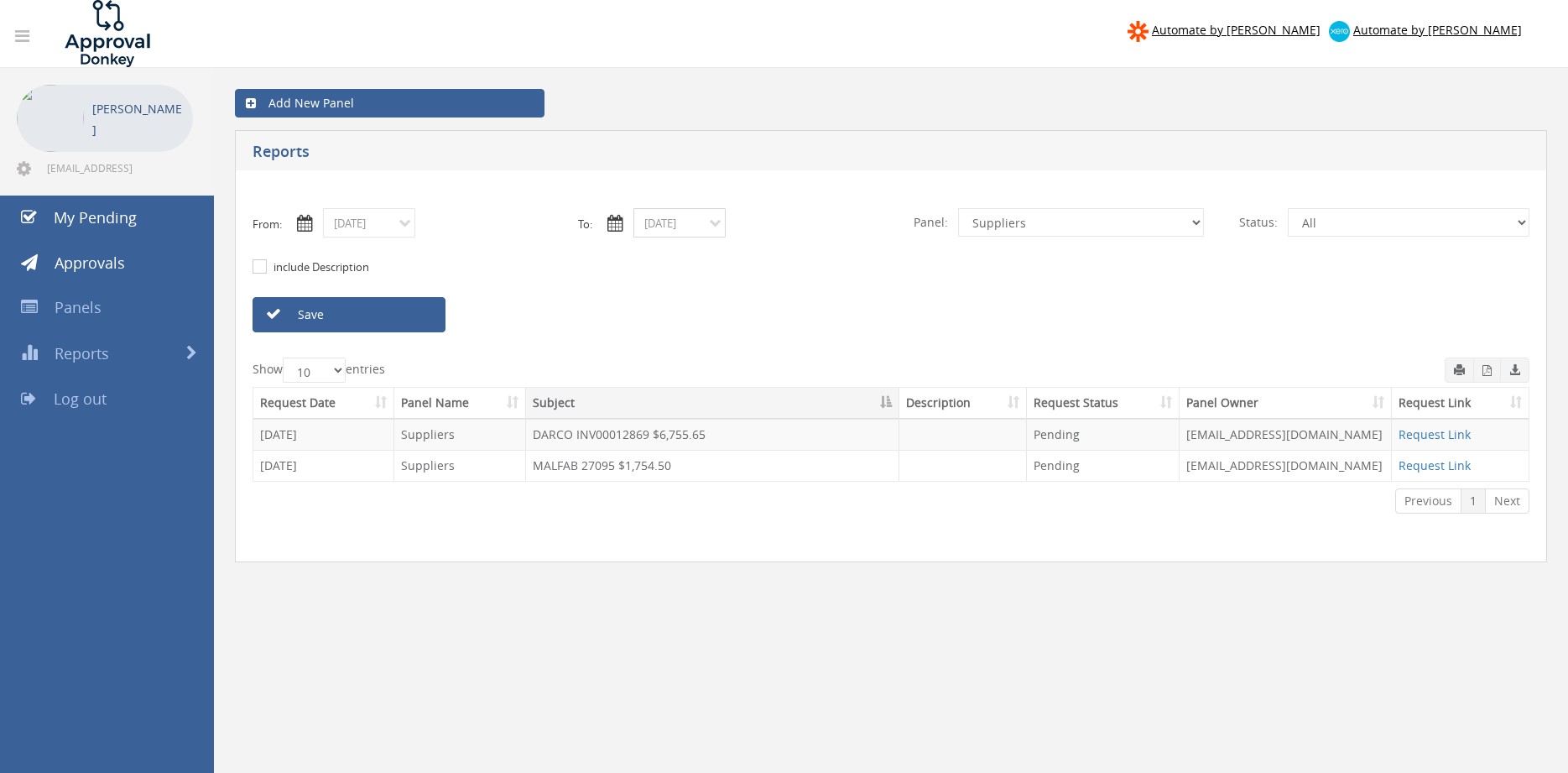
click at [674, 227] on input "08/12/2025" at bounding box center [680, 222] width 93 height 29
click at [651, 256] on th "‹" at bounding box center [652, 253] width 30 height 24
click at [719, 344] on span "15" at bounding box center [715, 344] width 29 height 22
type input "07/15/2025"
click at [407, 323] on link "Save" at bounding box center [348, 315] width 193 height 35
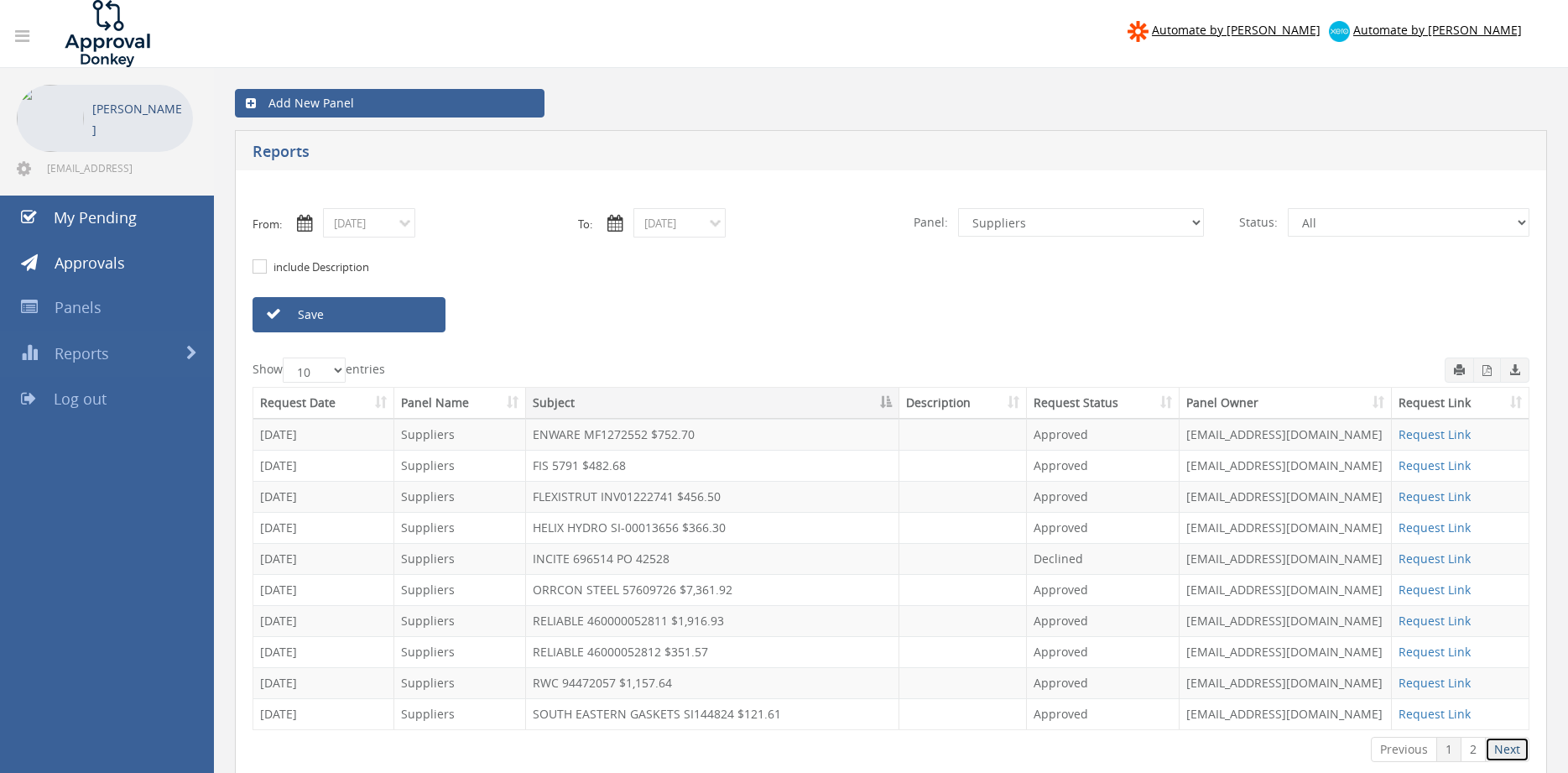
click at [1521, 751] on link "Next" at bounding box center [1507, 749] width 45 height 25
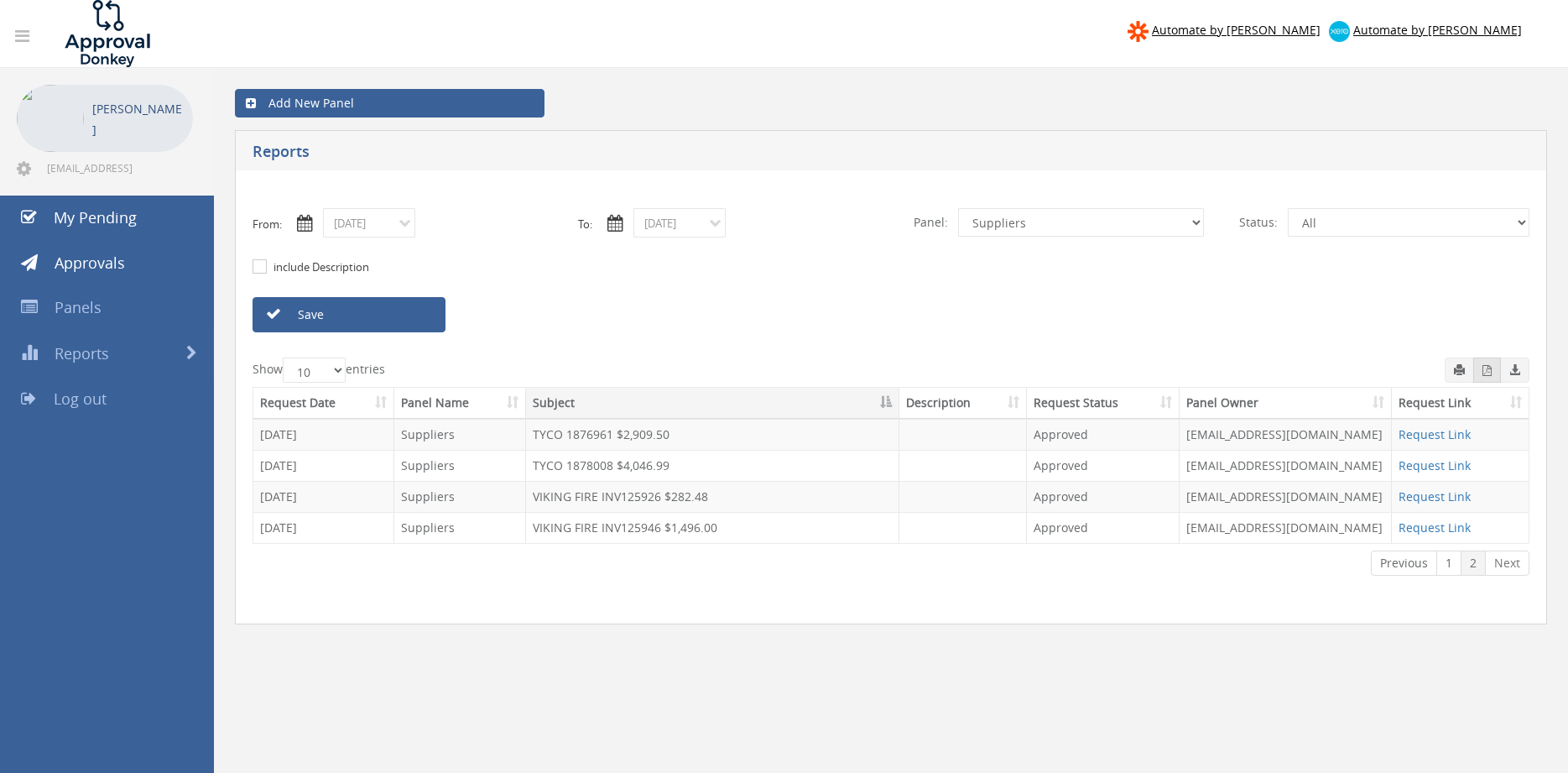
click at [1483, 373] on icon "button" at bounding box center [1487, 371] width 9 height 11
click at [386, 237] on div "include Description" at bounding box center [890, 267] width 1302 height 60
click at [401, 227] on input "07/15/2025" at bounding box center [369, 222] width 93 height 29
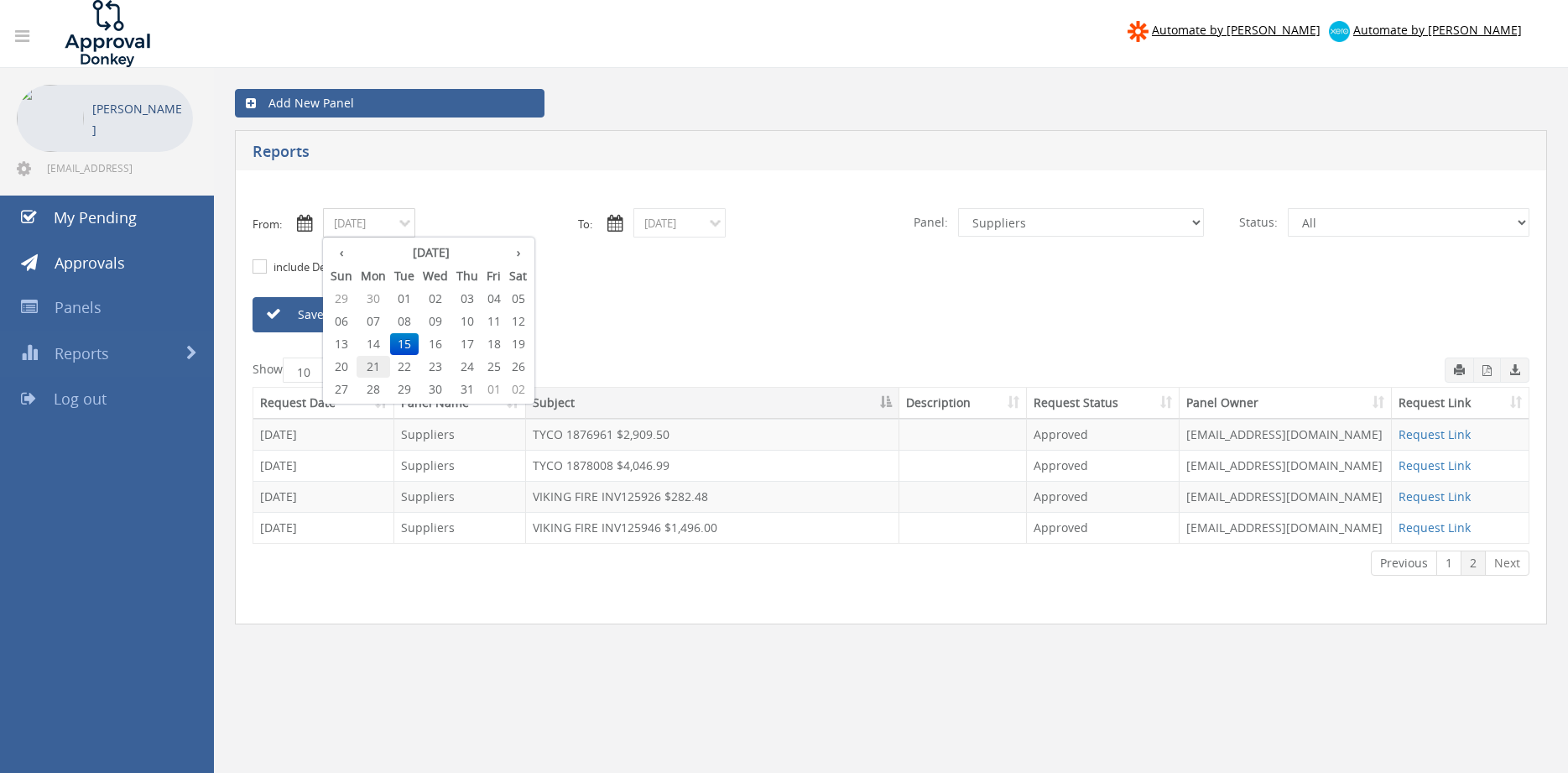
click at [378, 370] on span "21" at bounding box center [374, 367] width 34 height 22
type input "07/21/2025"
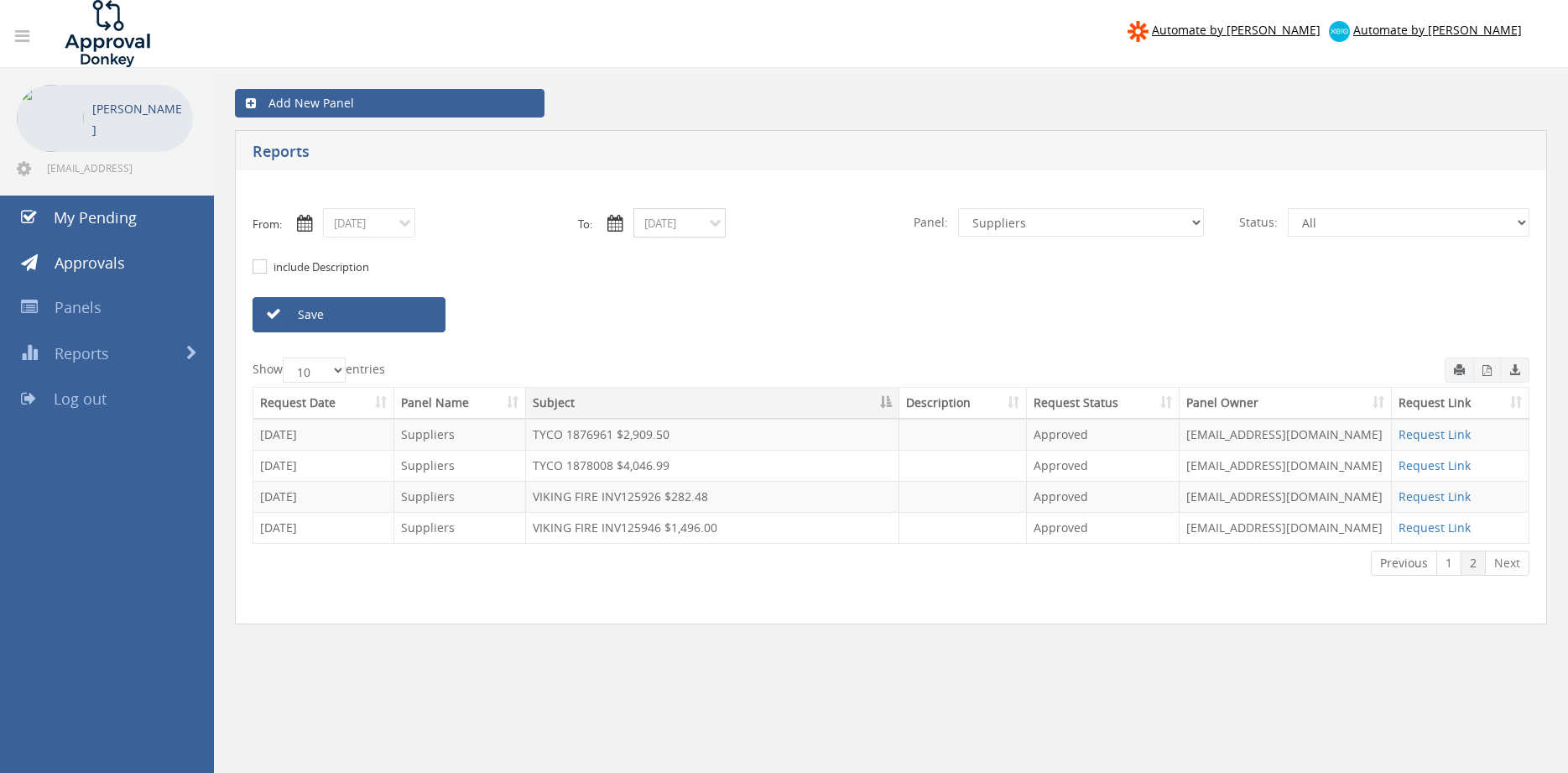
click at [663, 227] on input "07/15/2025" at bounding box center [680, 222] width 93 height 29
click at [688, 364] on span "21" at bounding box center [684, 367] width 34 height 22
type input "07/21/2025"
click at [402, 318] on link "Save" at bounding box center [348, 315] width 193 height 35
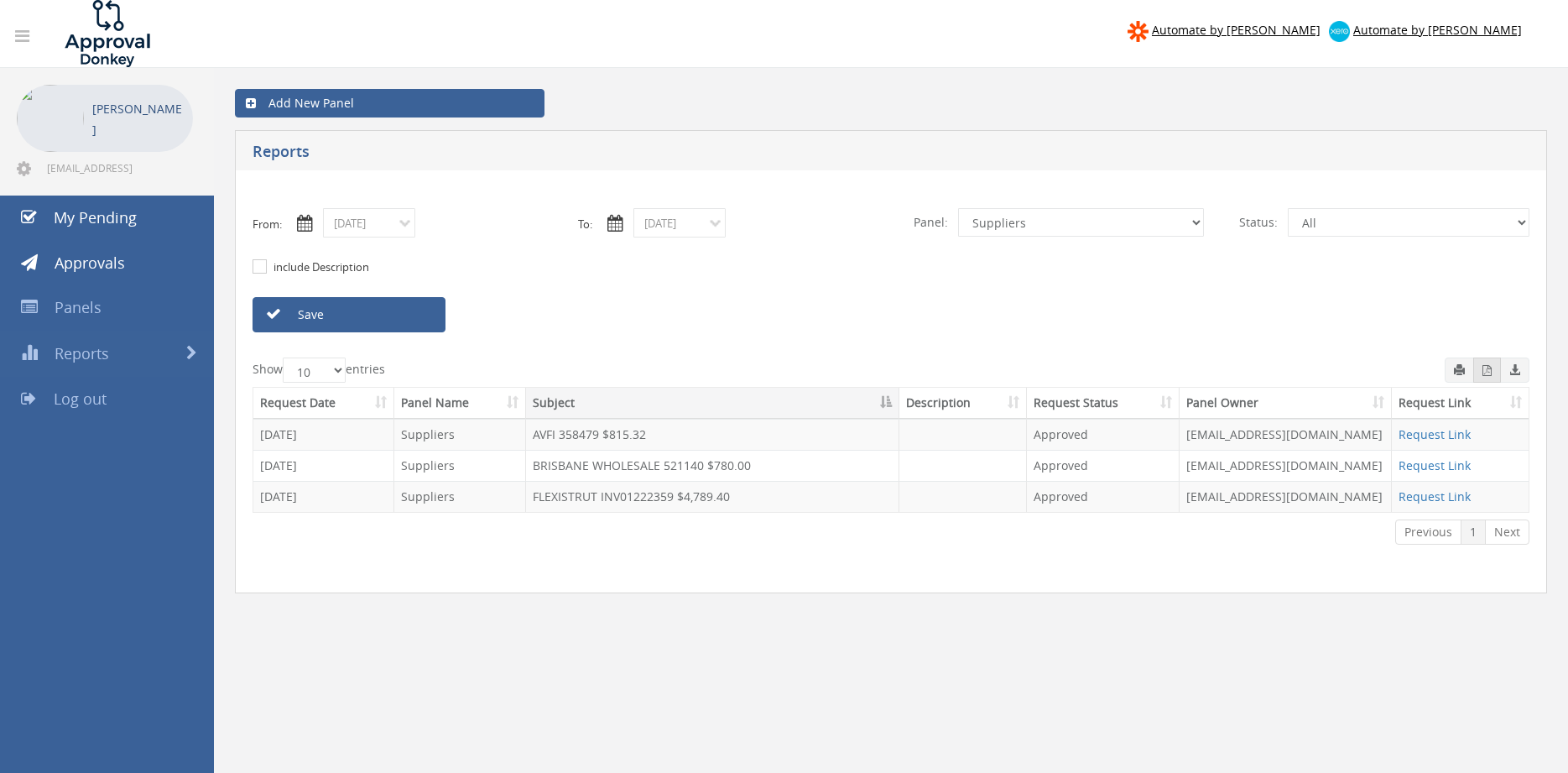
click at [1492, 376] on button "button" at bounding box center [1487, 371] width 28 height 25
click at [389, 229] on input "07/21/2025" at bounding box center [369, 222] width 93 height 29
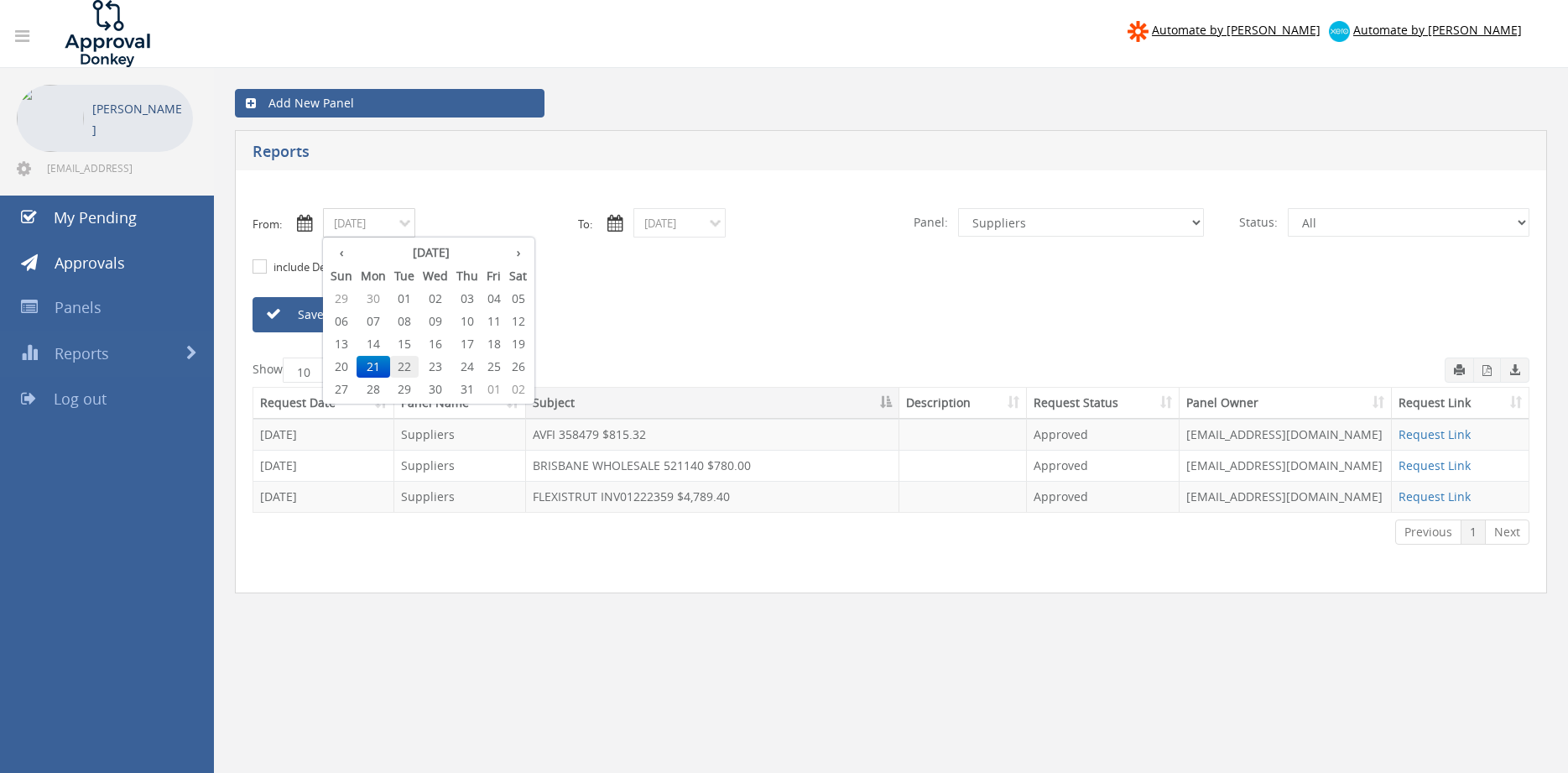
click at [410, 365] on span "22" at bounding box center [405, 367] width 29 height 22
type input "07/22/2025"
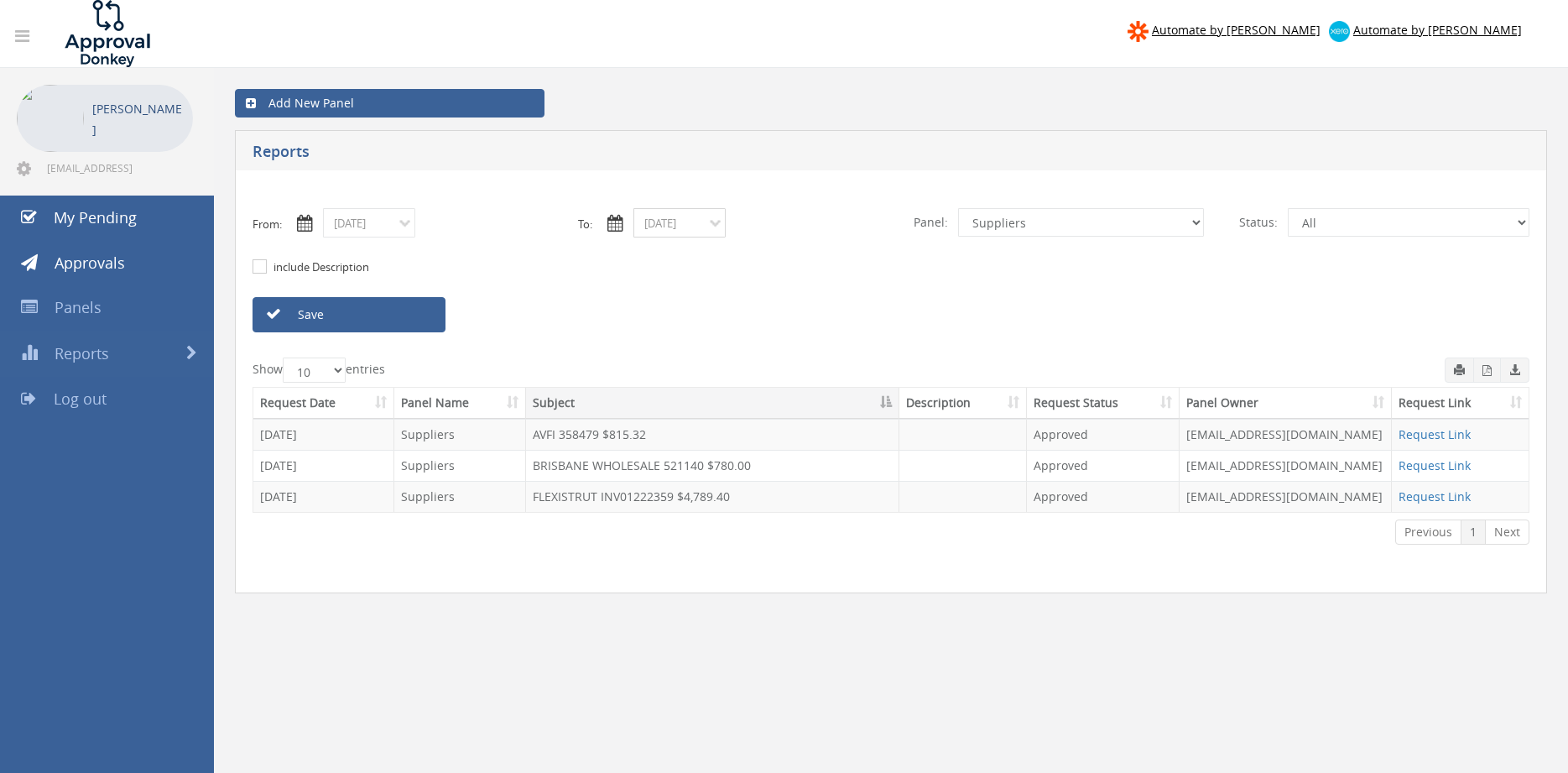
click at [683, 226] on input "07/21/2025" at bounding box center [680, 222] width 93 height 29
click at [720, 360] on span "22" at bounding box center [715, 367] width 29 height 22
type input "07/22/2025"
click at [432, 324] on link "Save" at bounding box center [348, 315] width 193 height 35
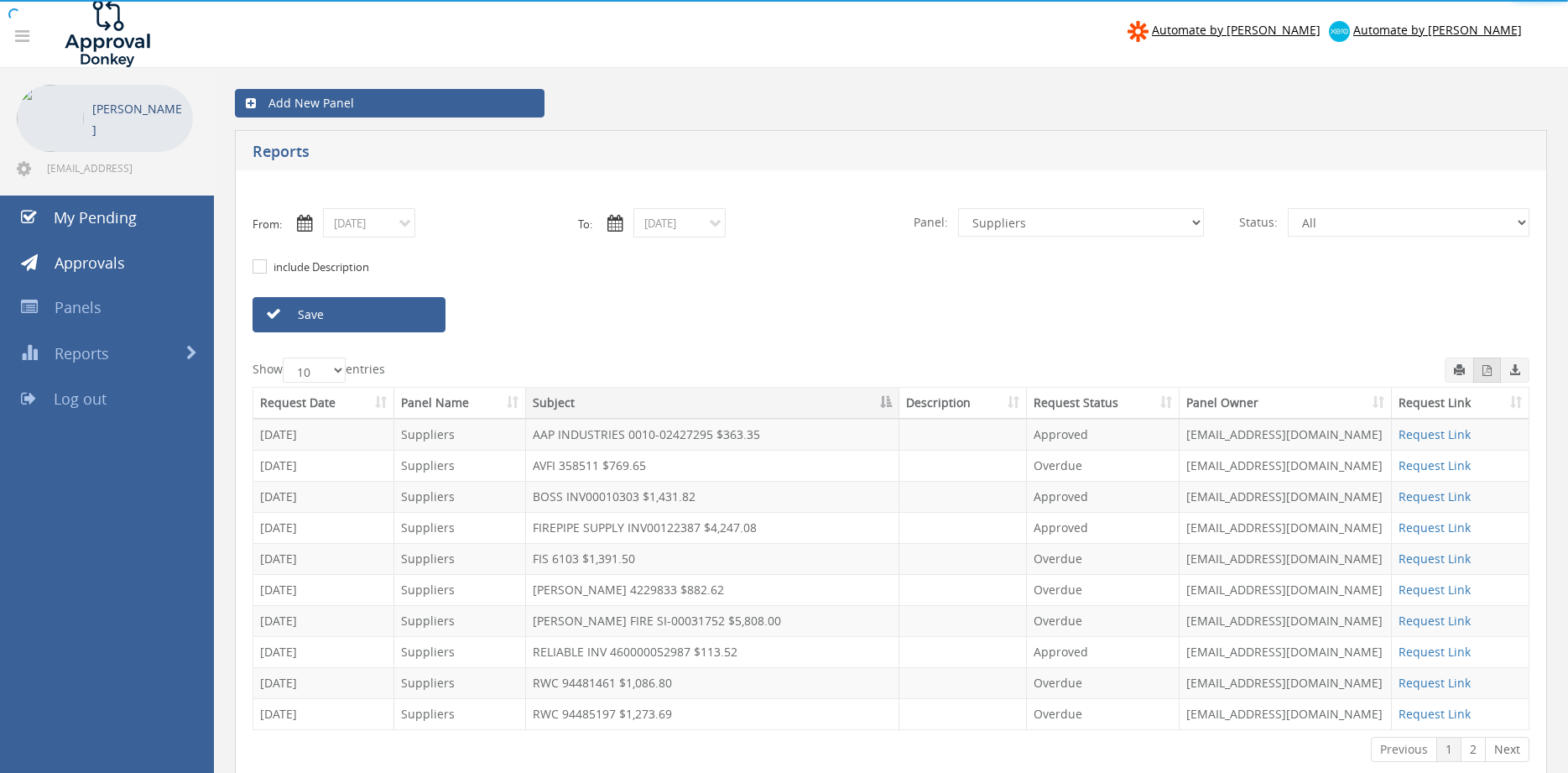
click at [1487, 372] on icon "button" at bounding box center [1487, 371] width 9 height 11
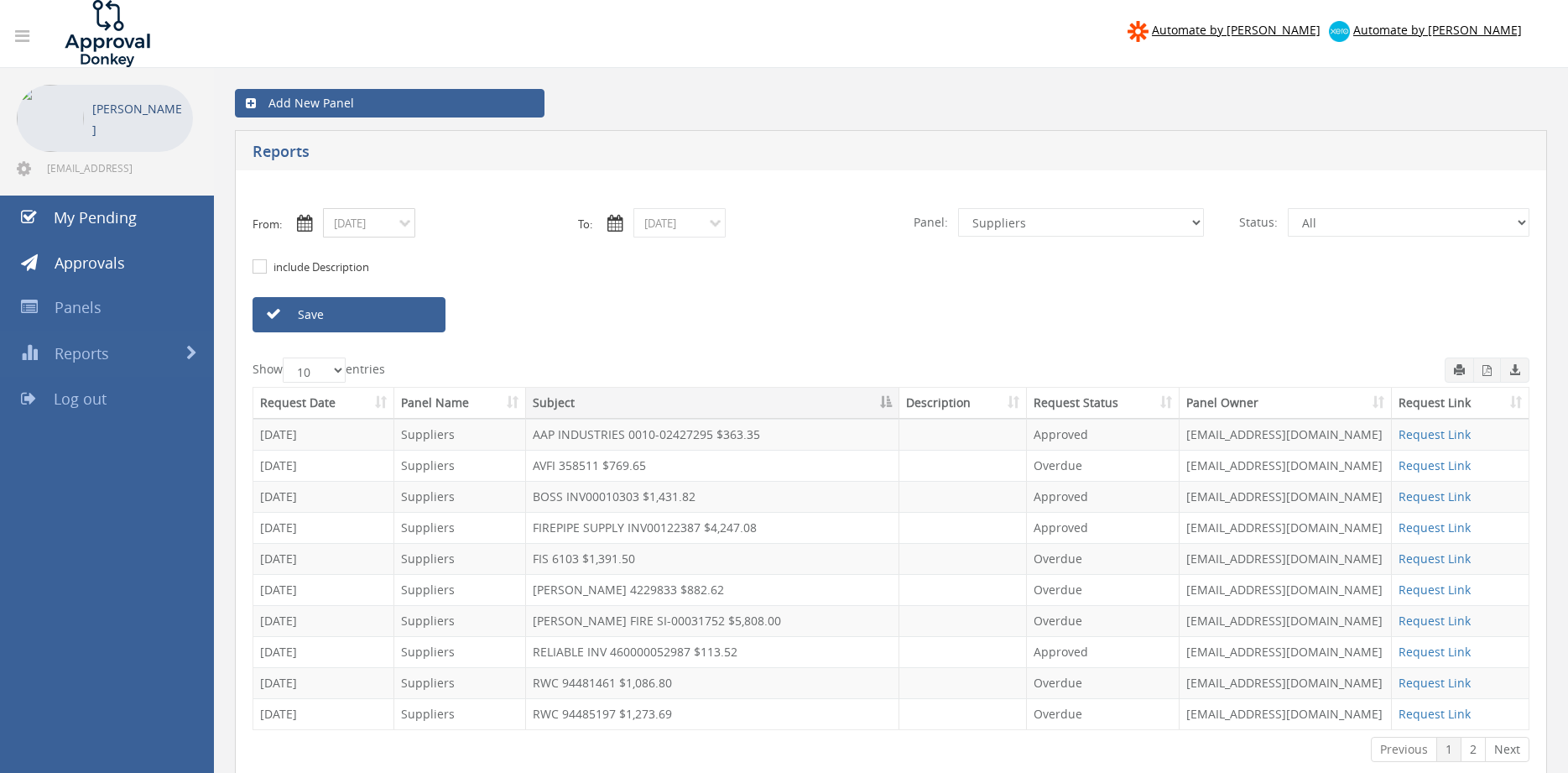
click at [400, 236] on input "07/22/2025" at bounding box center [369, 222] width 93 height 29
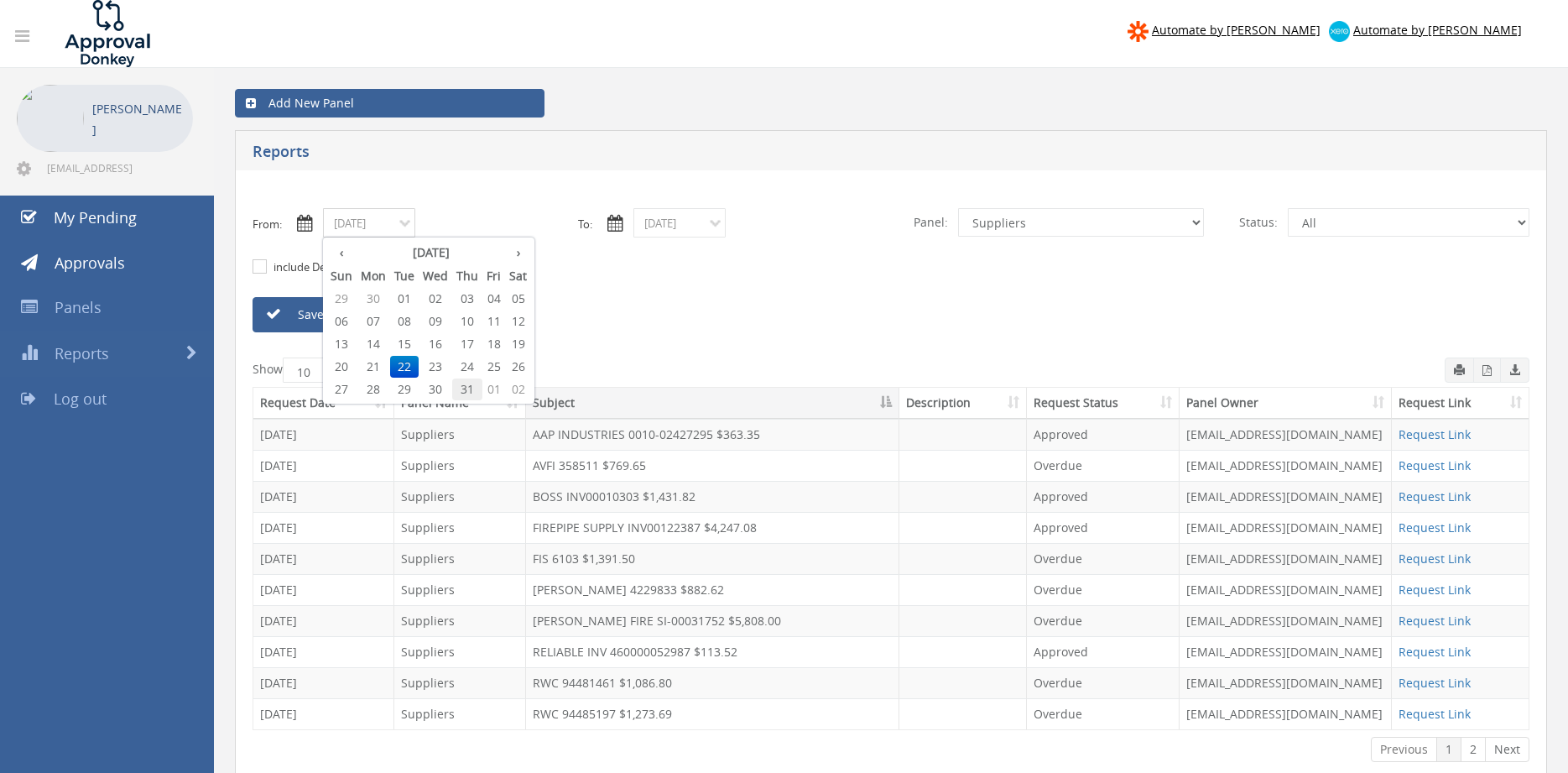
click at [465, 387] on span "31" at bounding box center [467, 390] width 30 height 22
type input "07/31/2025"
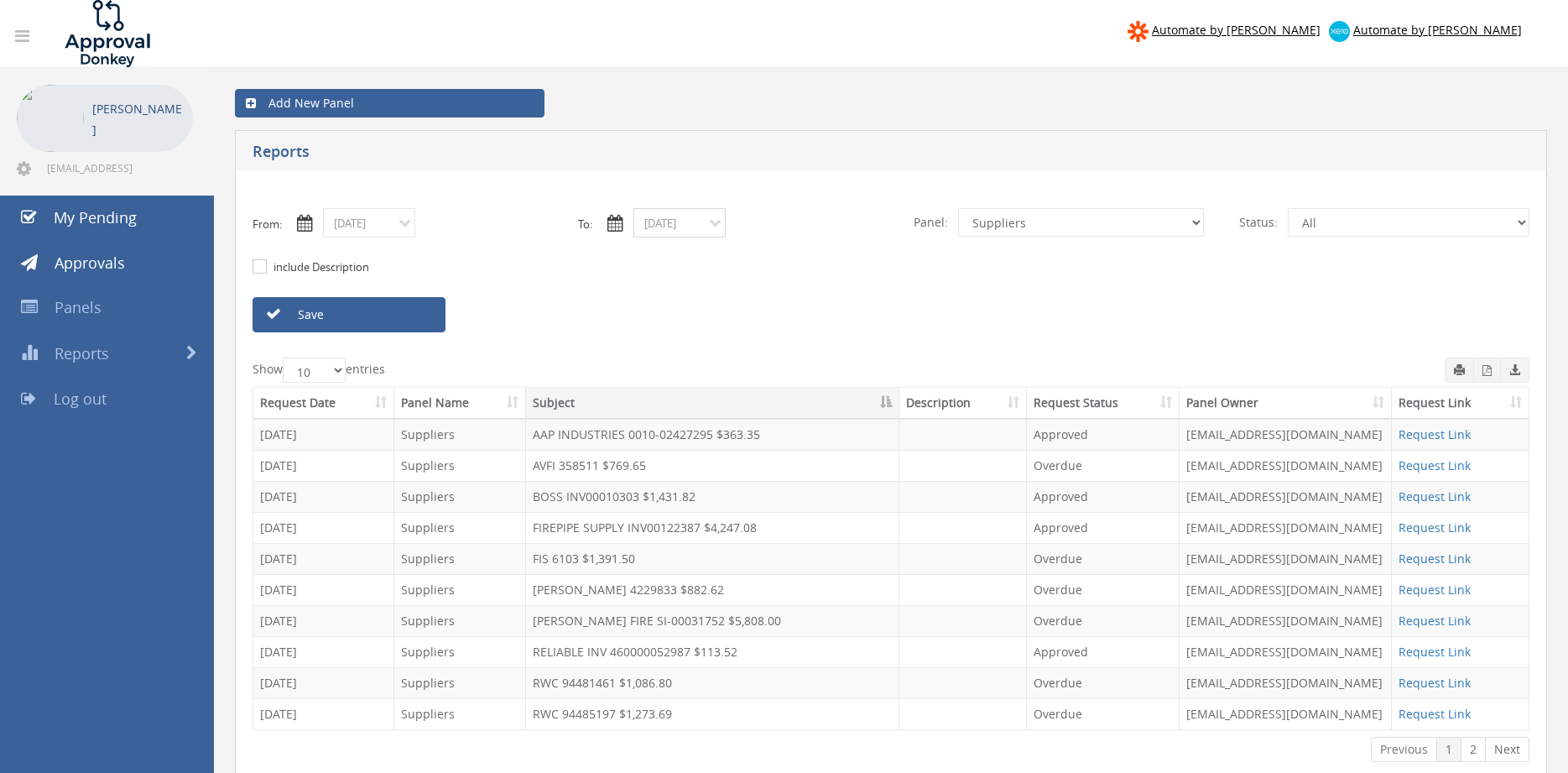
click at [660, 222] on input "07/22/2025" at bounding box center [680, 222] width 93 height 29
click at [782, 391] on span "31" at bounding box center [778, 390] width 30 height 22
type input "07/31/2025"
click at [433, 321] on link "Save" at bounding box center [348, 315] width 193 height 35
click at [1486, 373] on icon "button" at bounding box center [1487, 371] width 9 height 11
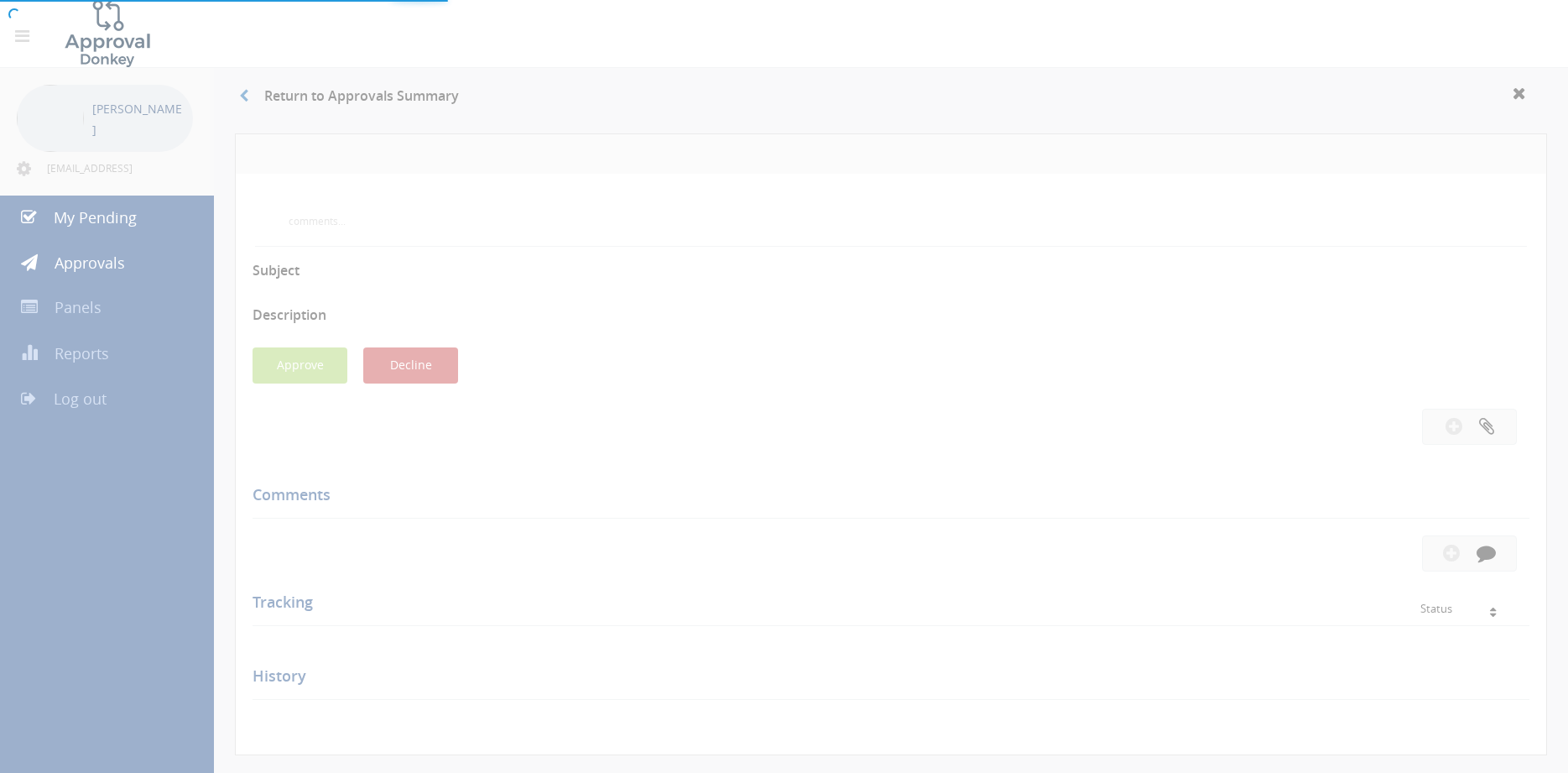
scroll to position [68, 0]
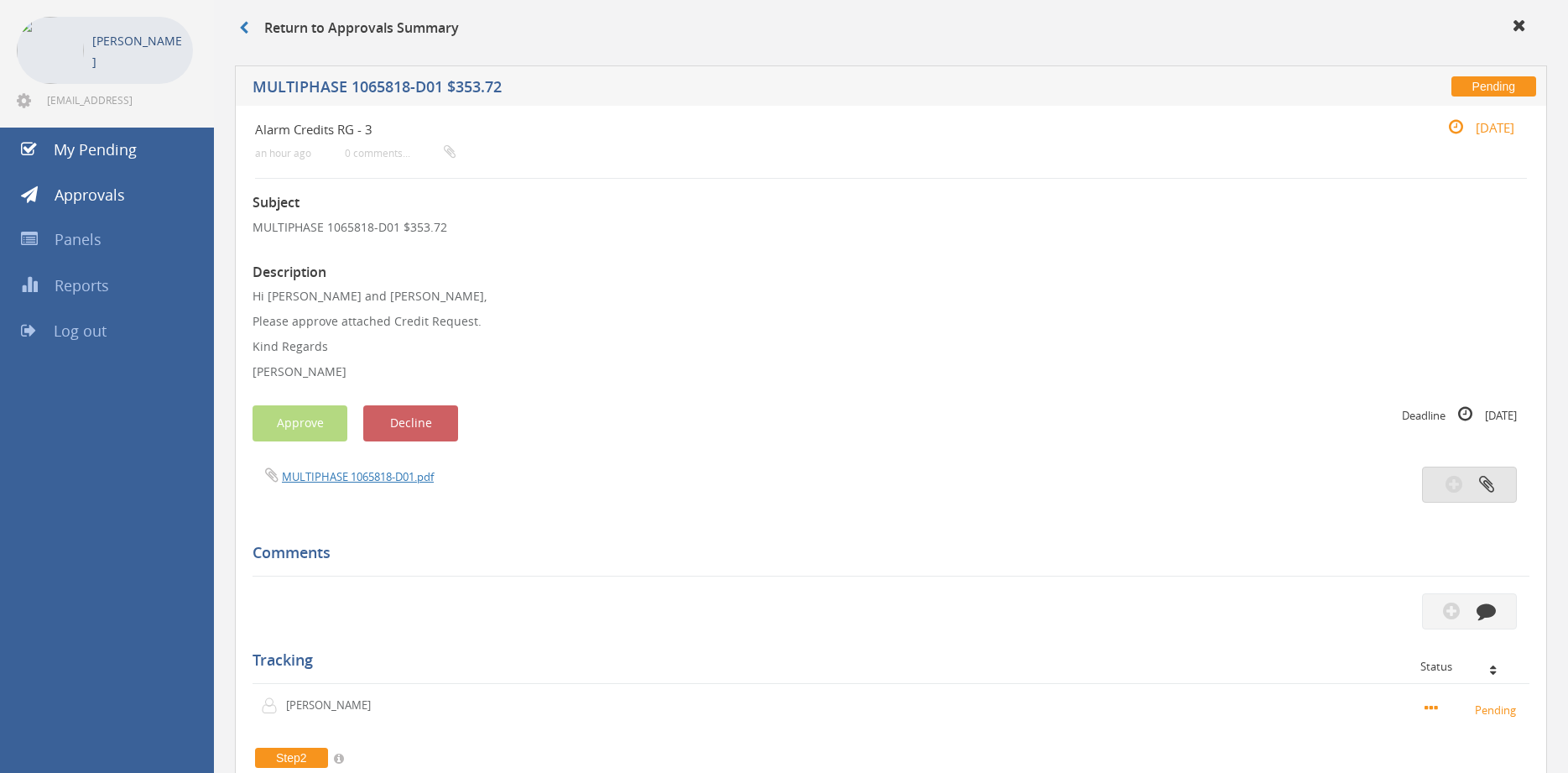
click at [1475, 483] on button "button" at bounding box center [1470, 484] width 95 height 36
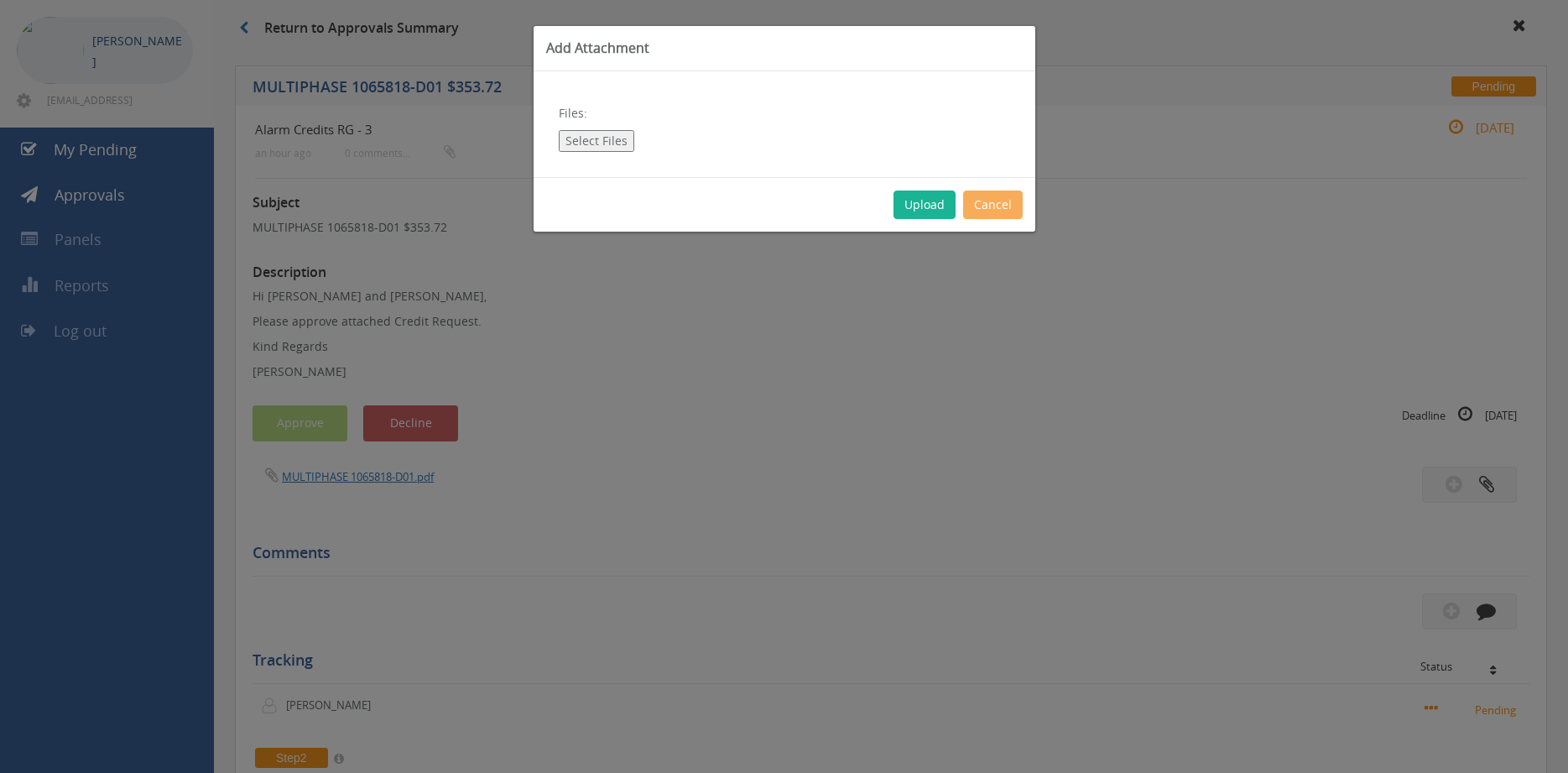
click at [600, 141] on button "Select Files" at bounding box center [597, 141] width 76 height 22
type input "C:\fakepath\Memo.pdf"
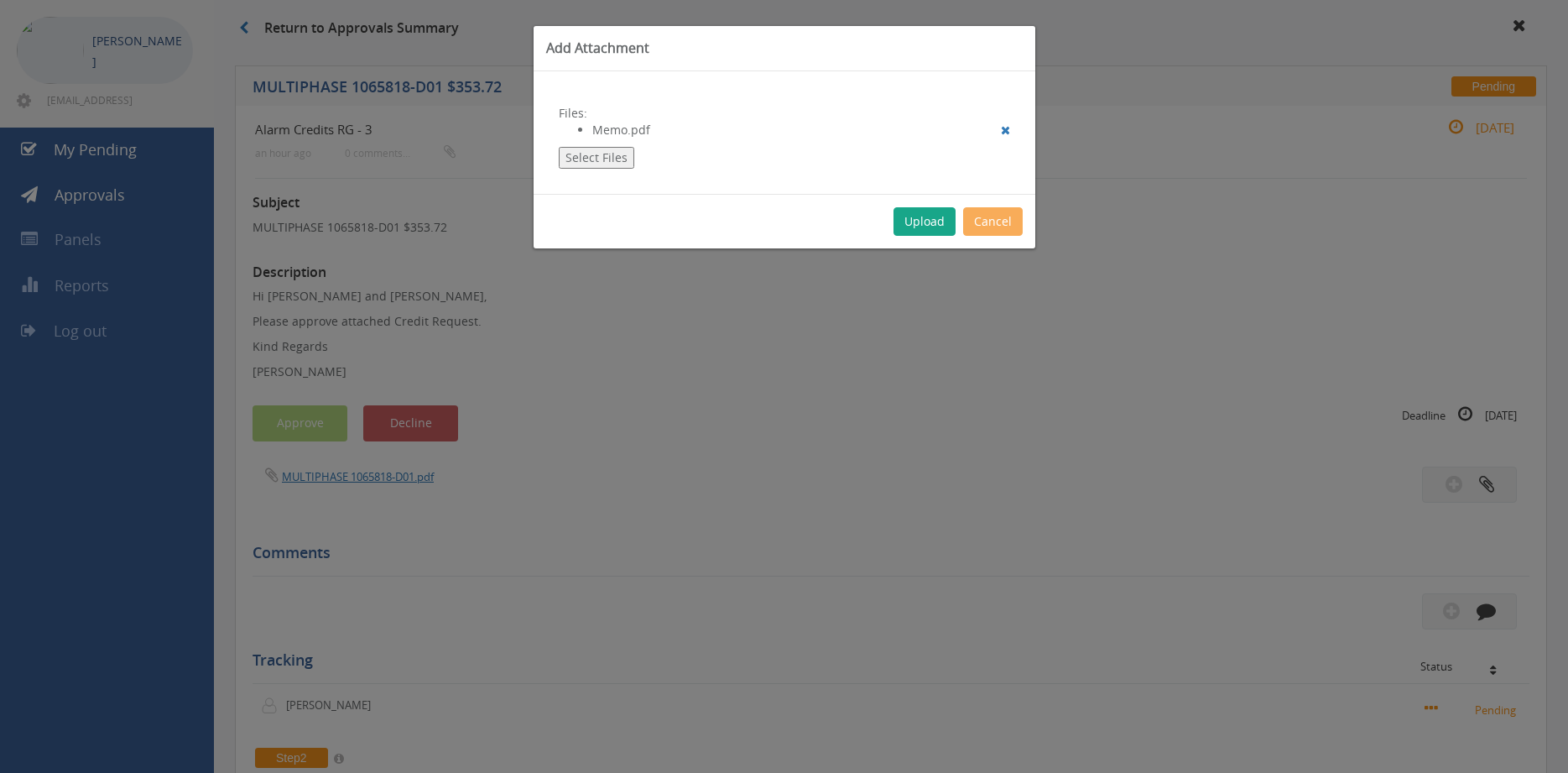
click at [928, 223] on button "Upload" at bounding box center [925, 221] width 62 height 29
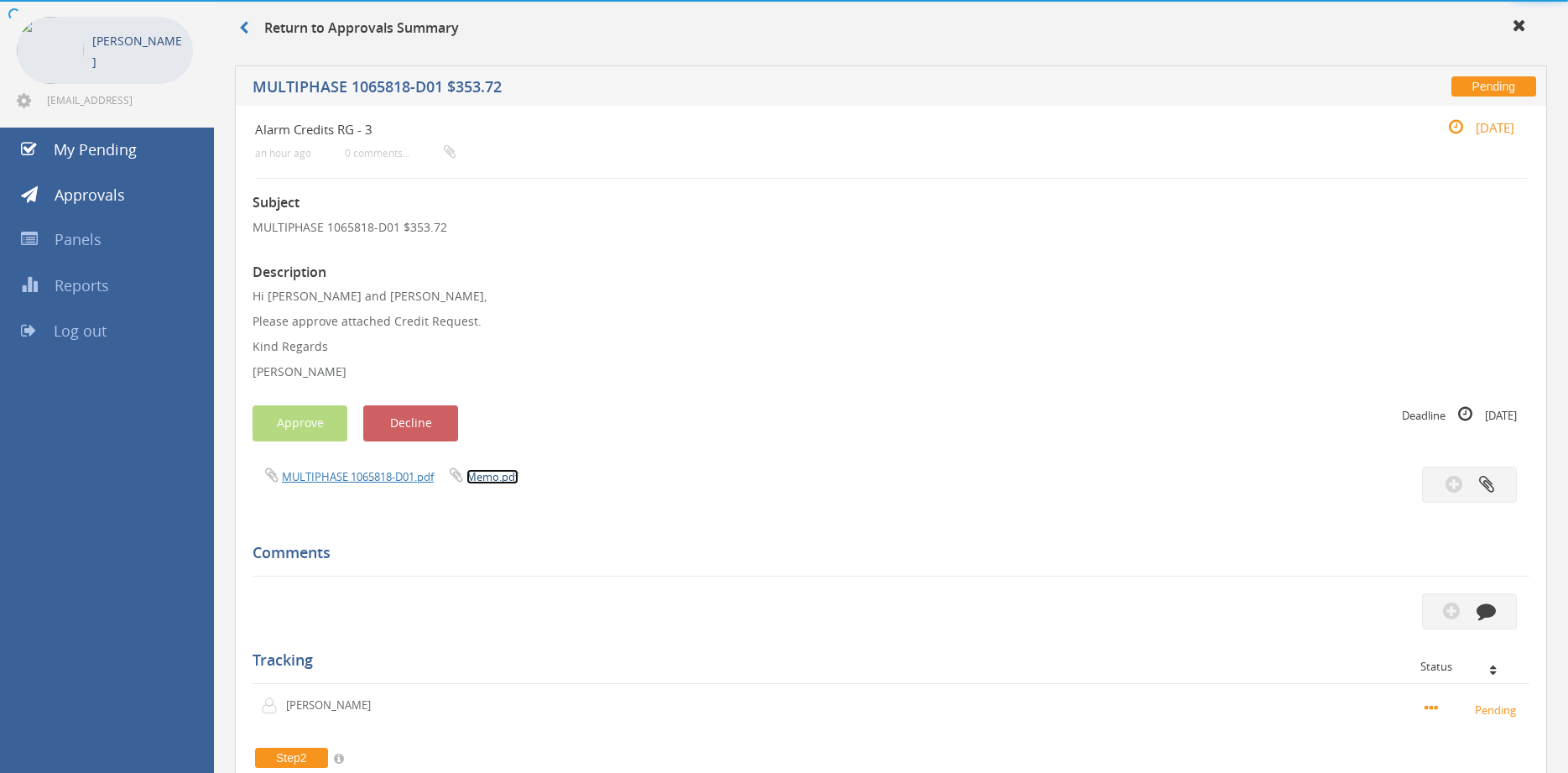
click at [504, 476] on link "Memo.pdf" at bounding box center [492, 477] width 52 height 15
